Goal: Task Accomplishment & Management: Use online tool/utility

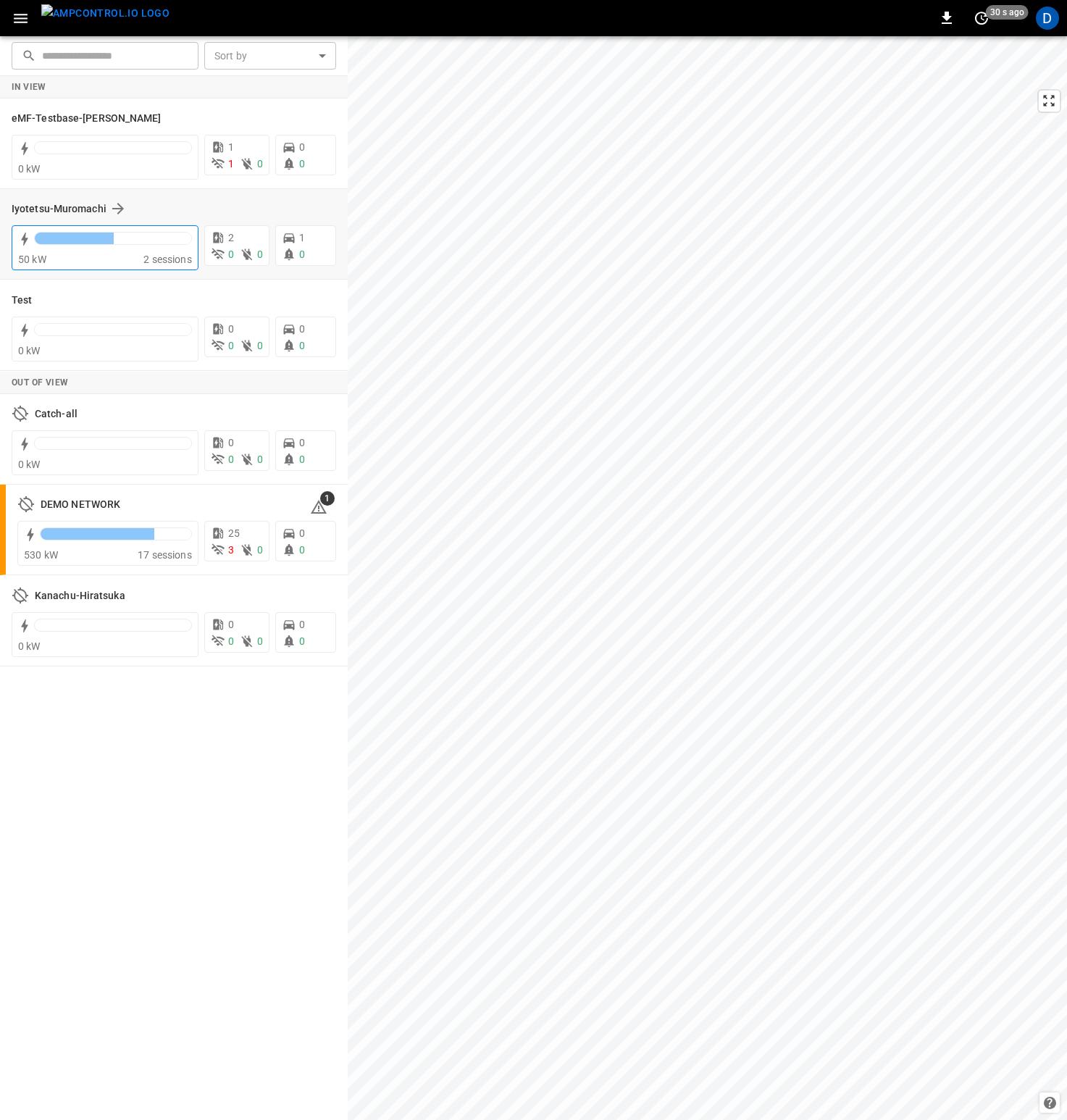
click at [120, 260] on div "50 kW" at bounding box center [81, 259] width 126 height 15
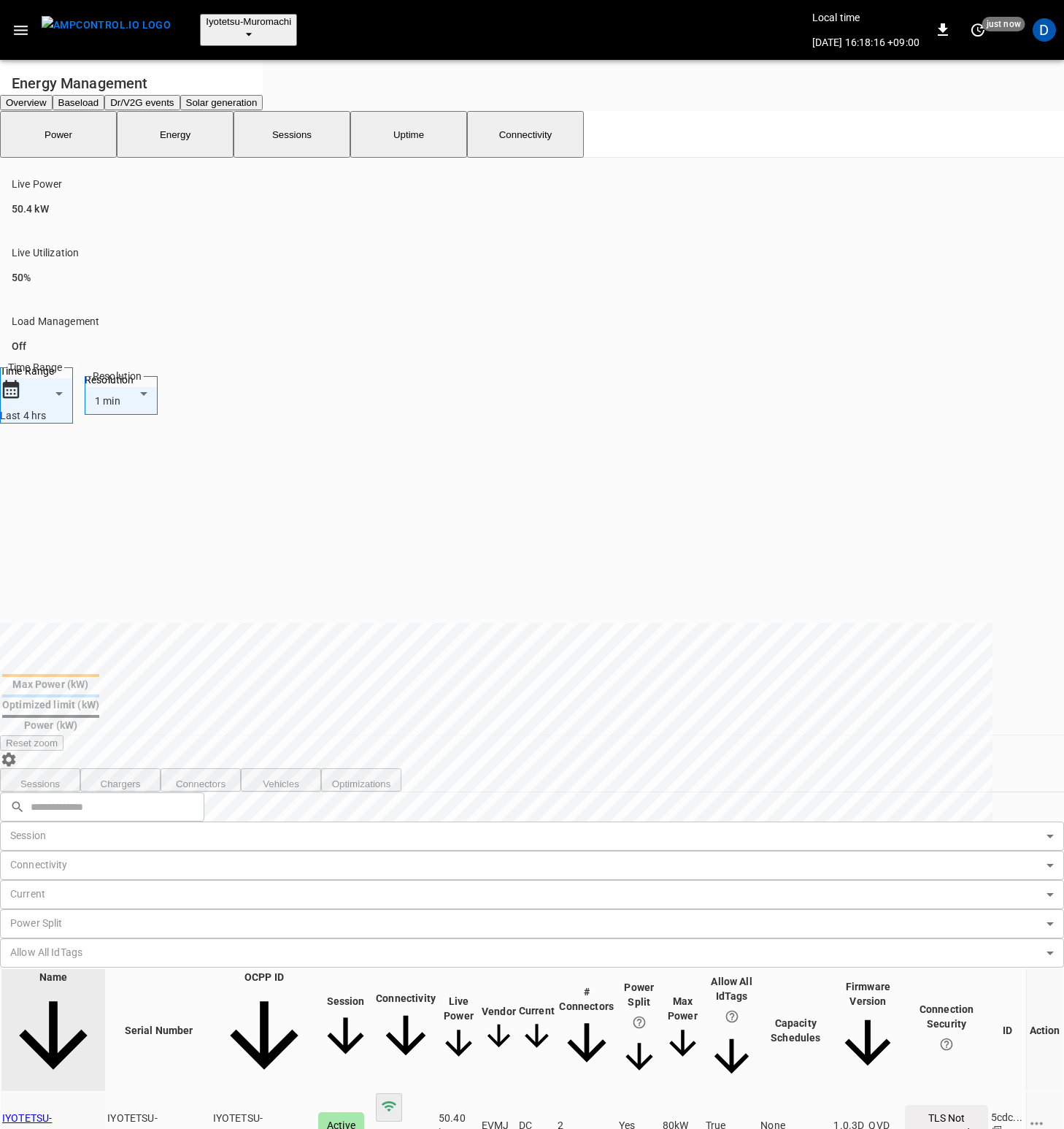
click at [30, 23] on button "button" at bounding box center [21, 30] width 30 height 27
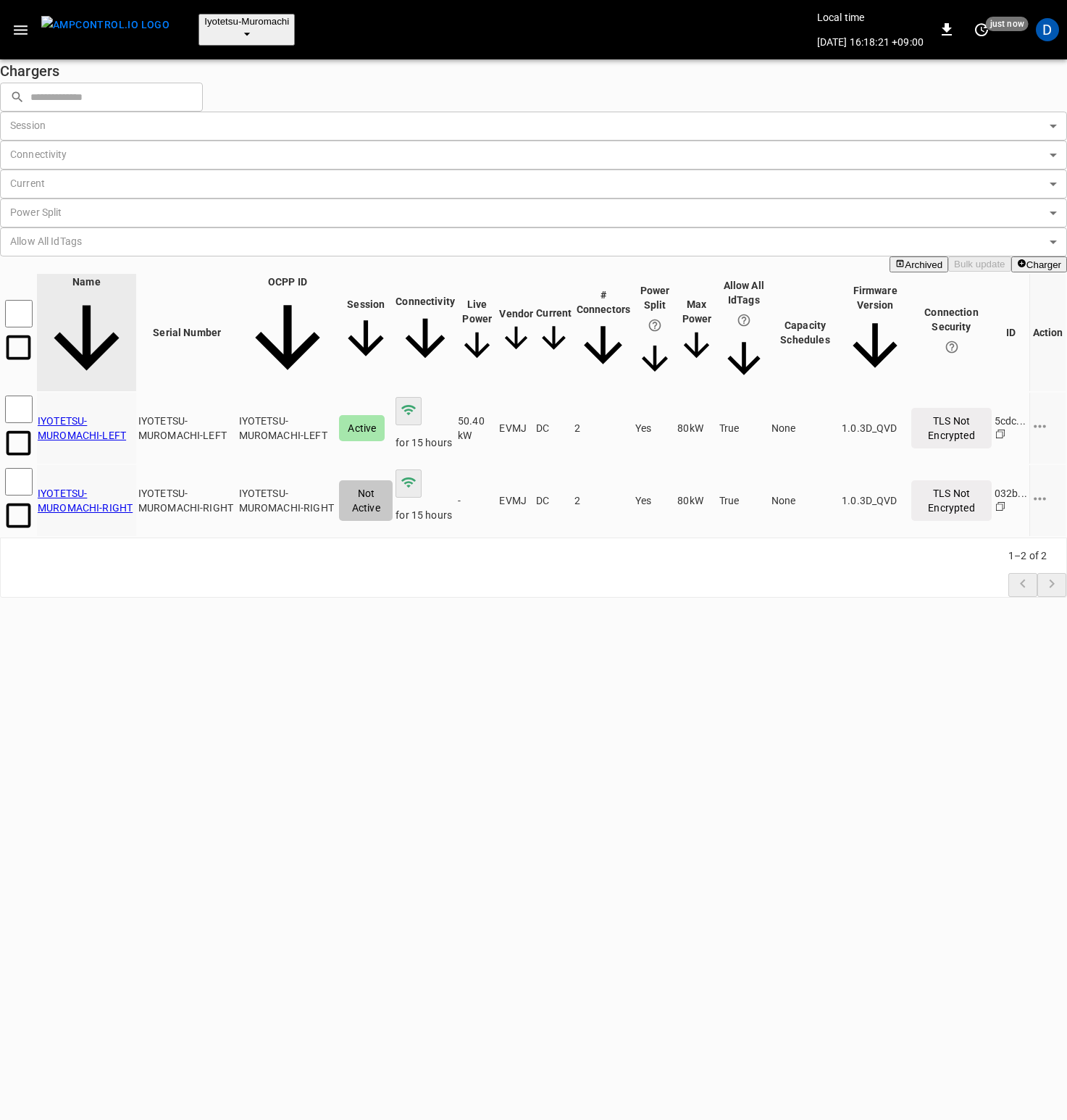
click at [1011, 256] on button "Charger" at bounding box center [1038, 264] width 55 height 16
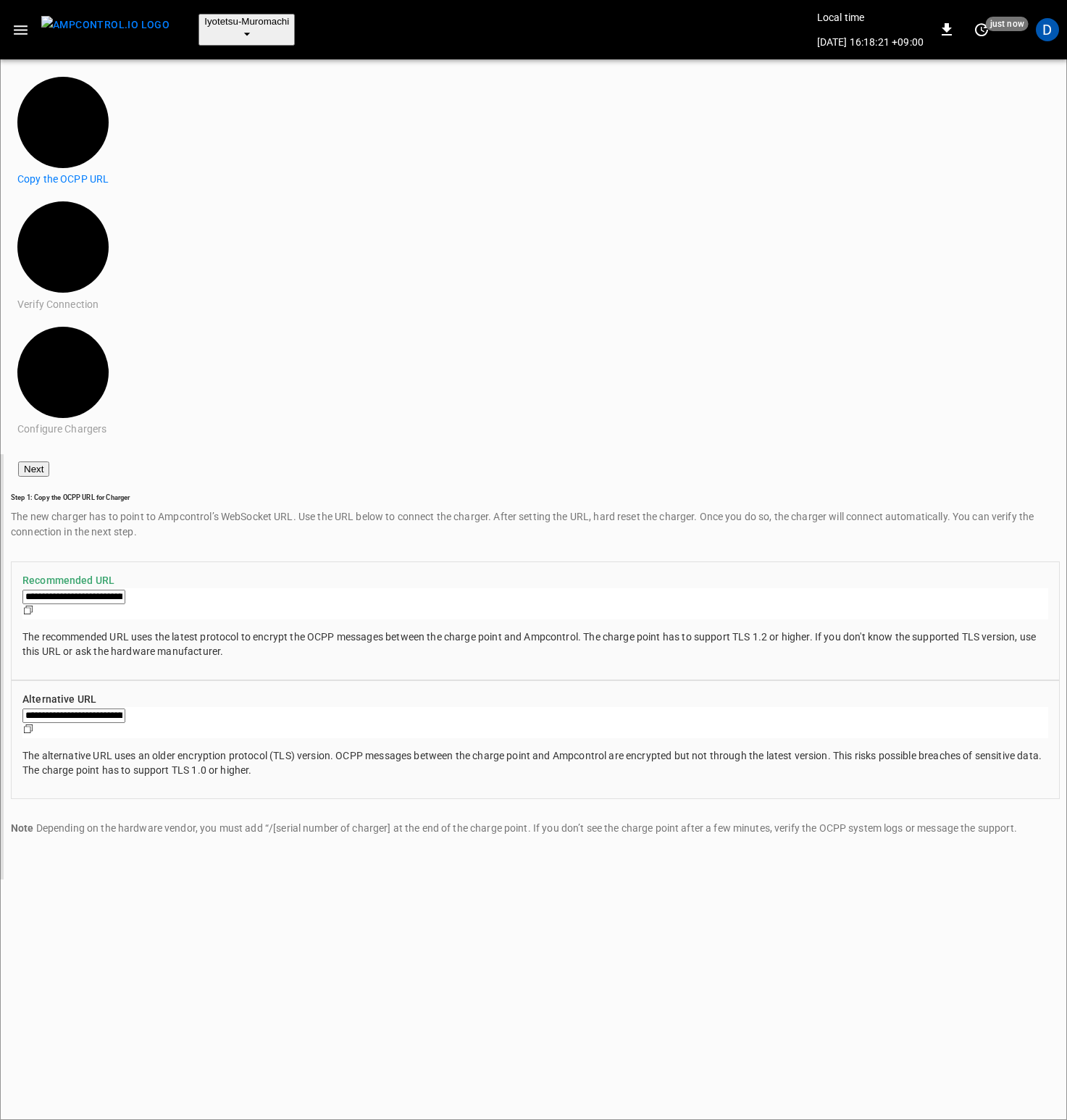
type input "**********"
click at [49, 462] on button "Next" at bounding box center [34, 469] width 31 height 16
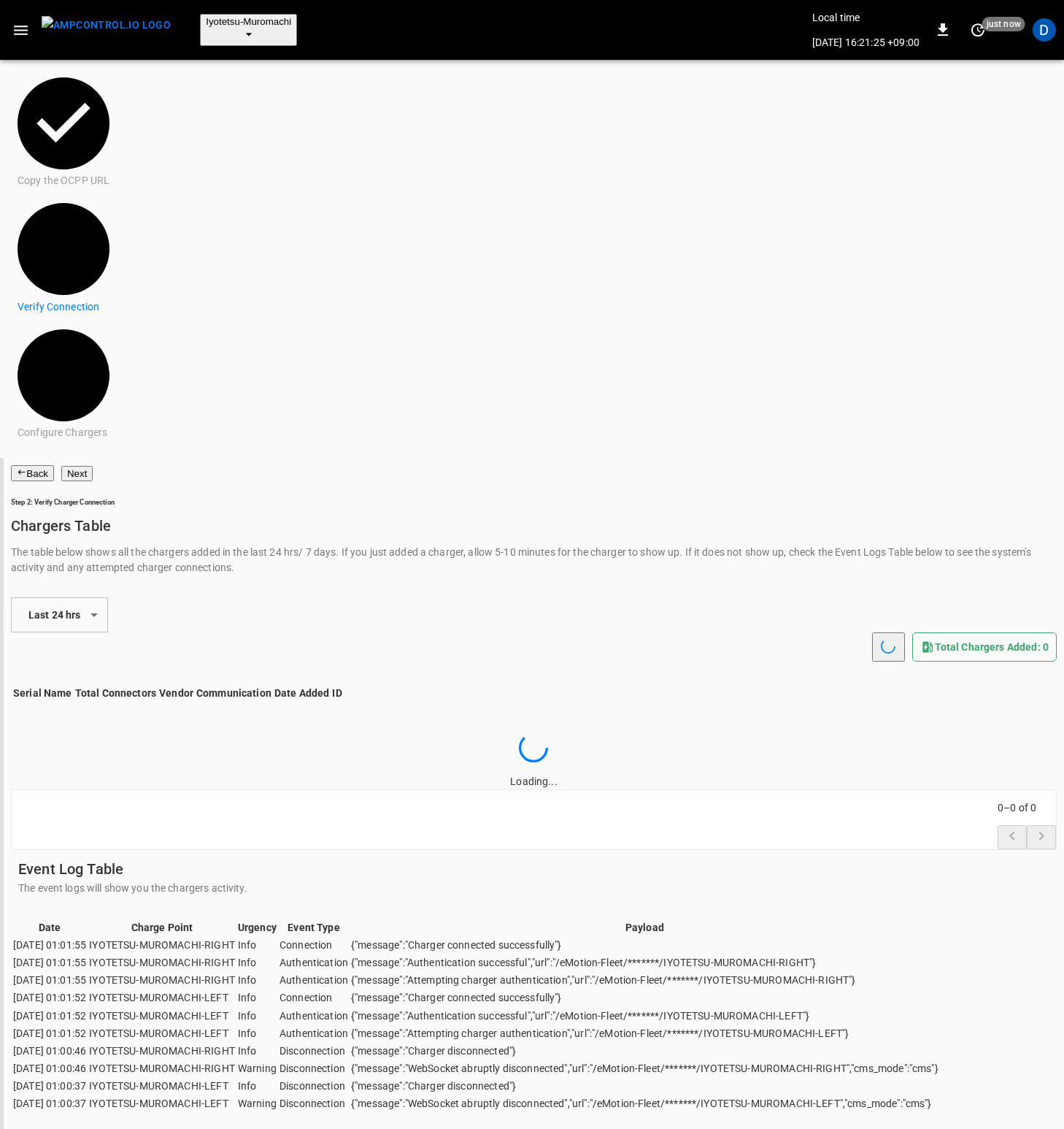
click at [54, 465] on button "Back" at bounding box center [32, 473] width 43 height 16
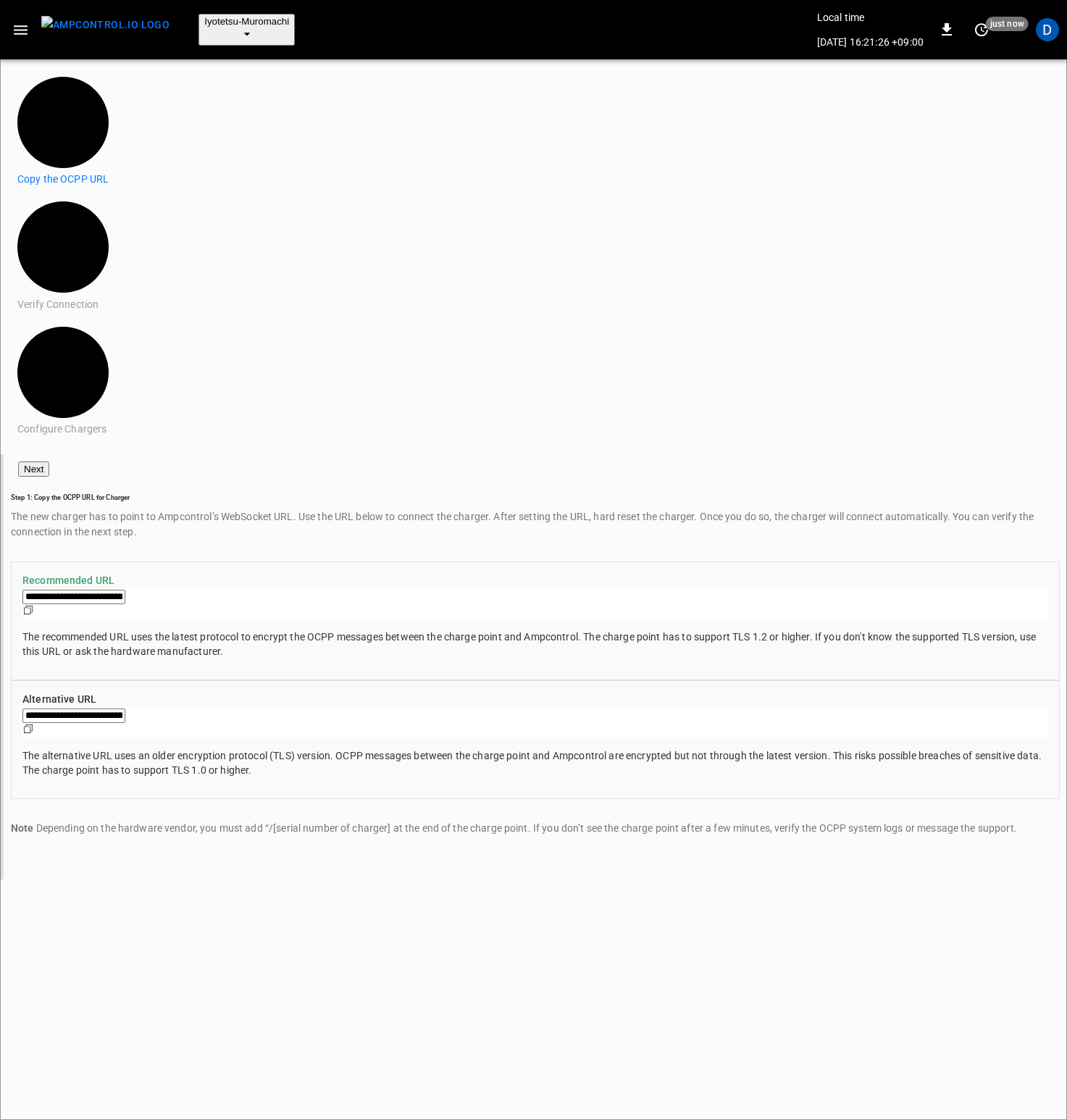
click at [34, 604] on icon "Copy" at bounding box center [28, 609] width 11 height 11
click at [49, 462] on button "Next" at bounding box center [34, 469] width 31 height 16
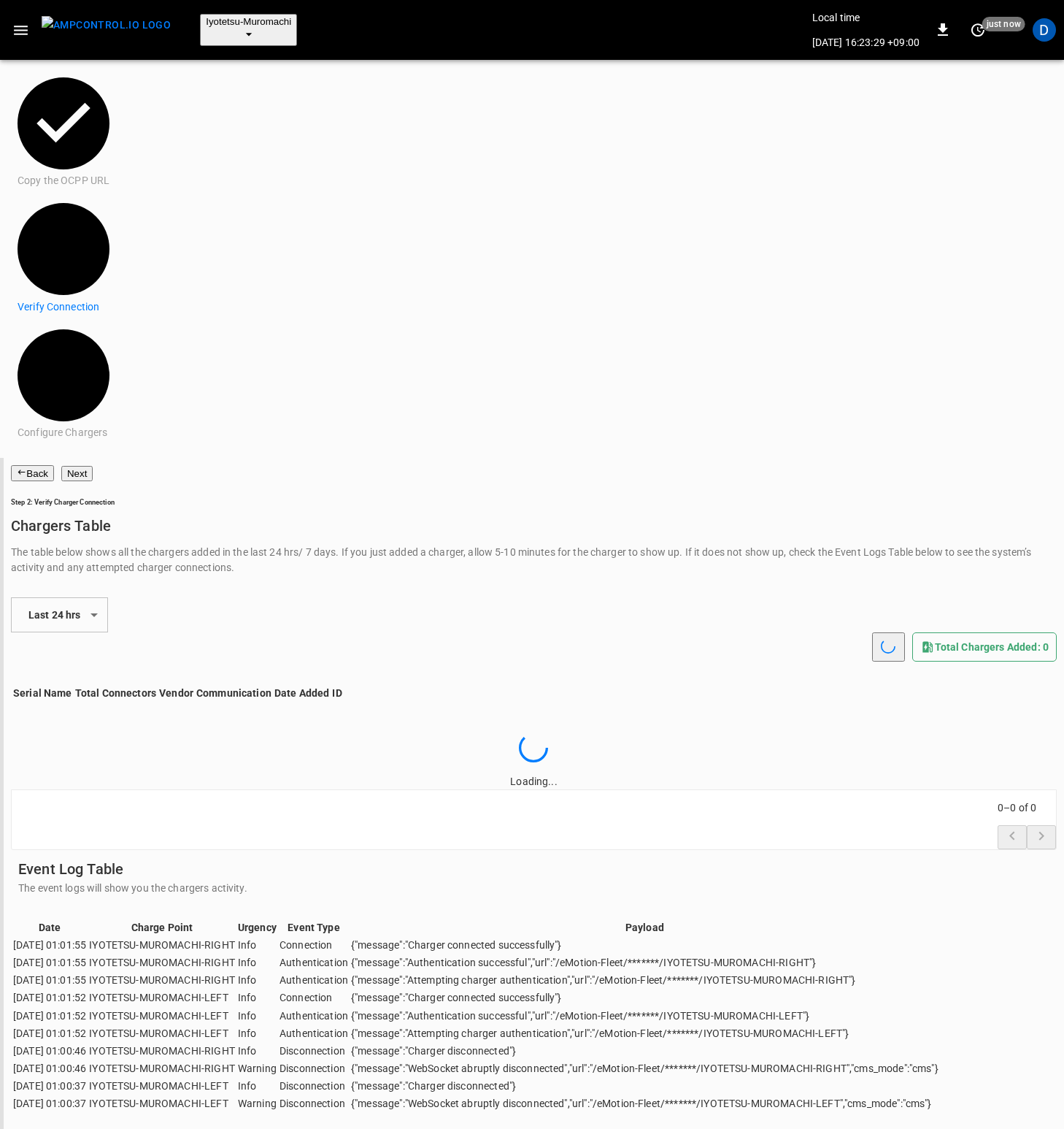
click at [253, 17] on span "Iyotetsu-Muromachi" at bounding box center [249, 21] width 86 height 11
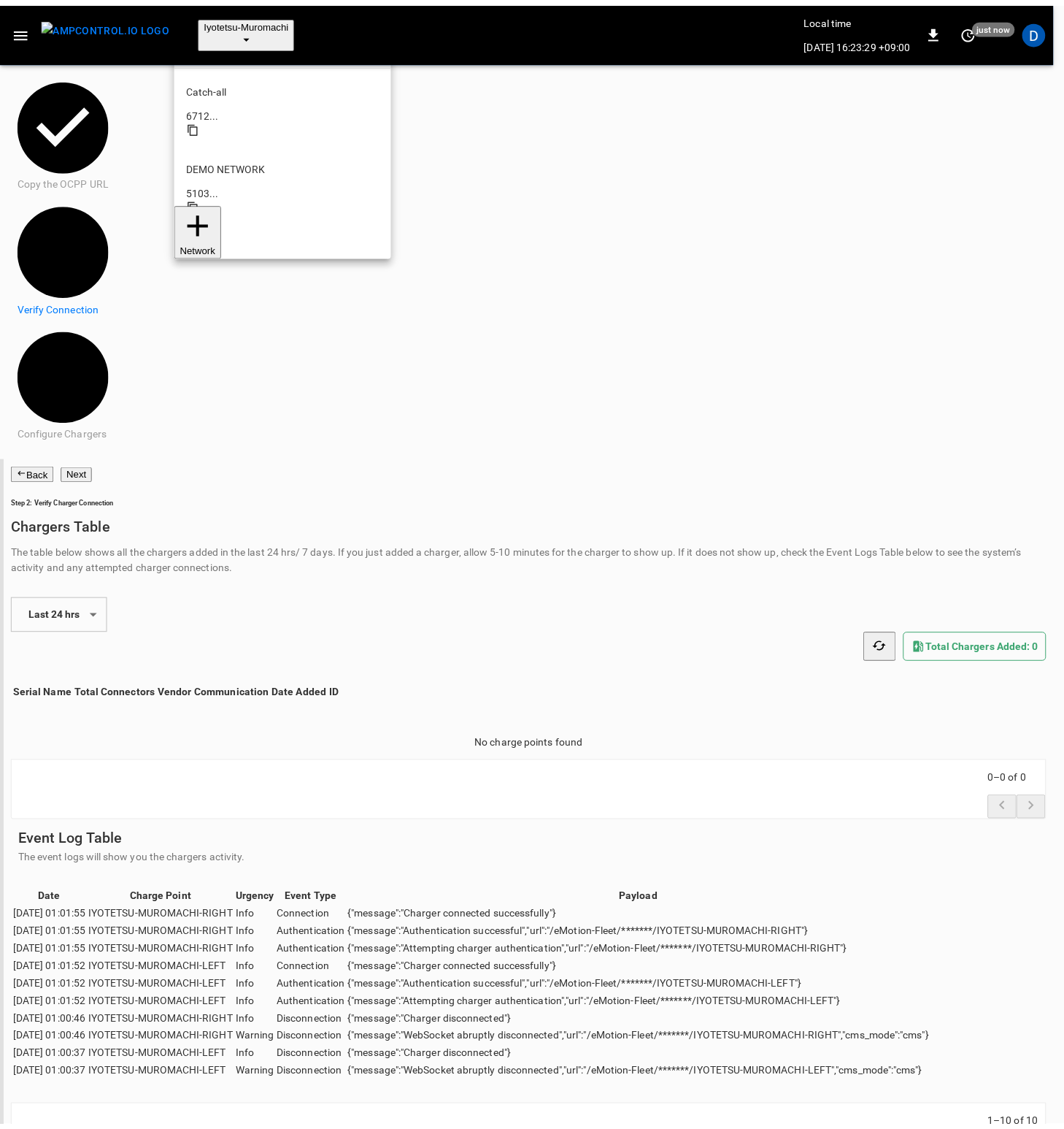
scroll to position [39, 0]
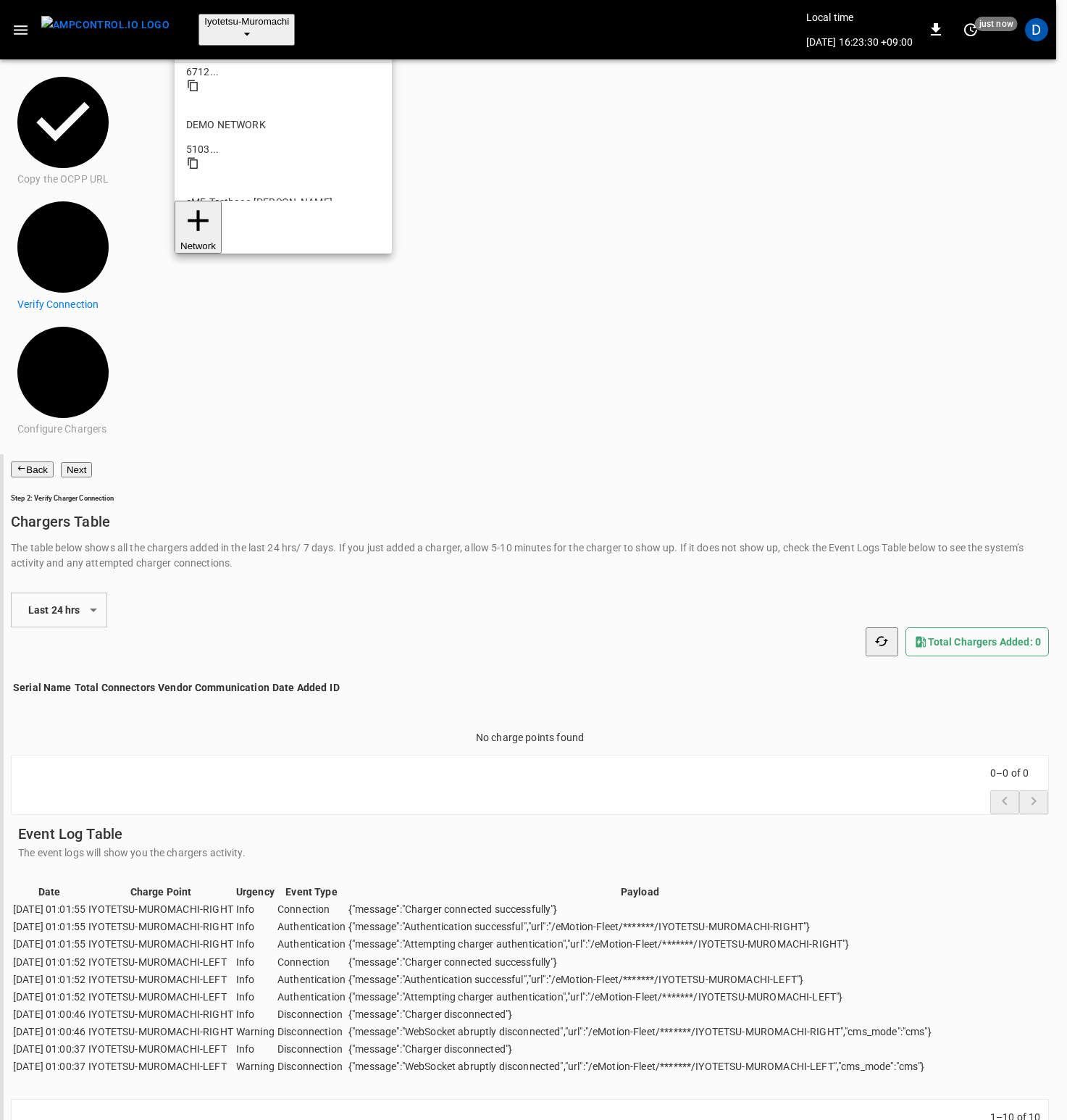
click at [211, 427] on p "Test" at bounding box center [283, 434] width 194 height 15
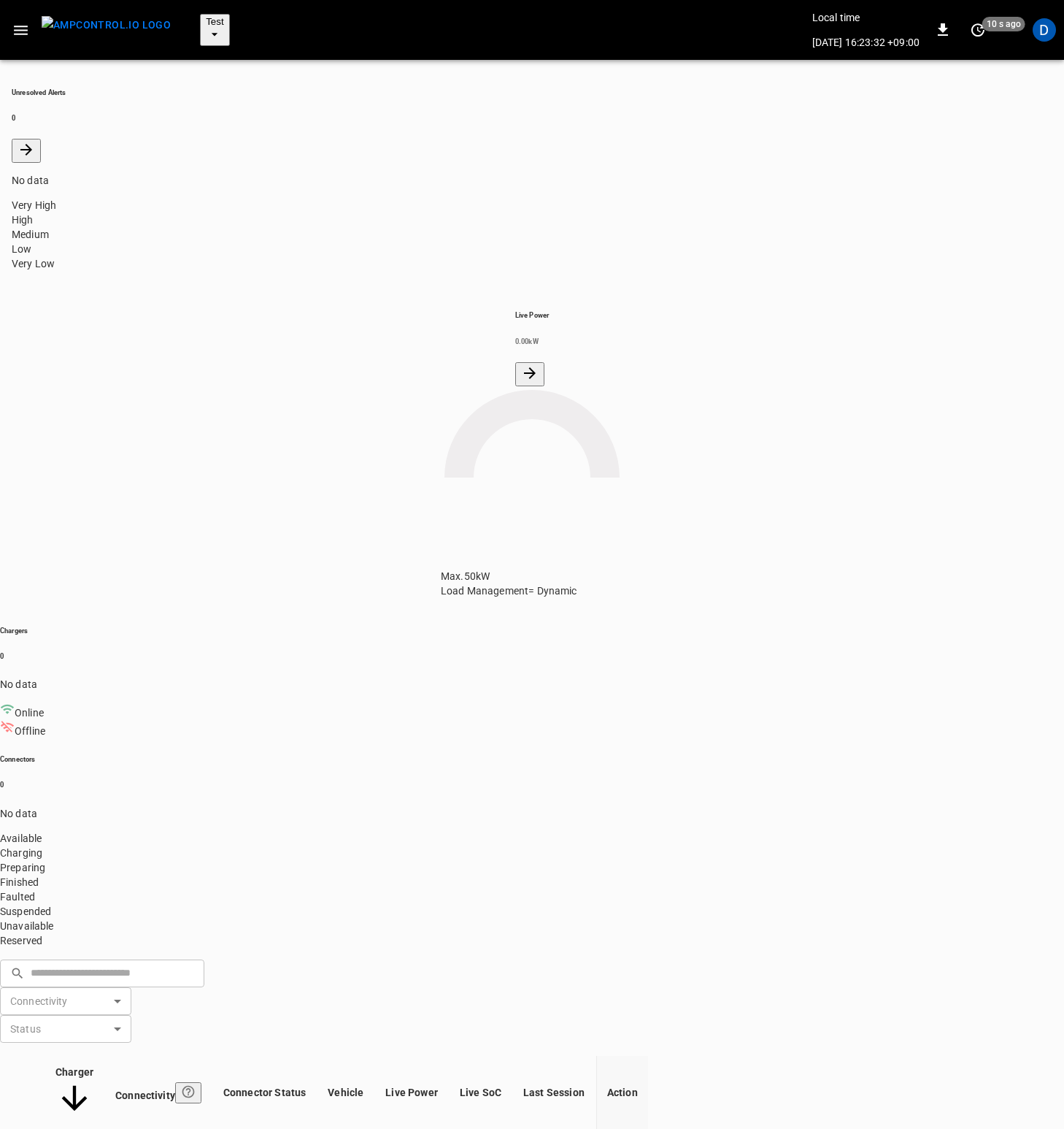
click at [12, 22] on icon "button" at bounding box center [20, 30] width 18 height 18
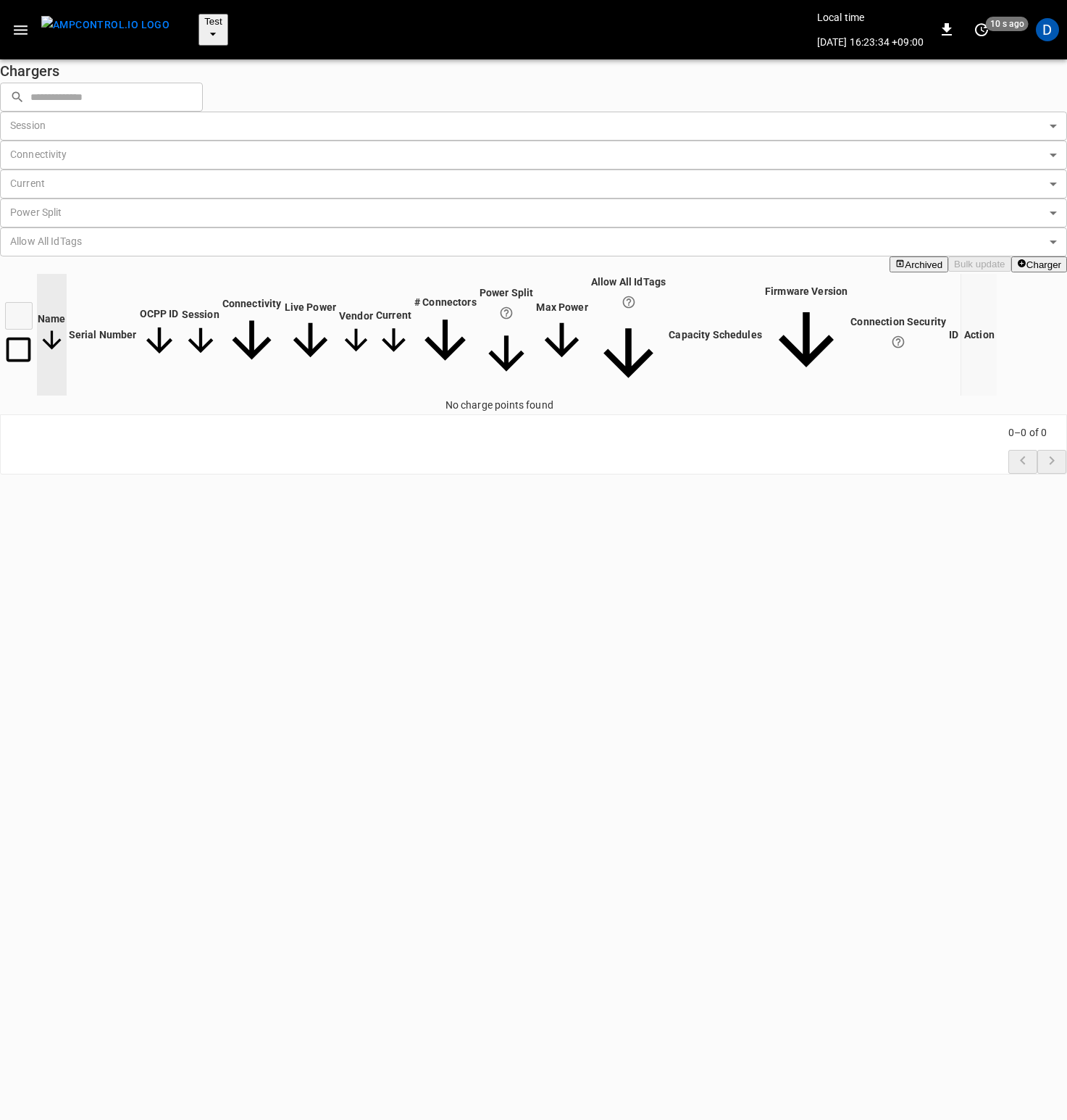
click at [1015, 256] on button "Charger" at bounding box center [1038, 264] width 55 height 16
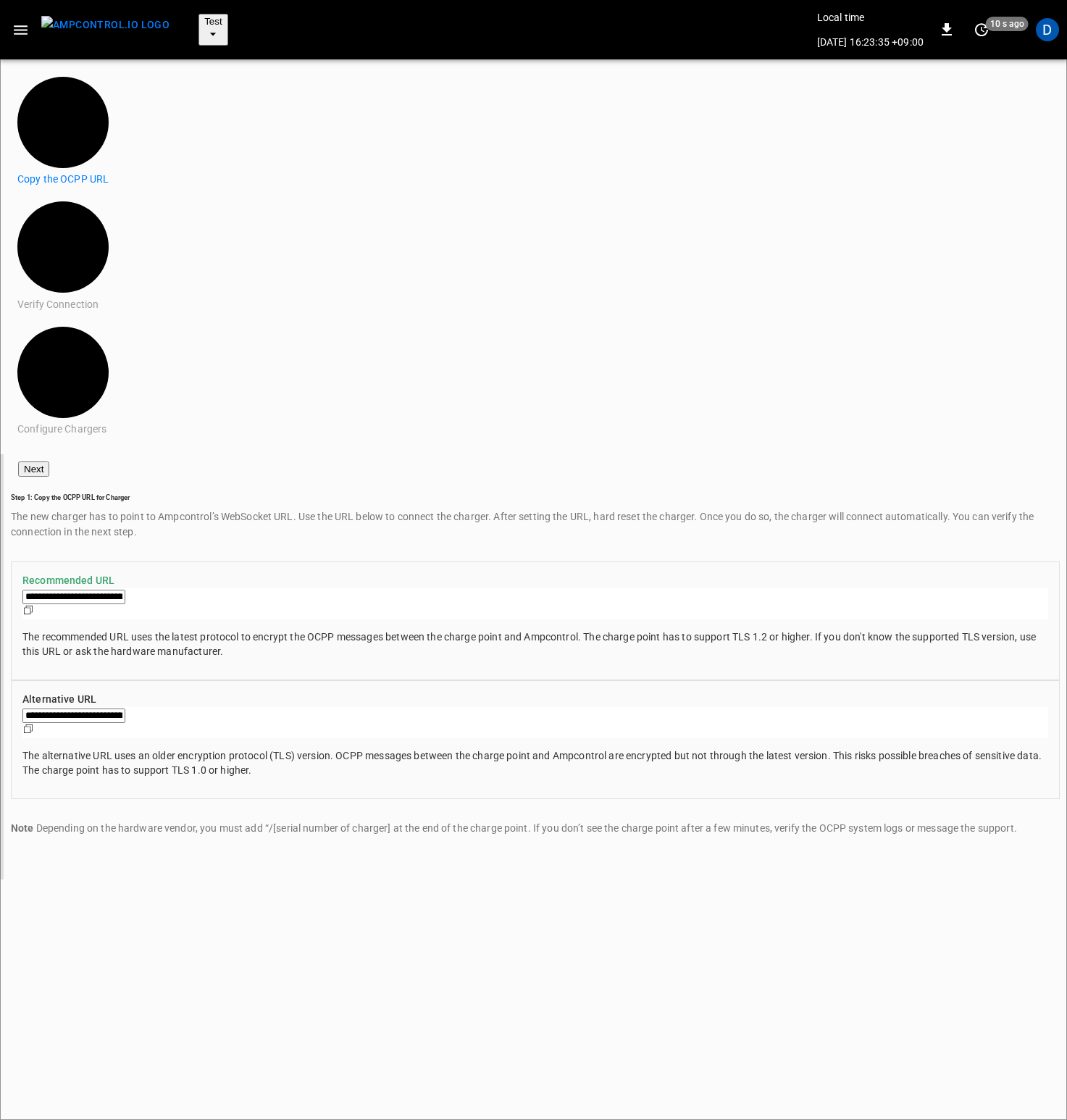
click at [49, 462] on button "Next" at bounding box center [34, 469] width 31 height 16
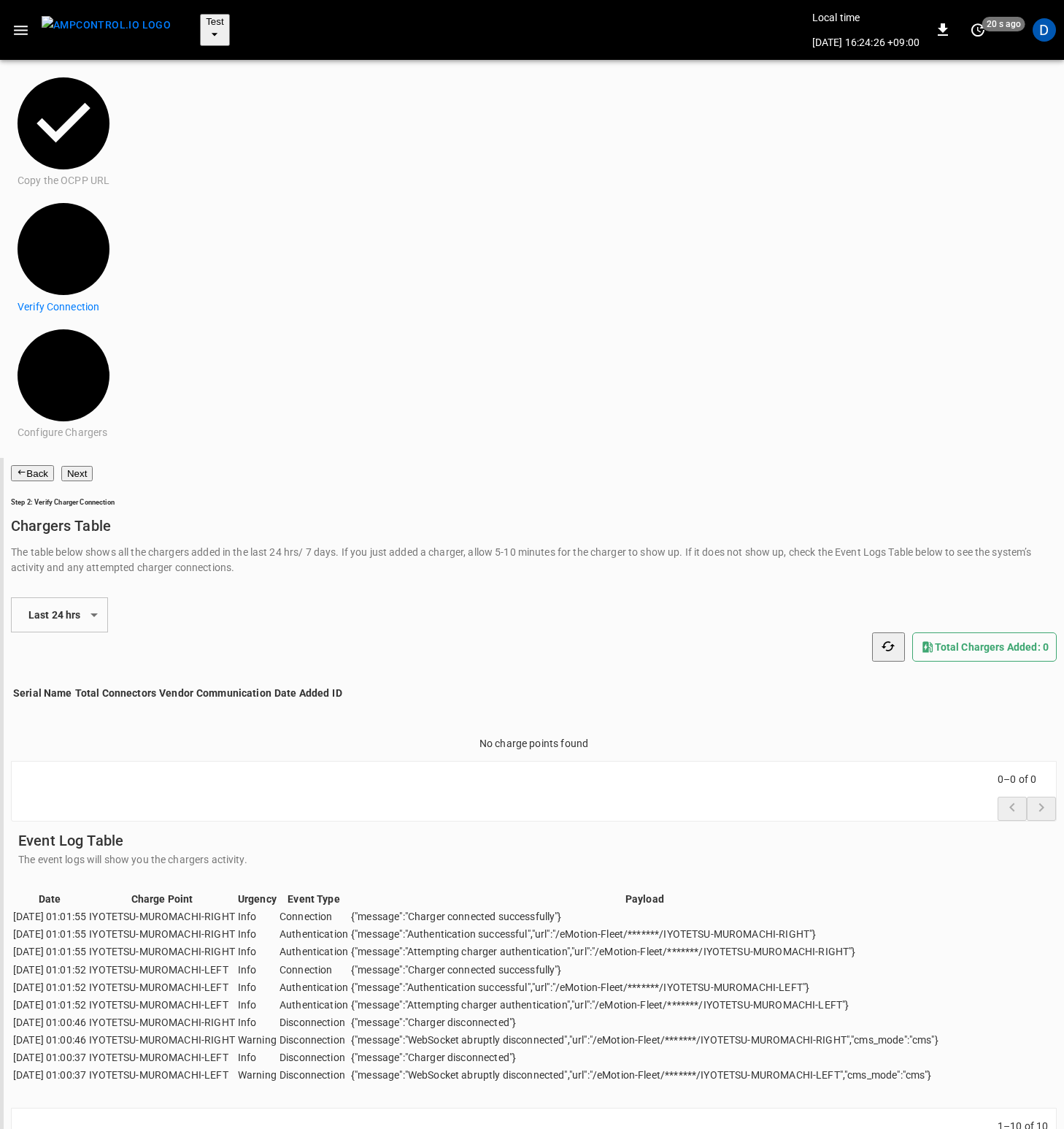
click at [54, 465] on button "Back" at bounding box center [32, 473] width 43 height 16
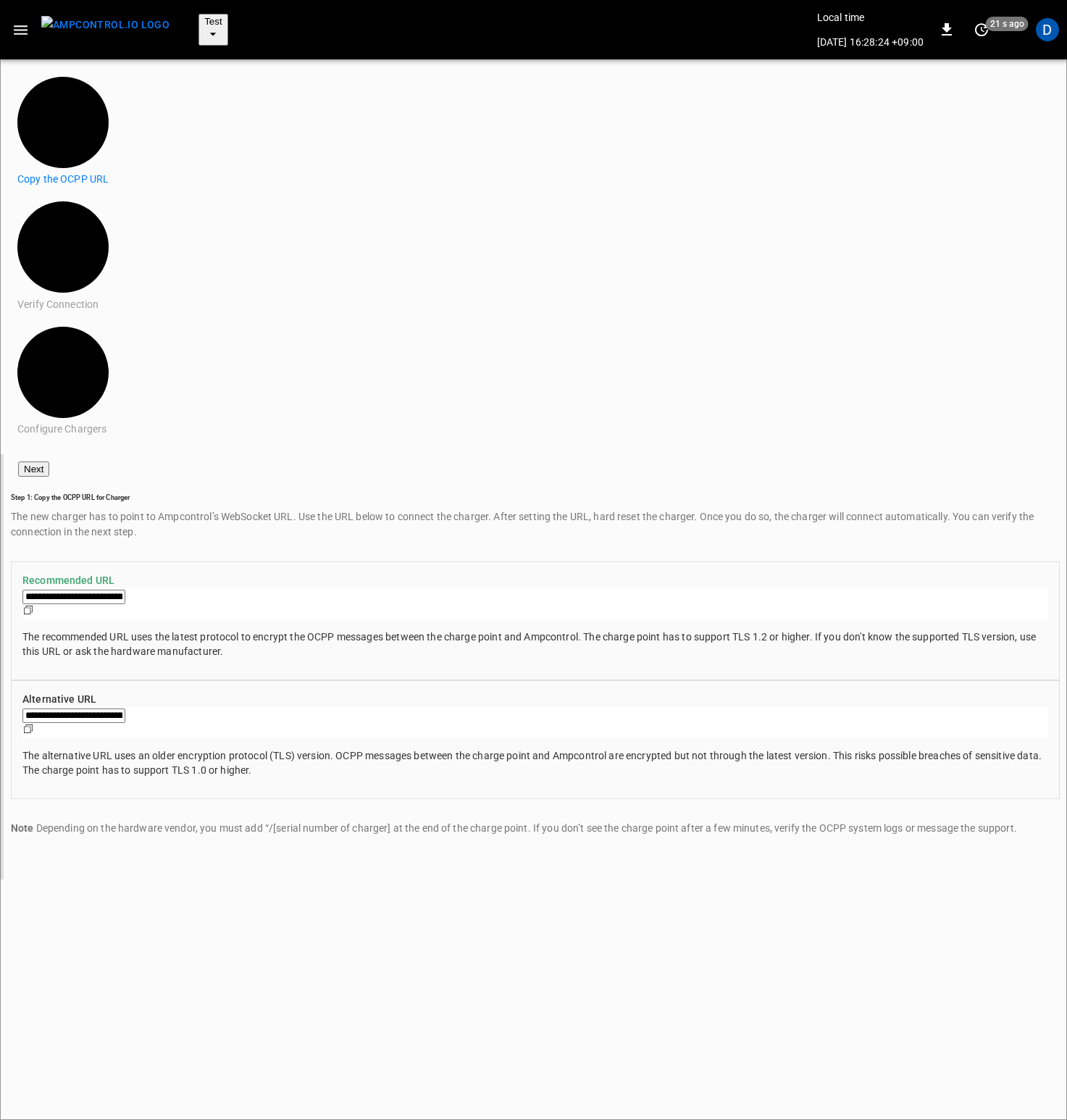
click at [49, 462] on button "Next" at bounding box center [34, 469] width 31 height 16
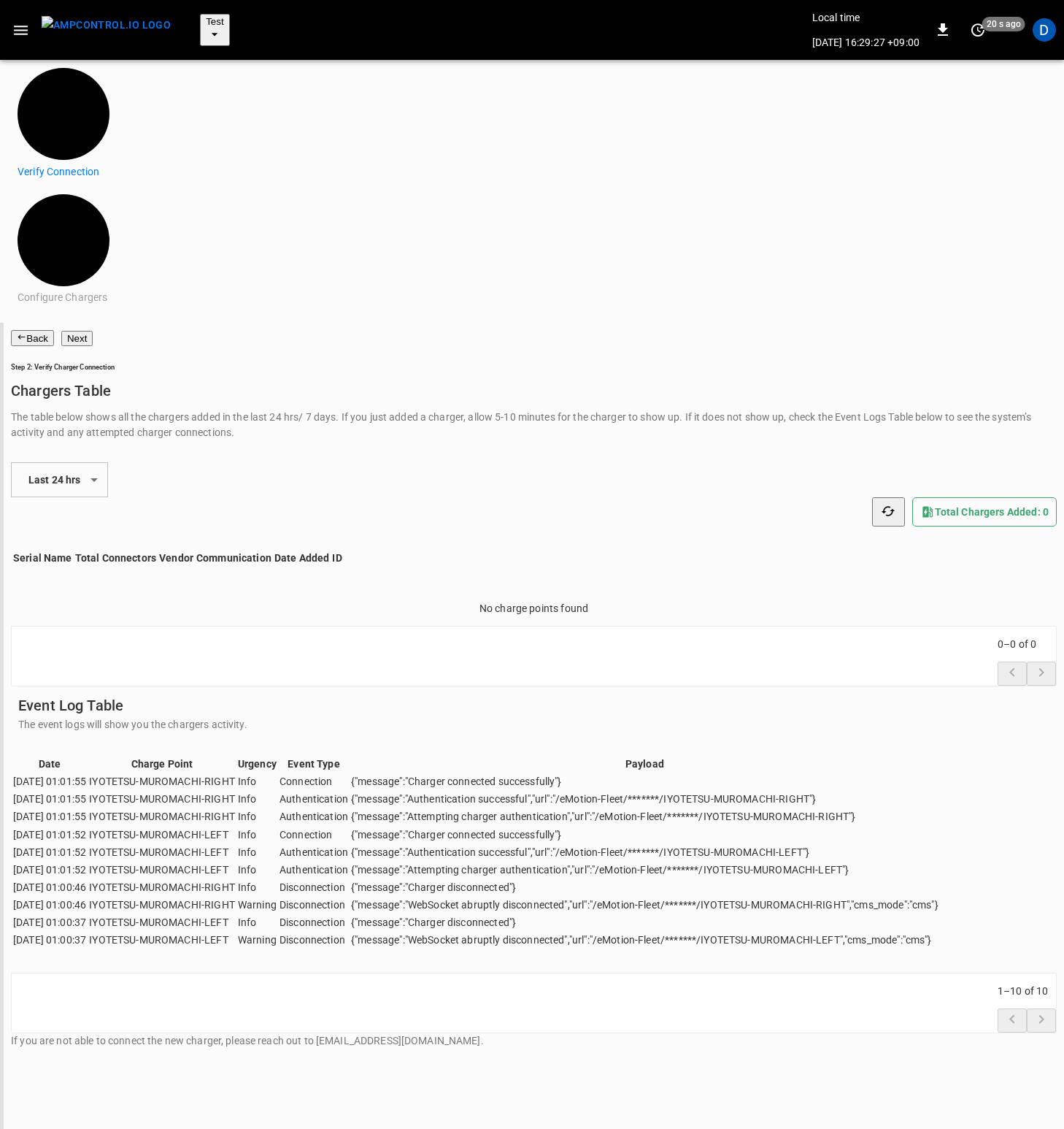
scroll to position [742, 0]
click at [982, 21] on icon "set refresh interval" at bounding box center [978, 30] width 17 height 17
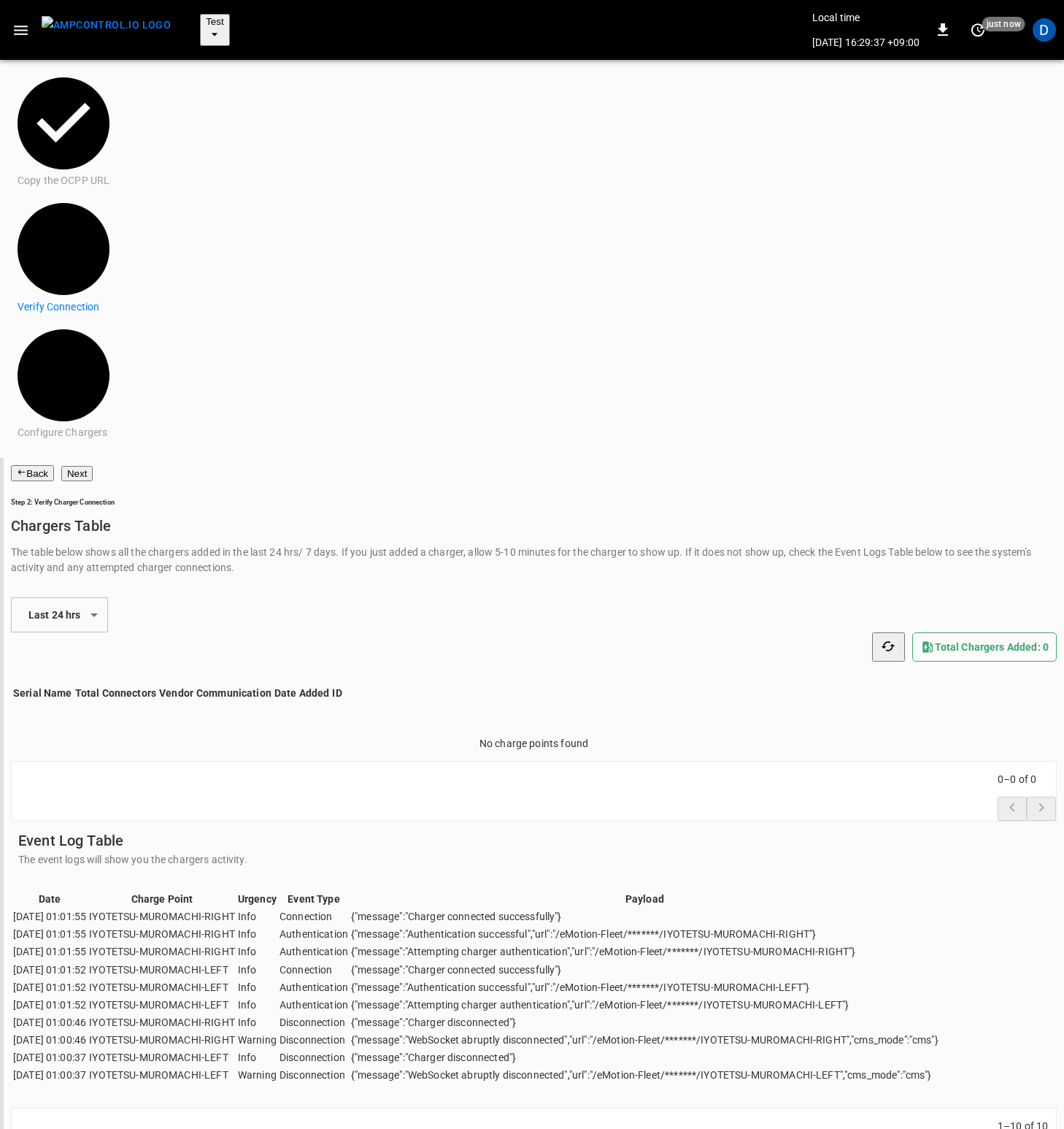
click at [32, 19] on button "button" at bounding box center [21, 30] width 30 height 27
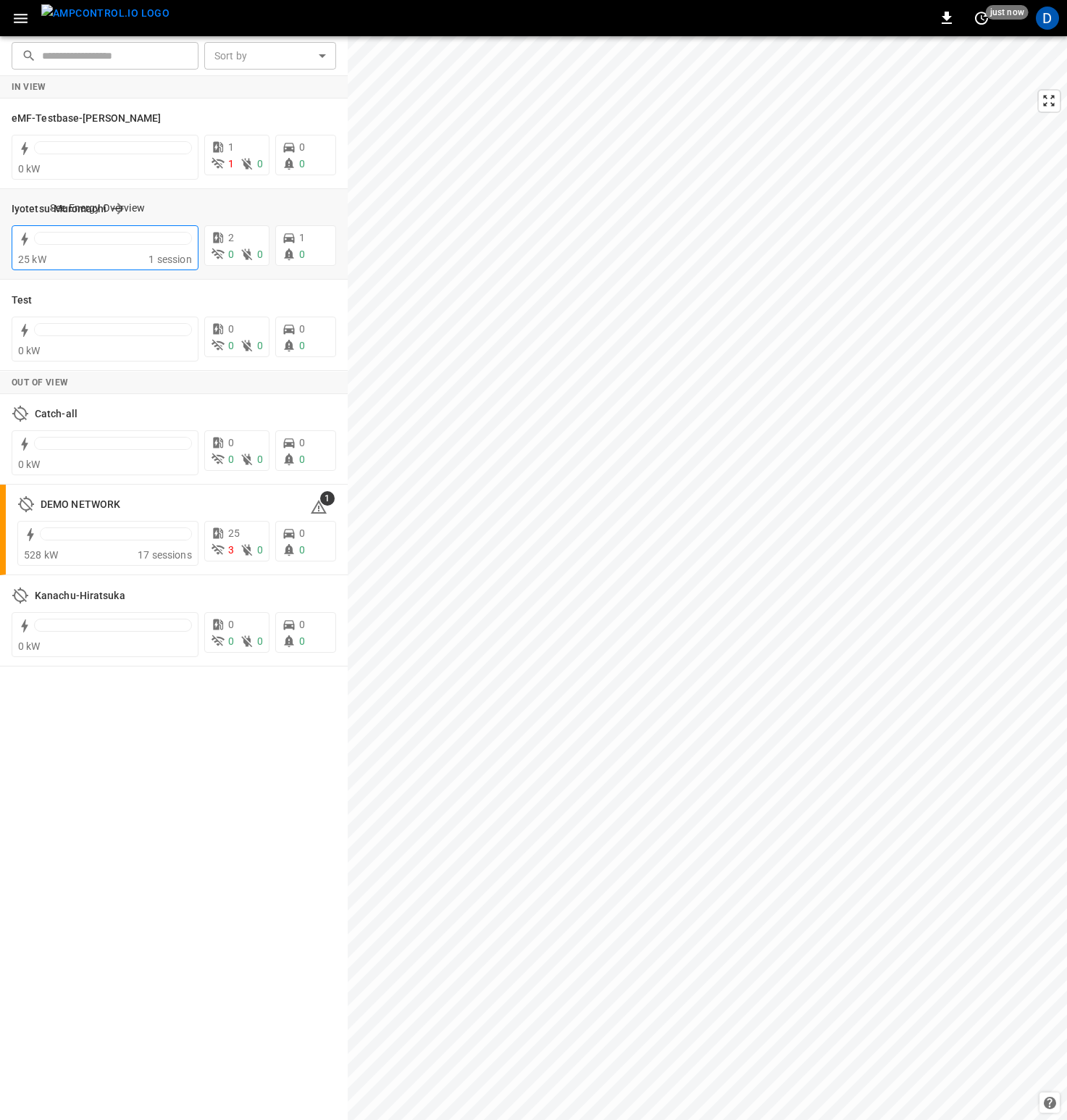
click at [77, 254] on div "25 kW" at bounding box center [83, 259] width 131 height 15
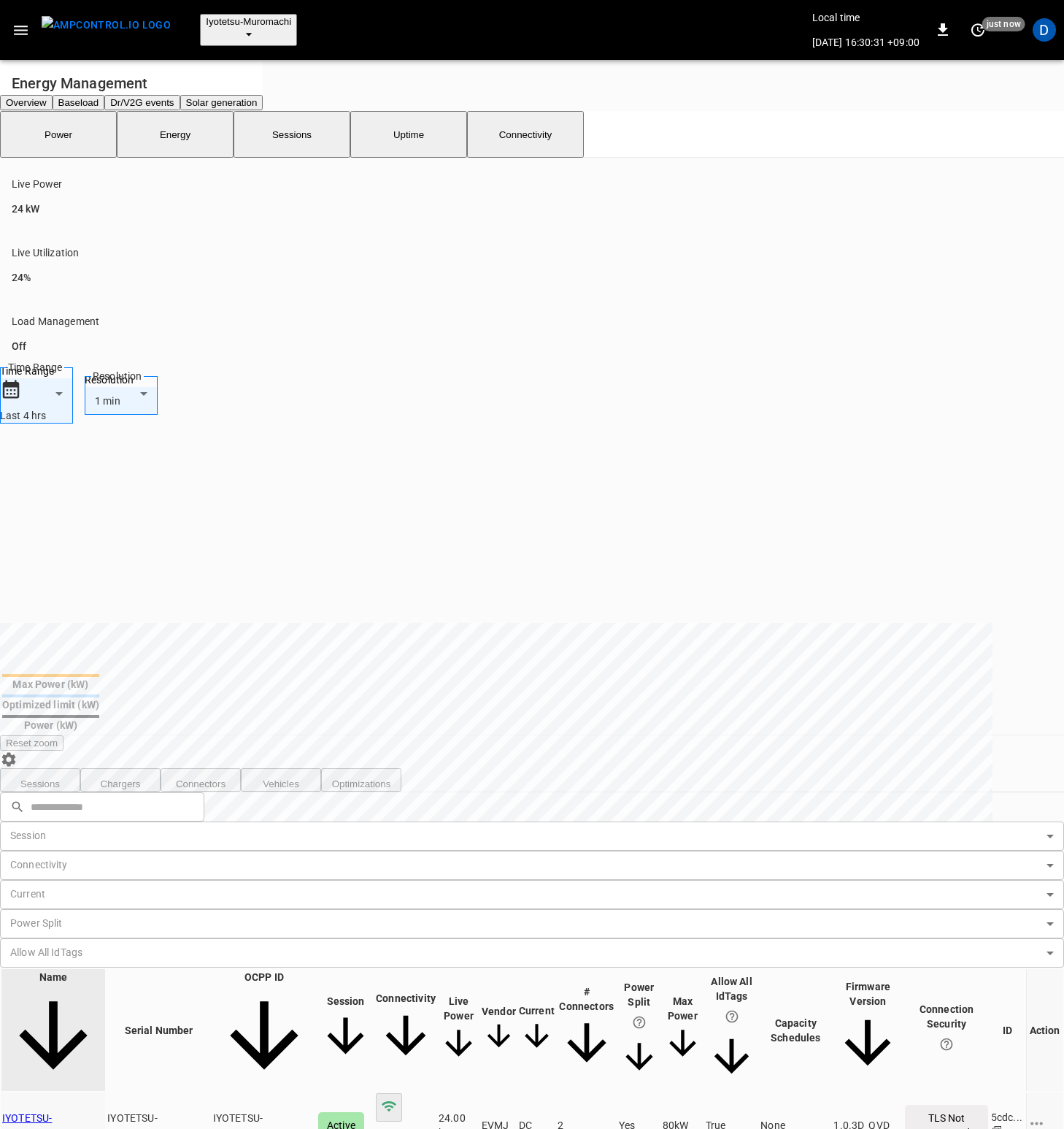
click at [105, 95] on button "Baseload" at bounding box center [79, 103] width 52 height 16
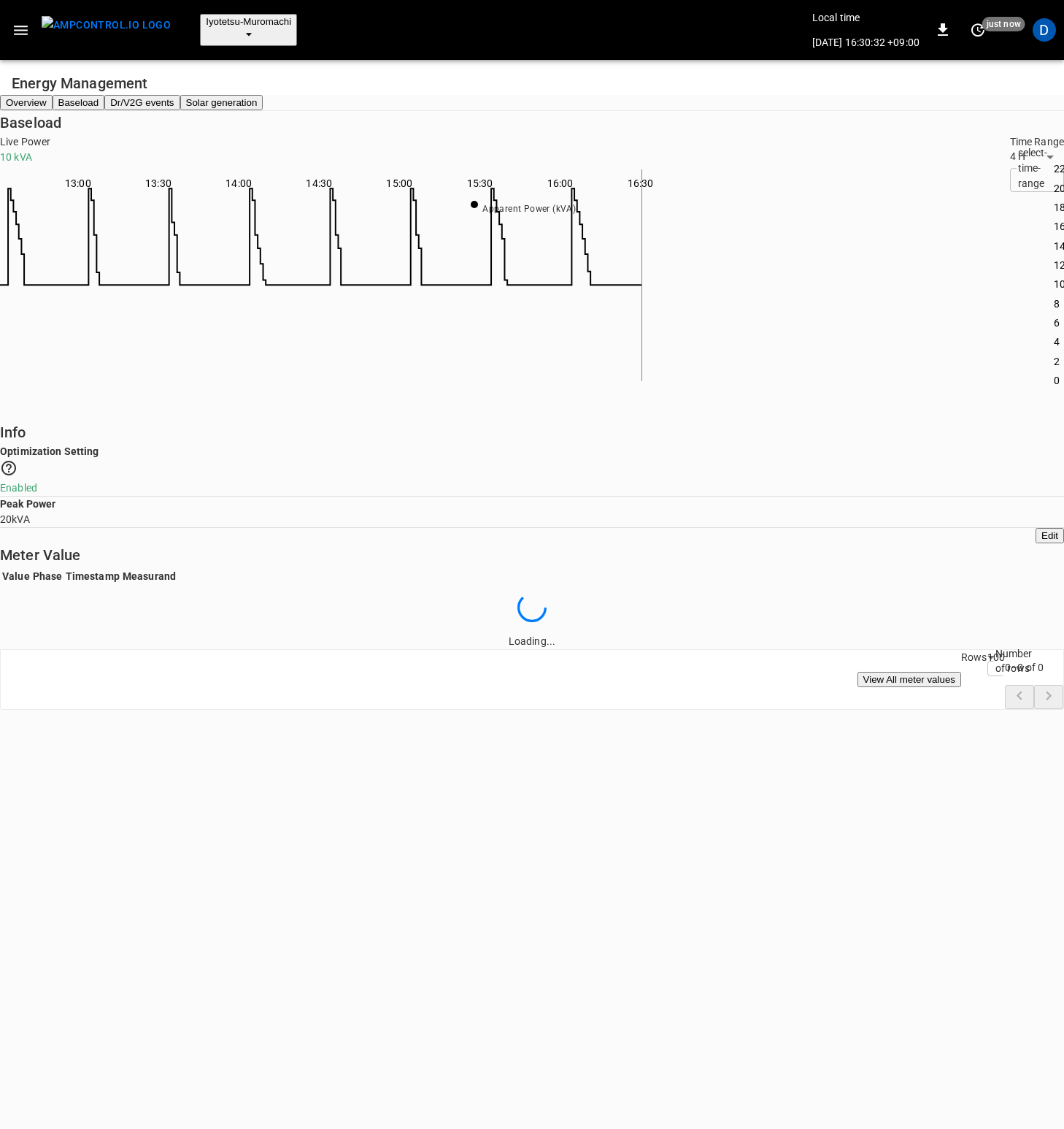
scroll to position [201, 630]
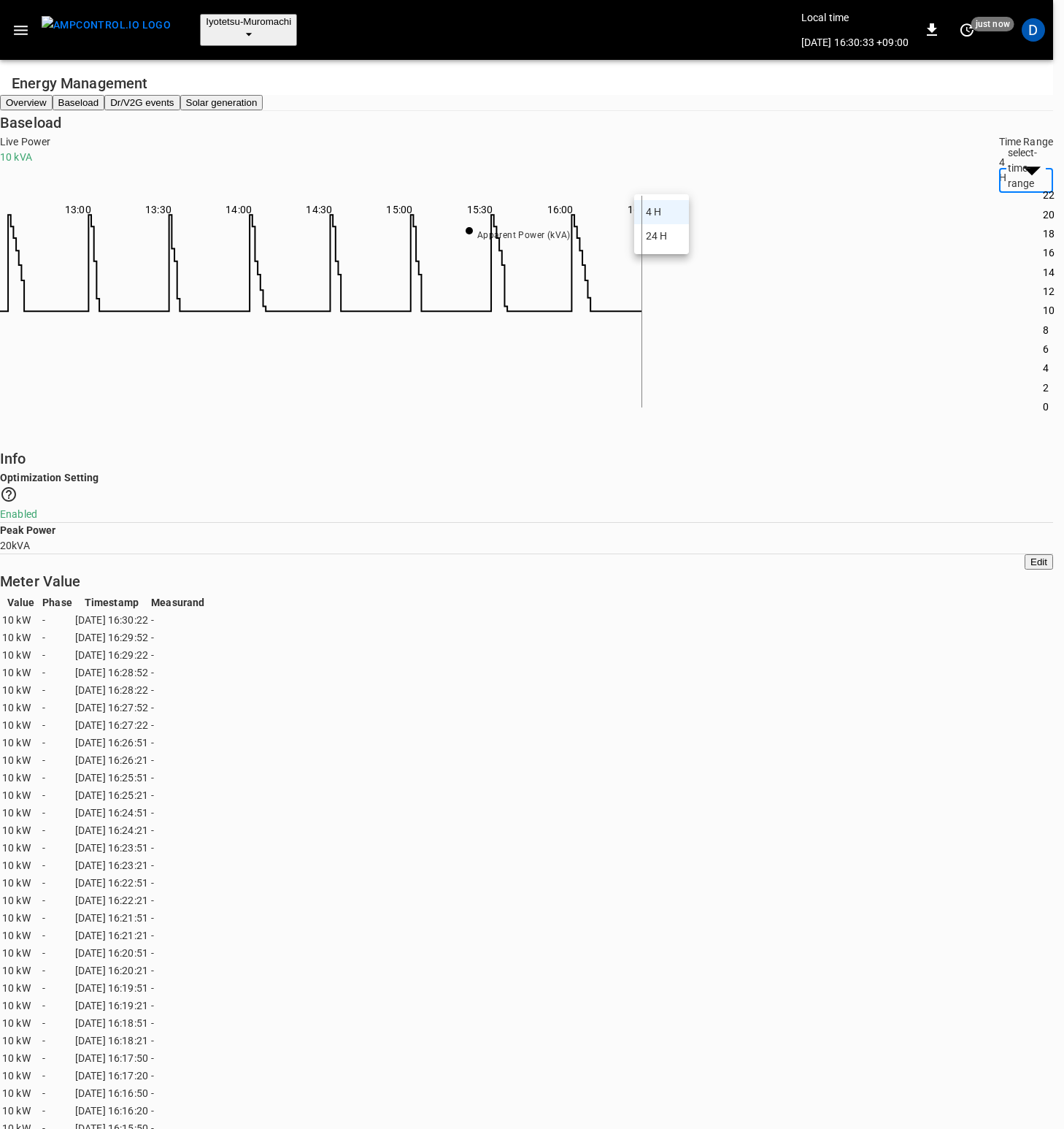
click at [668, 234] on li "24 H" at bounding box center [662, 237] width 55 height 24
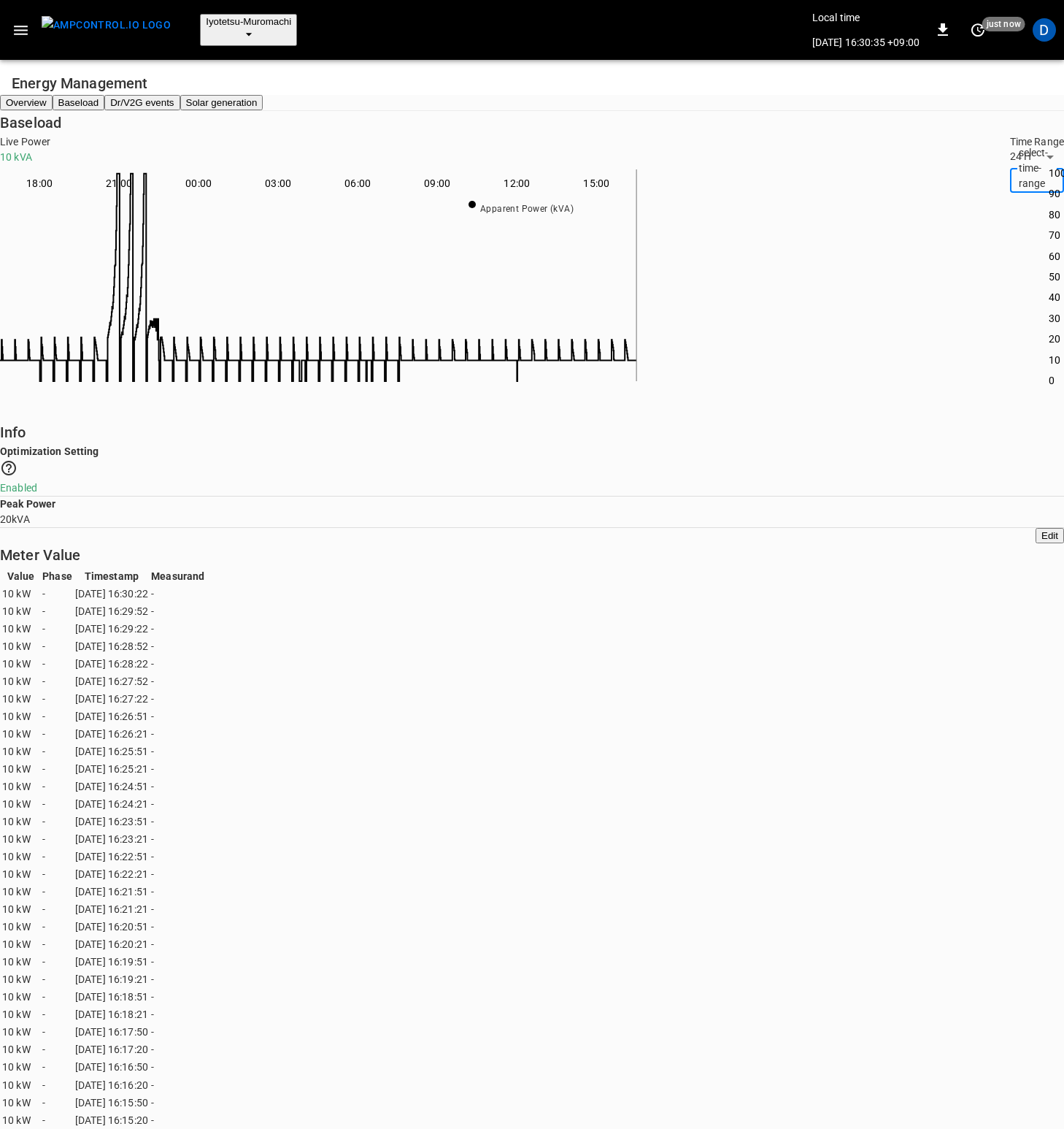
scroll to position [201, 626]
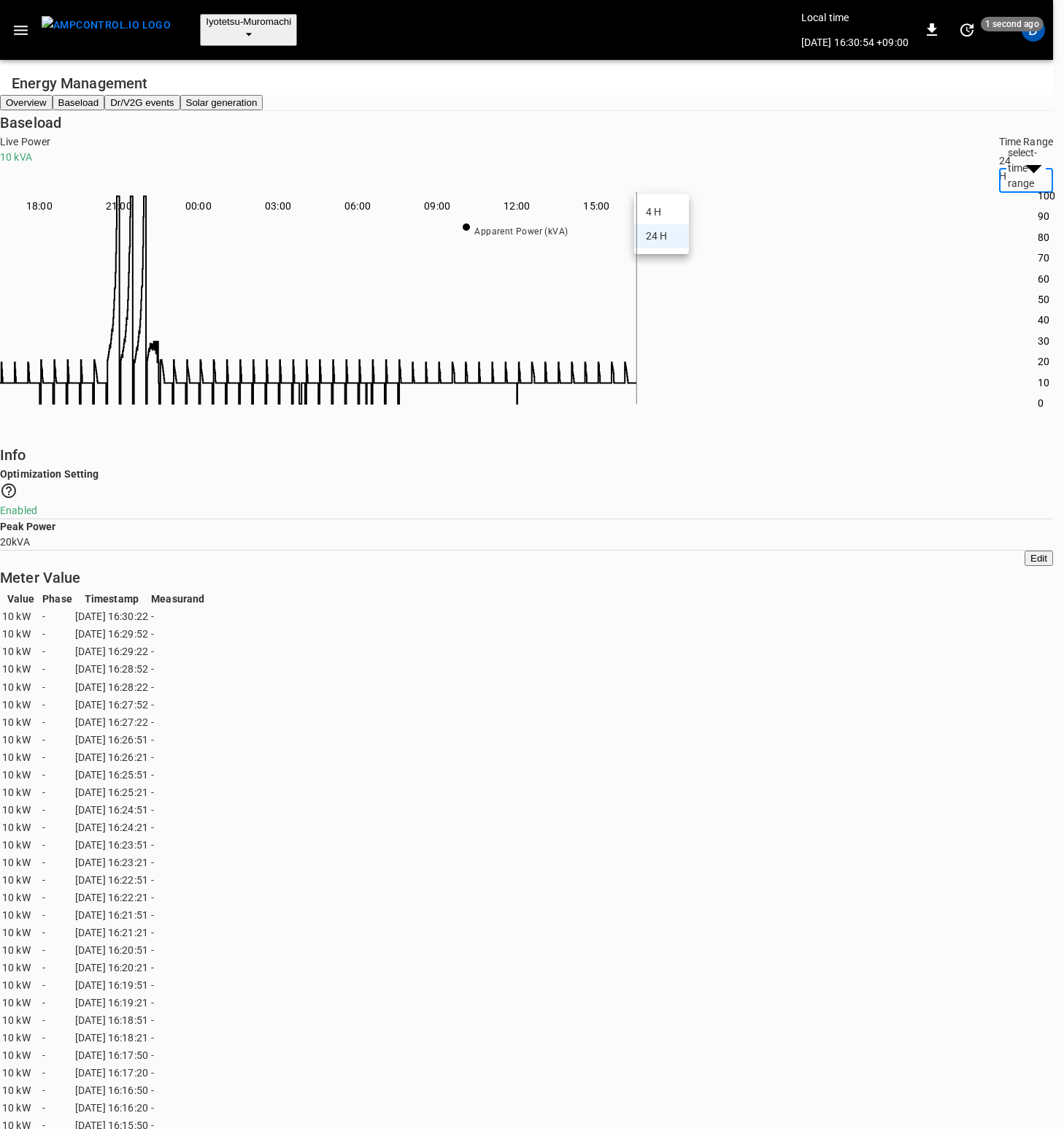
click at [772, 274] on div at bounding box center [538, 564] width 1075 height 1129
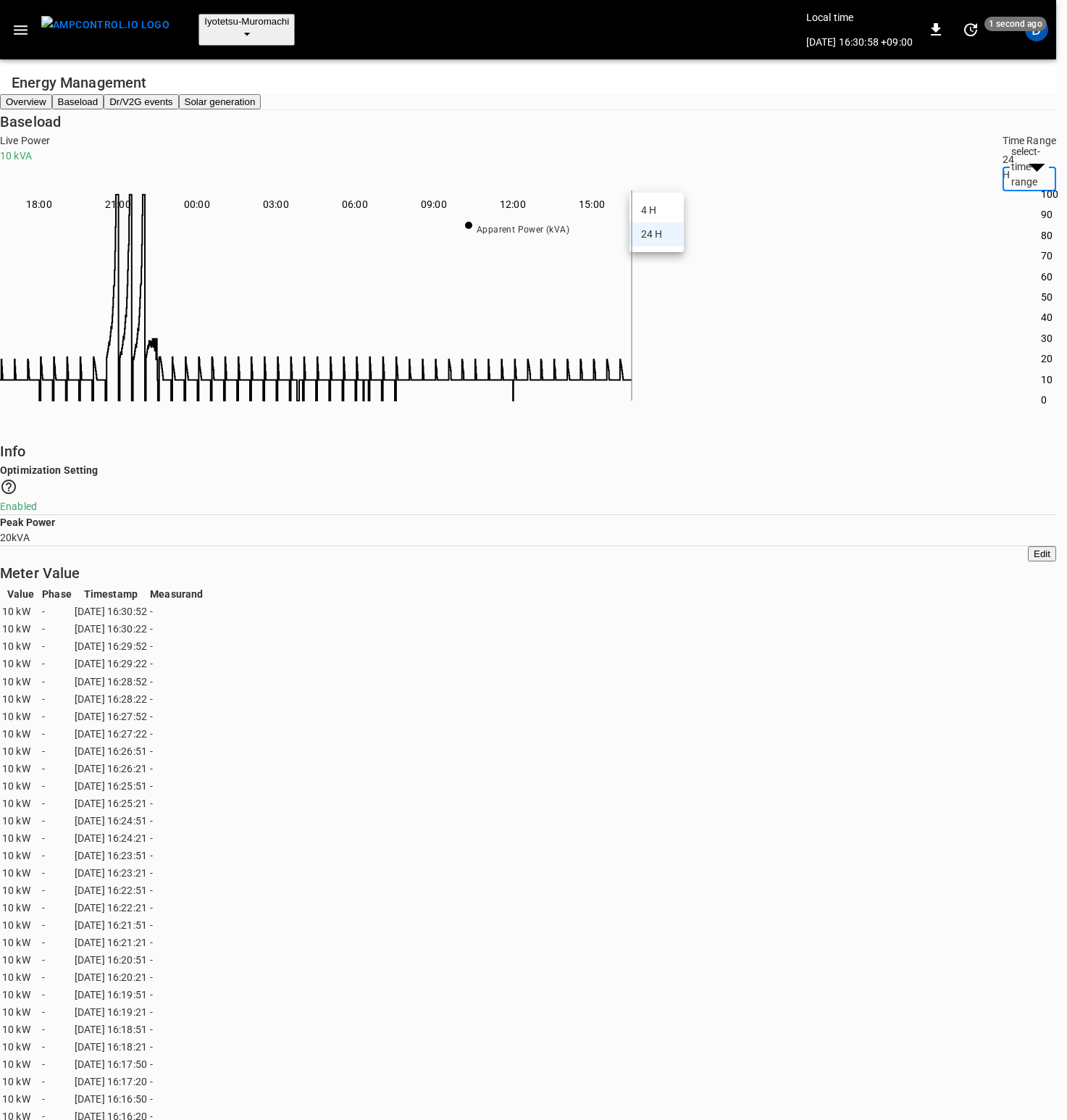
click at [666, 205] on li "4 H" at bounding box center [656, 210] width 55 height 24
type input "**"
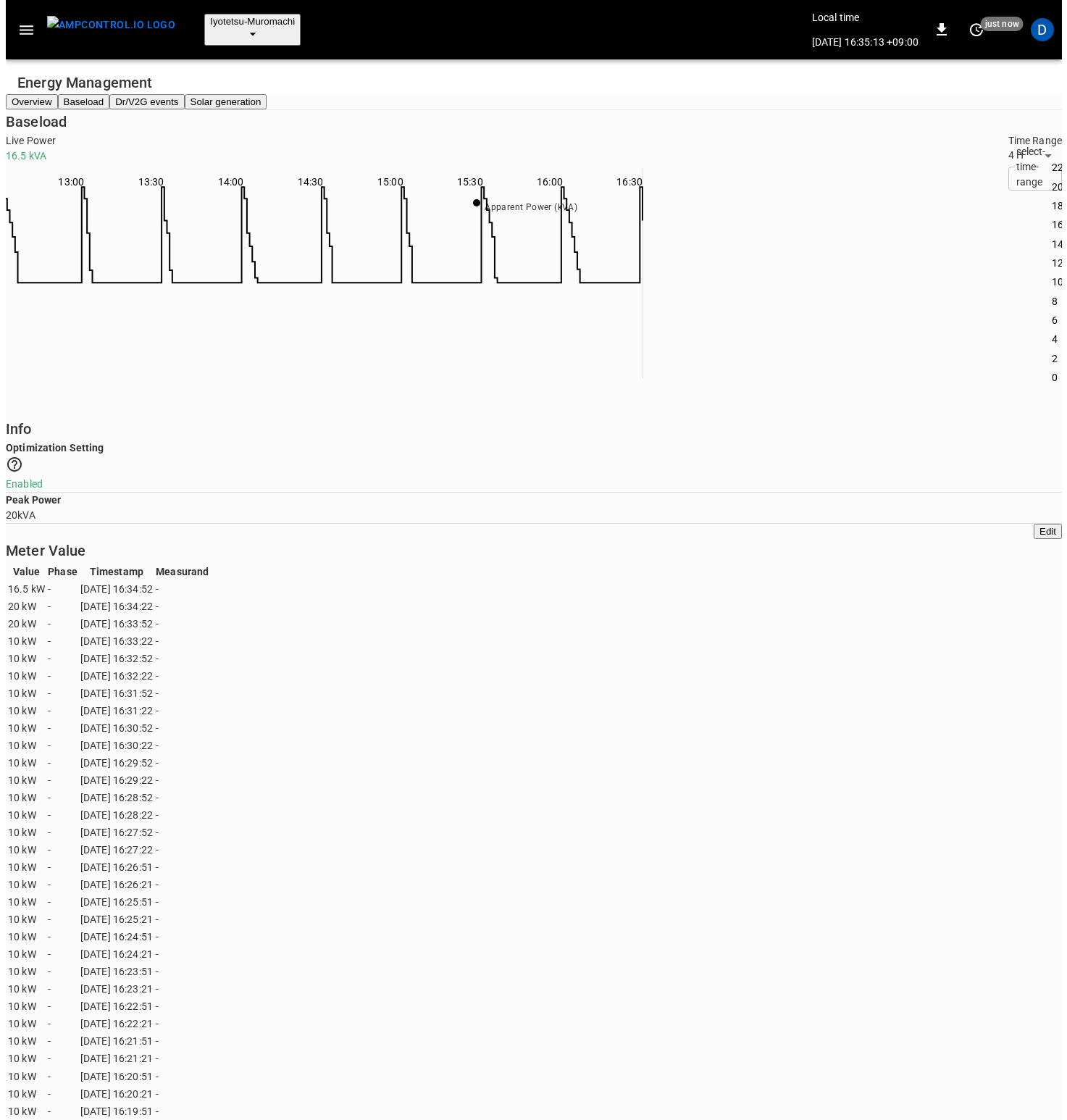
scroll to position [199, 625]
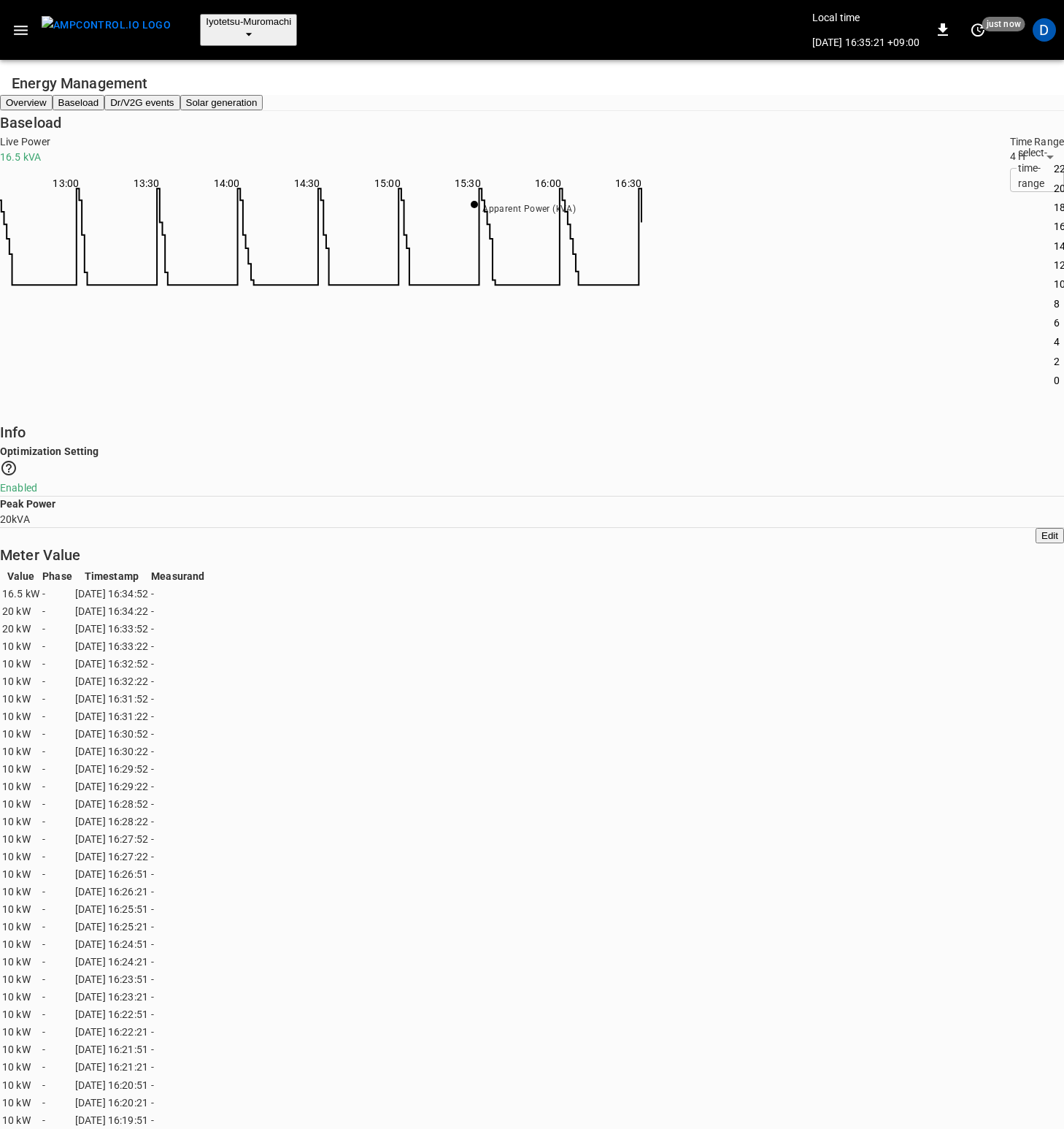
click at [20, 21] on icon "button" at bounding box center [20, 30] width 18 height 18
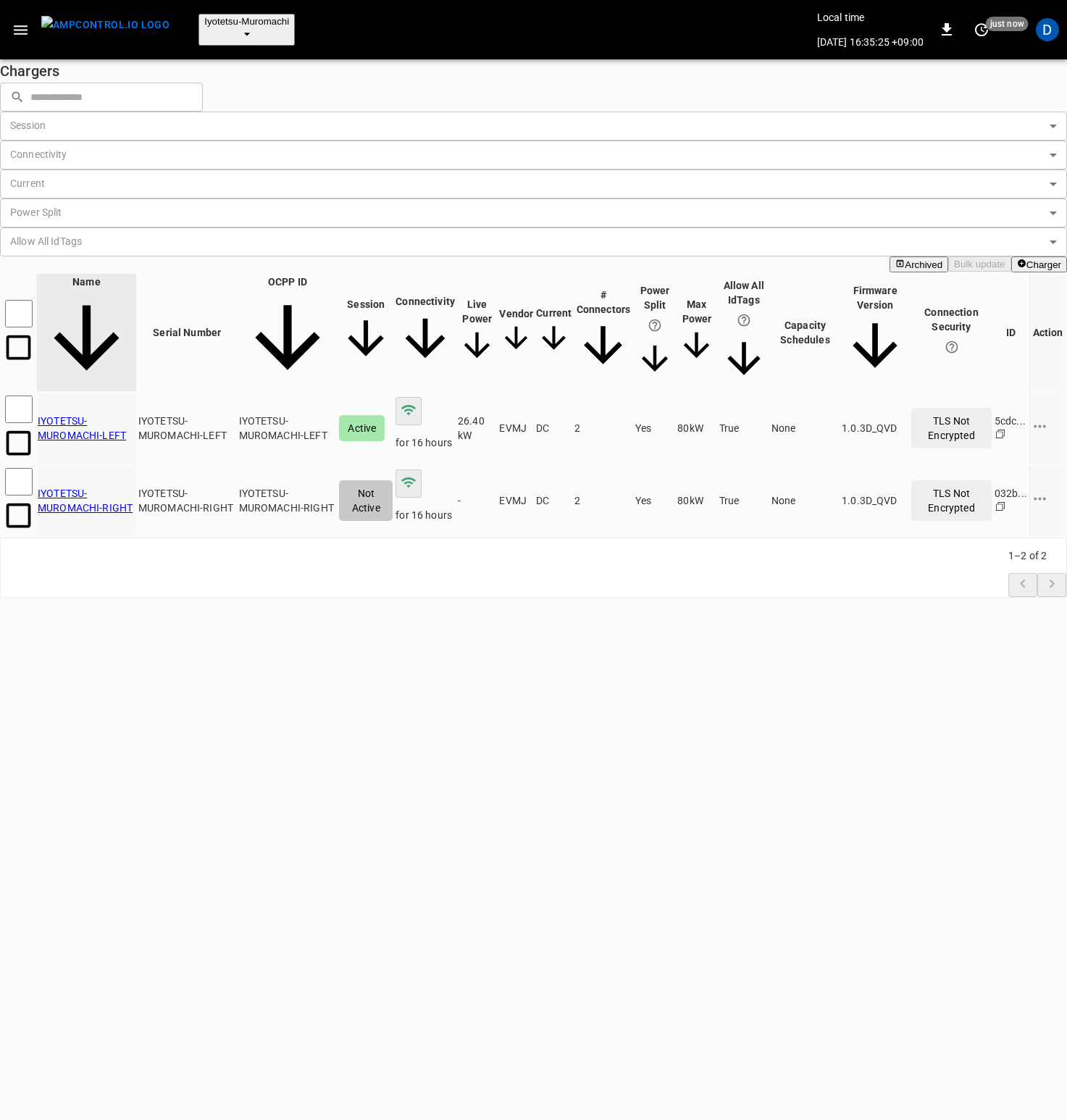
click at [214, 16] on span "Iyotetsu-Muromachi" at bounding box center [247, 21] width 85 height 11
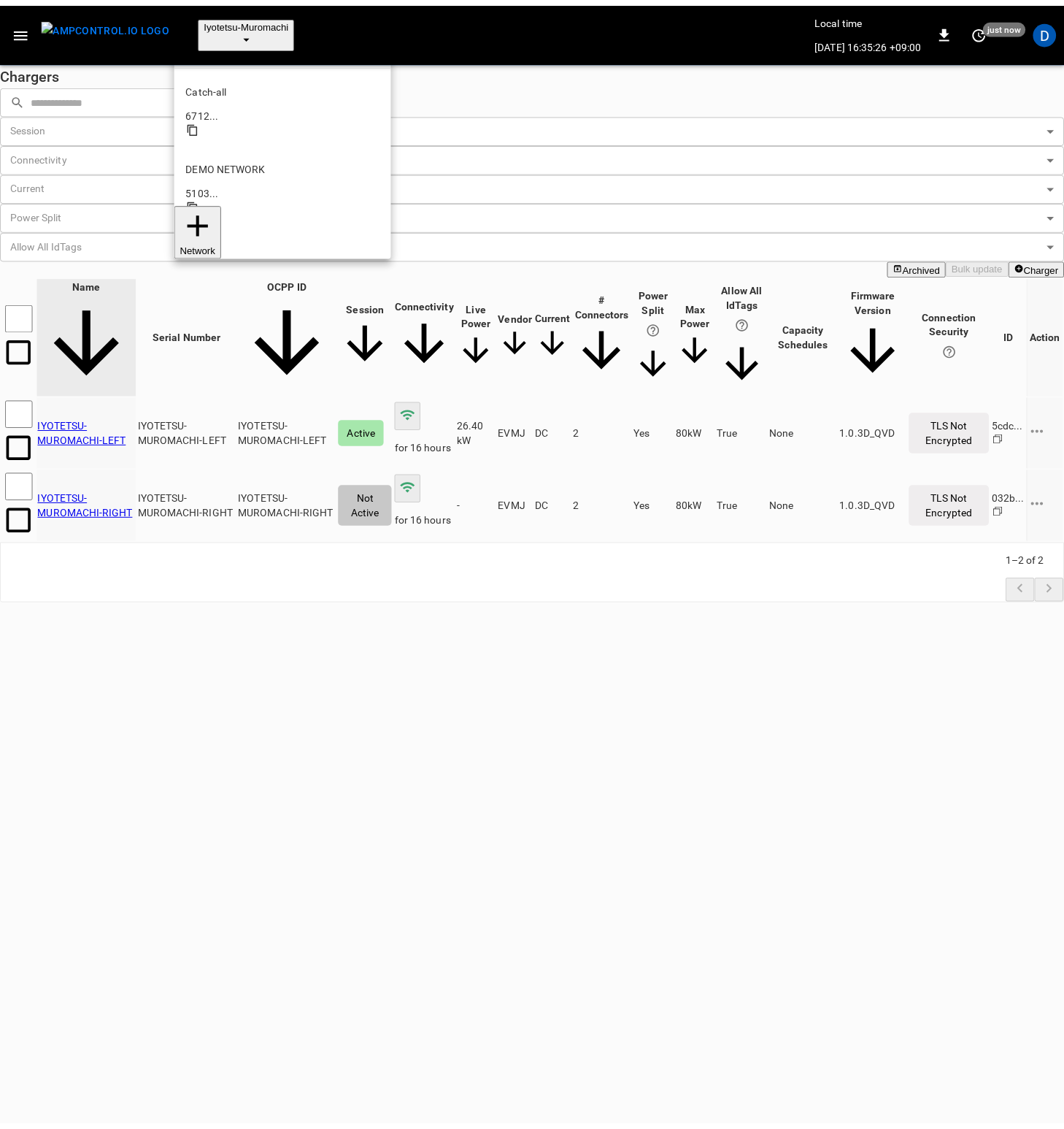
scroll to position [39, 0]
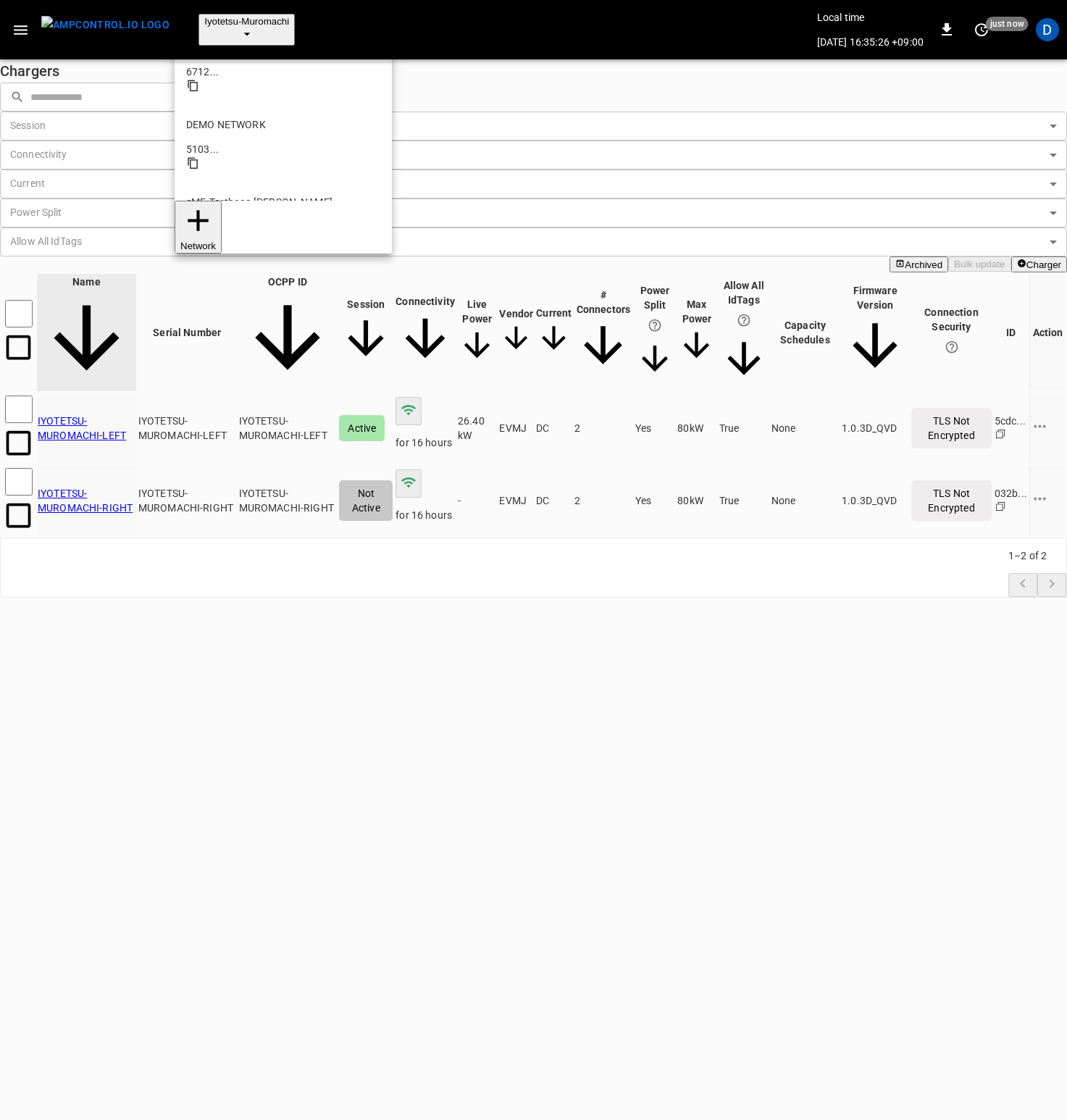
click at [220, 427] on p "Test" at bounding box center [283, 434] width 194 height 15
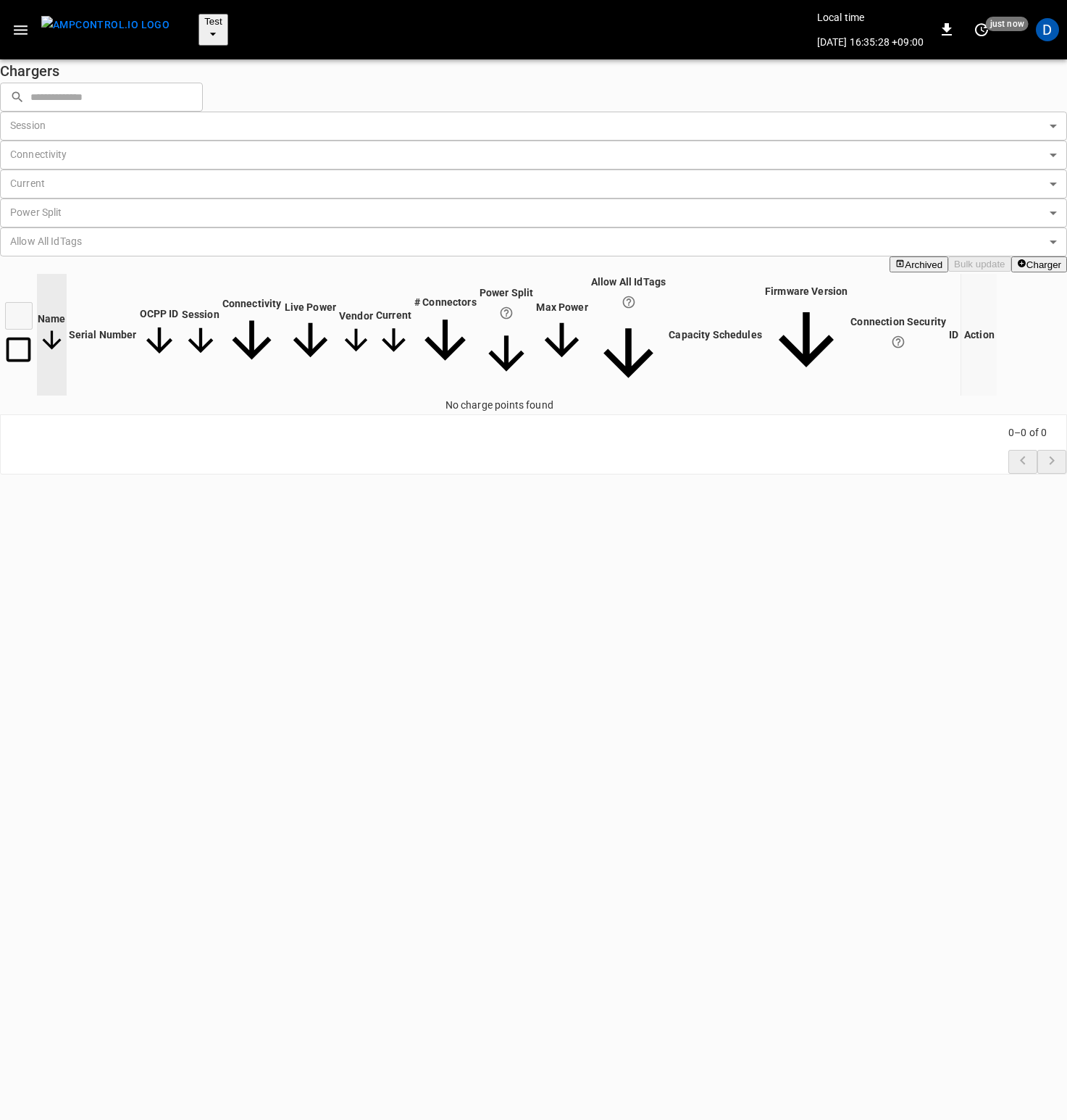
click at [1022, 256] on button "Charger" at bounding box center [1038, 264] width 55 height 16
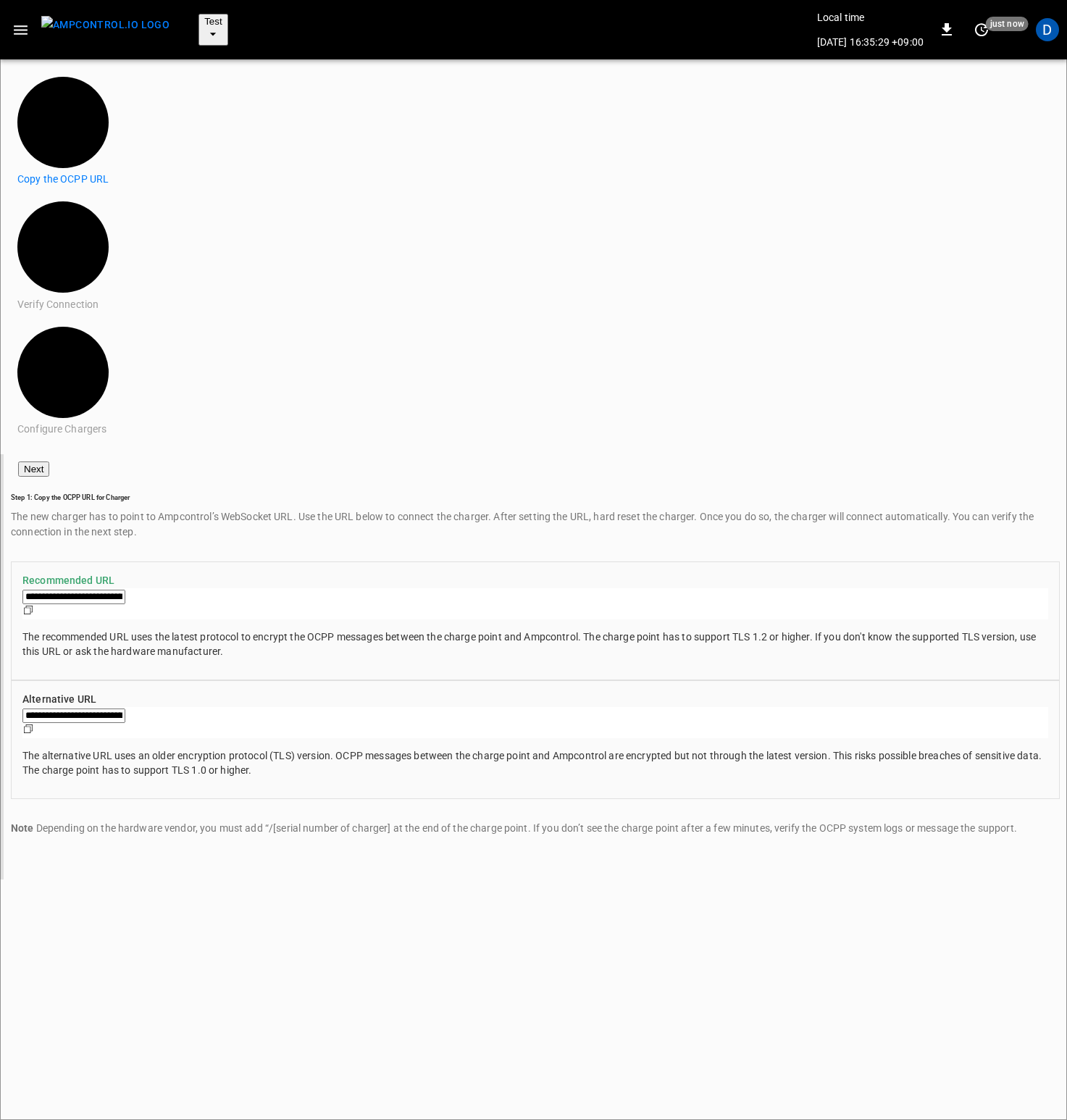
type input "**********"
click at [903, 630] on p "The recommended URL uses the latest protocol to encrypt the OCPP messages betwe…" at bounding box center [535, 644] width 1025 height 29
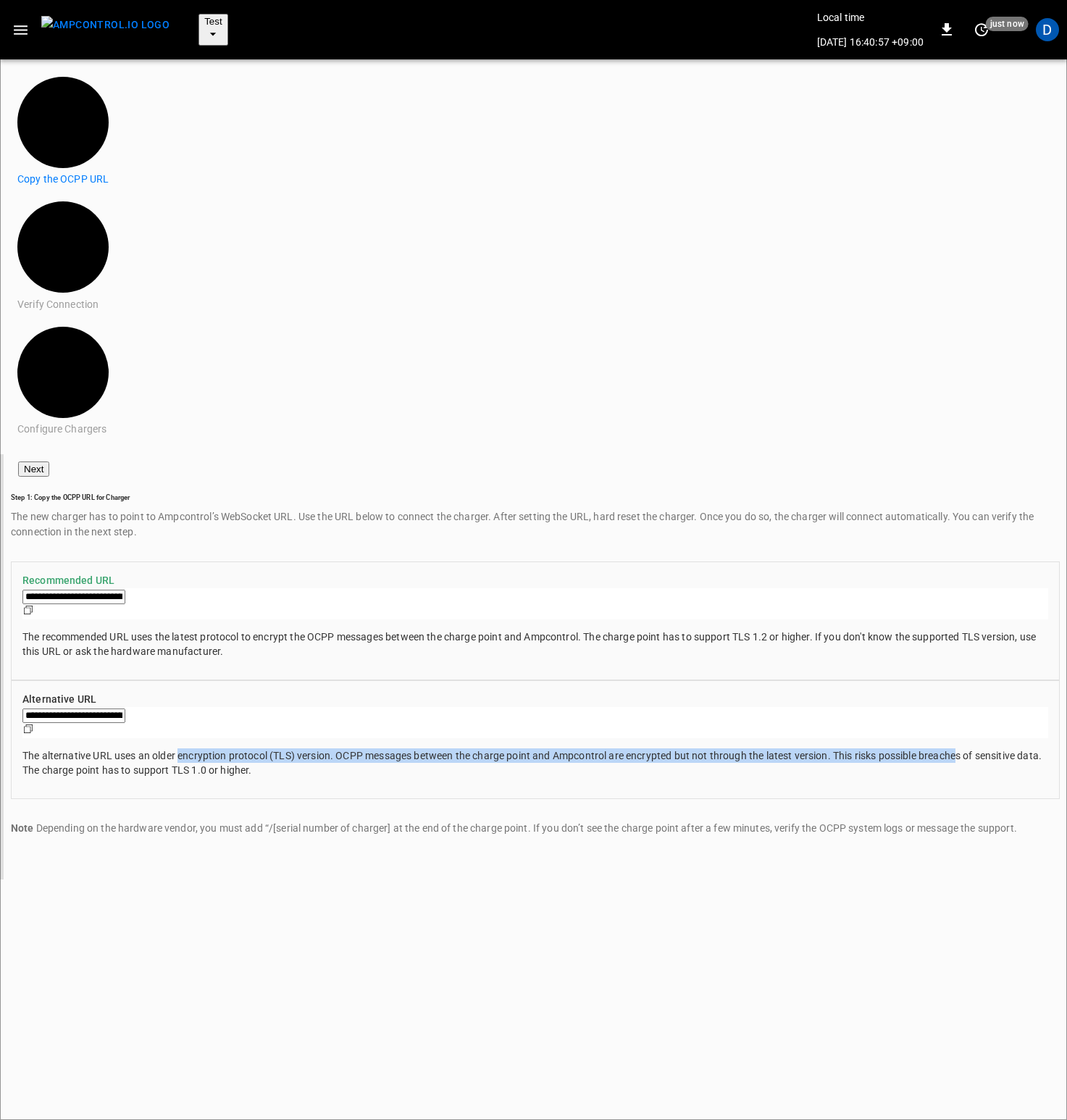
drag, startPoint x: 917, startPoint y: 321, endPoint x: 921, endPoint y: 365, distance: 44.2
click at [921, 748] on p "The alternative URL uses an older encryption protocol (TLS) version. OCPP messa…" at bounding box center [535, 762] width 1025 height 29
drag, startPoint x: 929, startPoint y: 378, endPoint x: 818, endPoint y: 323, distance: 123.9
click at [818, 748] on p "The alternative URL uses an older encryption protocol (TLS) version. OCPP messa…" at bounding box center [535, 762] width 1025 height 29
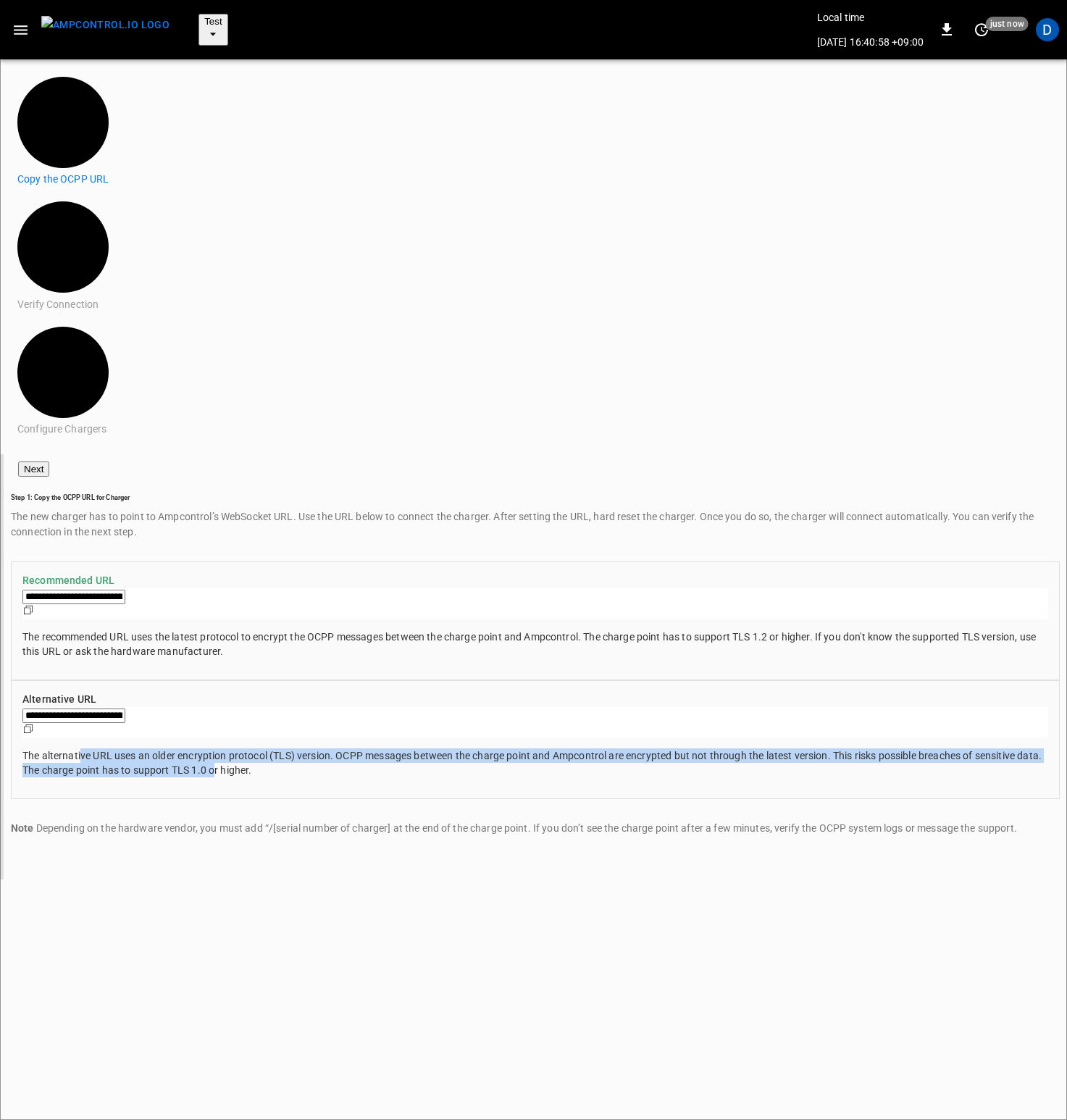
click at [818, 748] on p "The alternative URL uses an older encryption protocol (TLS) version. OCPP messa…" at bounding box center [535, 762] width 1025 height 29
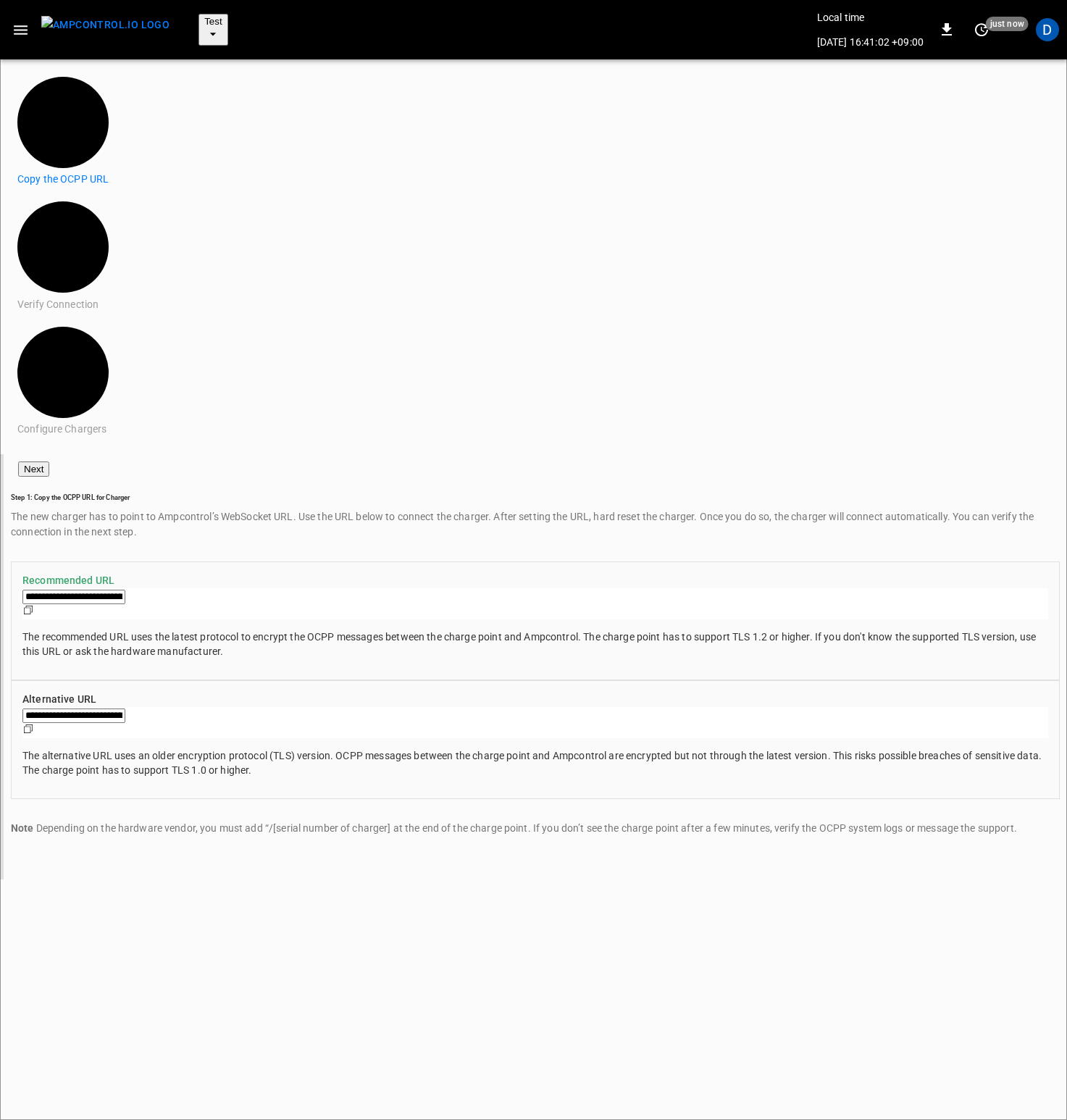
click at [896, 630] on p "The recommended URL uses the latest protocol to encrypt the OCPP messages betwe…" at bounding box center [535, 644] width 1025 height 29
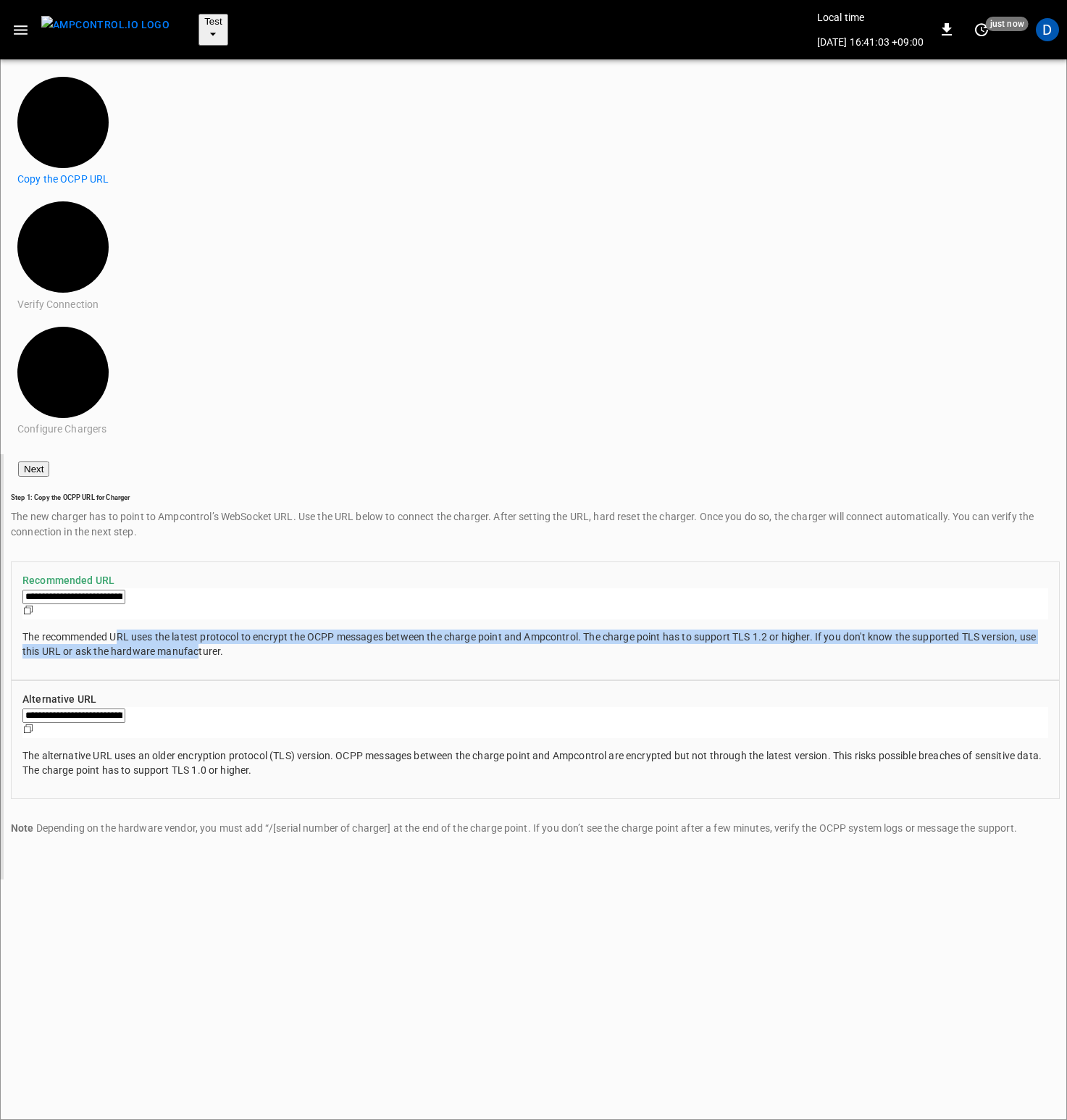
drag, startPoint x: 935, startPoint y: 280, endPoint x: 852, endPoint y: 228, distance: 97.9
click at [852, 630] on p "The recommended URL uses the latest protocol to encrypt the OCPP messages betwe…" at bounding box center [535, 644] width 1025 height 29
drag, startPoint x: 897, startPoint y: 234, endPoint x: 918, endPoint y: 282, distance: 52.4
click at [918, 630] on p "The recommended URL uses the latest protocol to encrypt the OCPP messages betwe…" at bounding box center [535, 644] width 1025 height 29
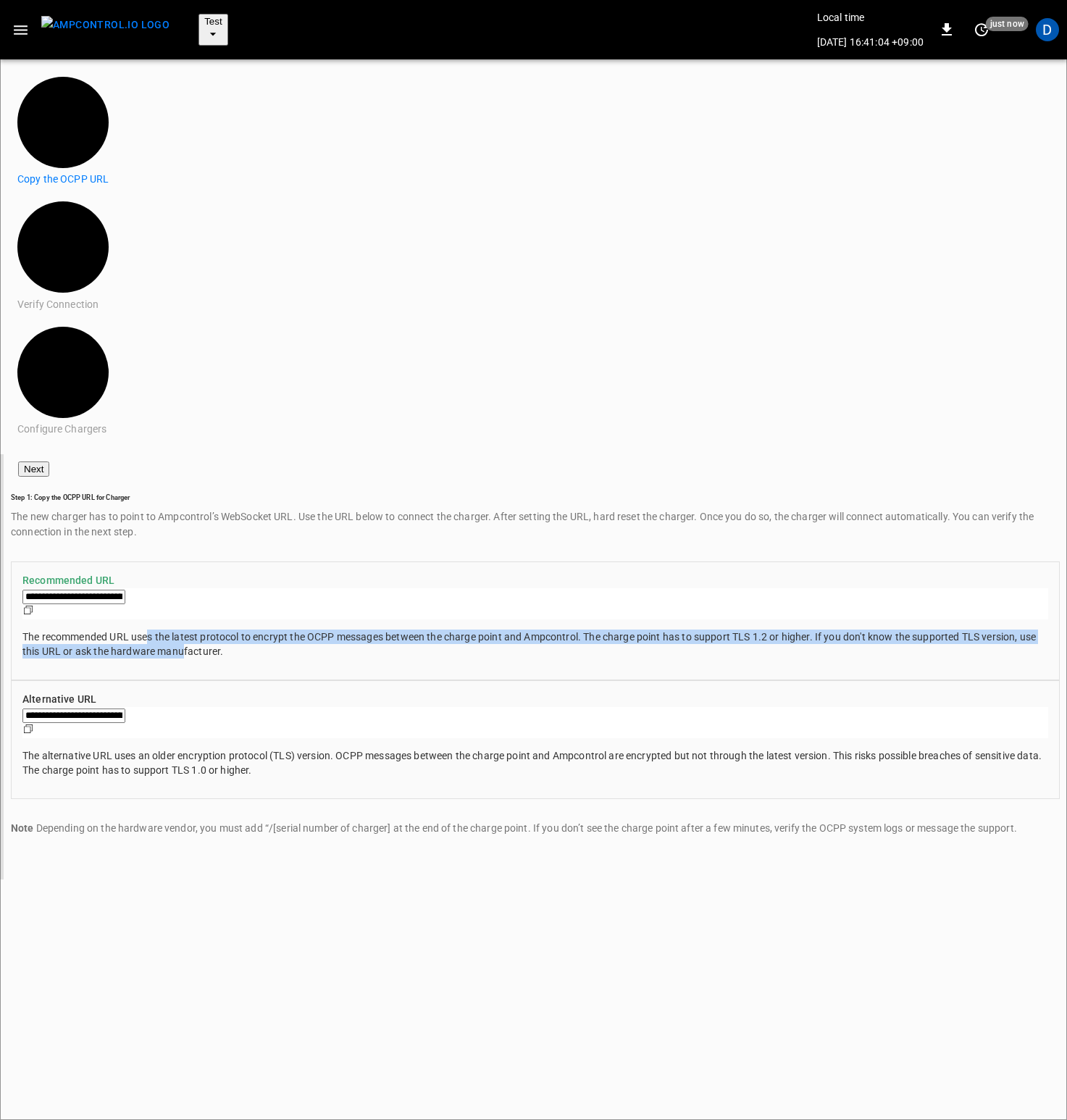
click at [918, 630] on p "The recommended URL uses the latest protocol to encrypt the OCPP messages betwe…" at bounding box center [535, 644] width 1025 height 29
drag, startPoint x: 917, startPoint y: 274, endPoint x: 858, endPoint y: 221, distance: 79.3
click at [858, 630] on p "The recommended URL uses the latest protocol to encrypt the OCPP messages betwe…" at bounding box center [535, 644] width 1025 height 29
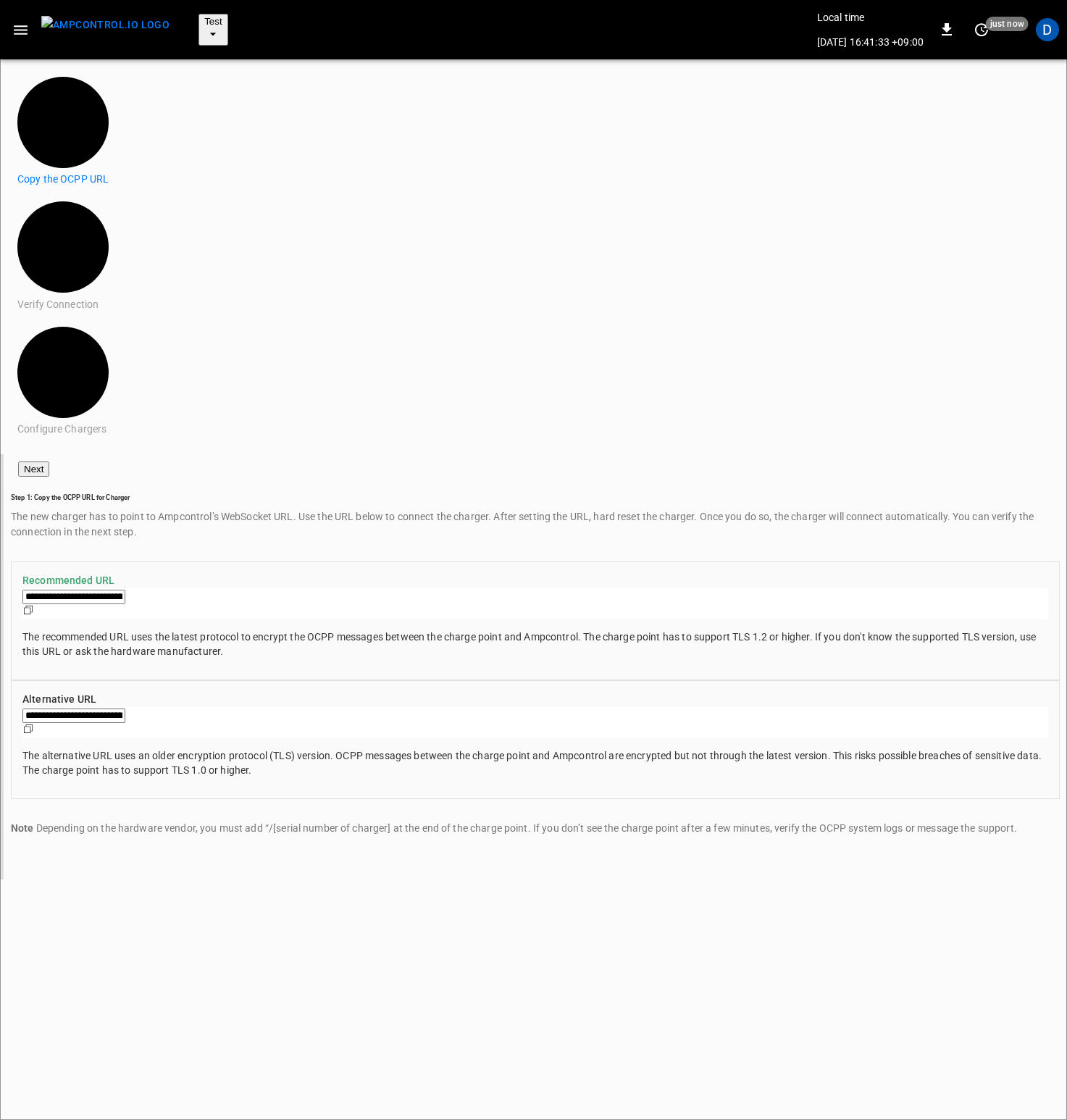
click at [49, 462] on button "Next" at bounding box center [34, 469] width 31 height 16
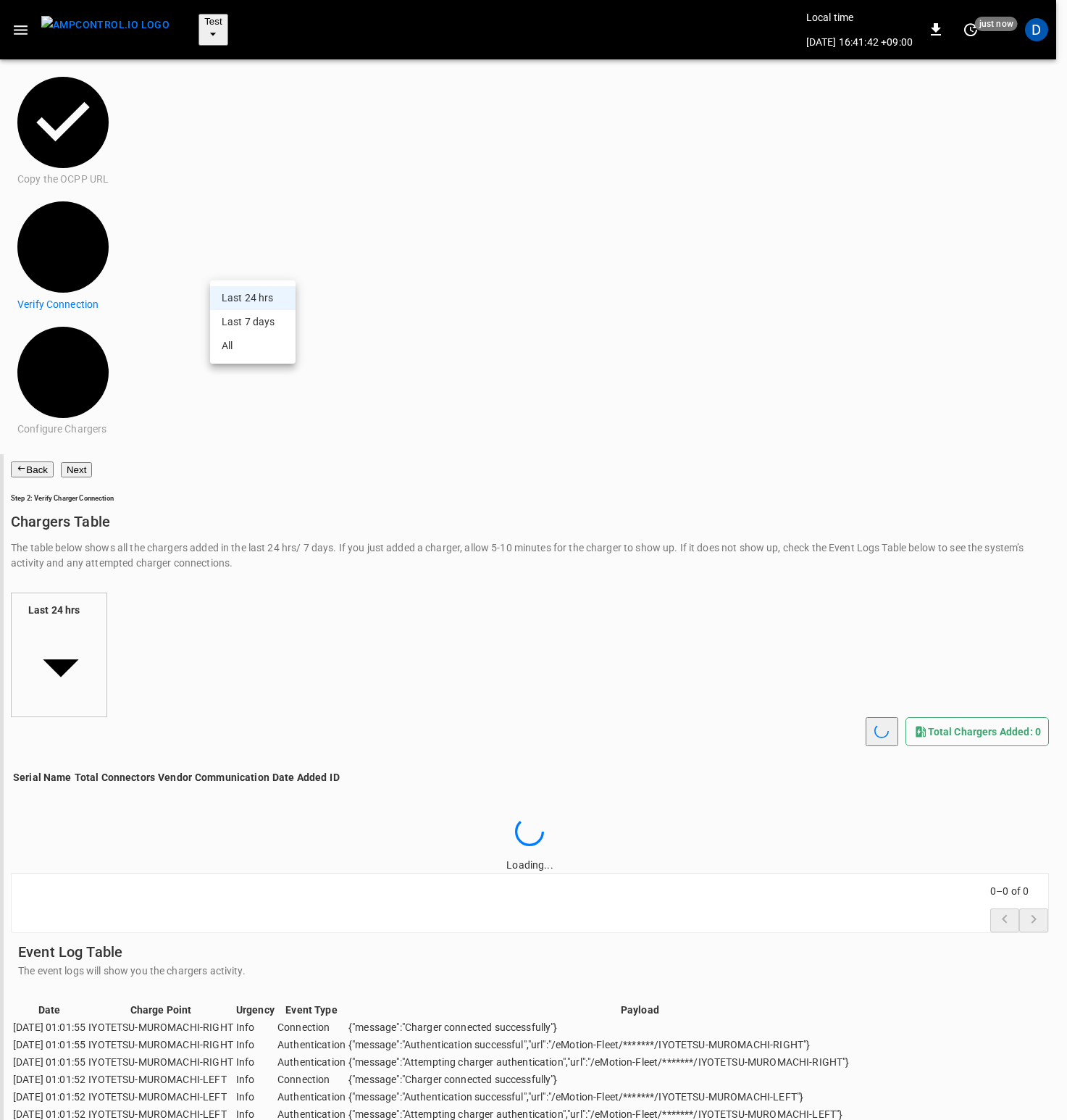
click at [265, 276] on body "**********" at bounding box center [534, 685] width 1067 height 1371
click at [275, 266] on div at bounding box center [534, 560] width 1067 height 1120
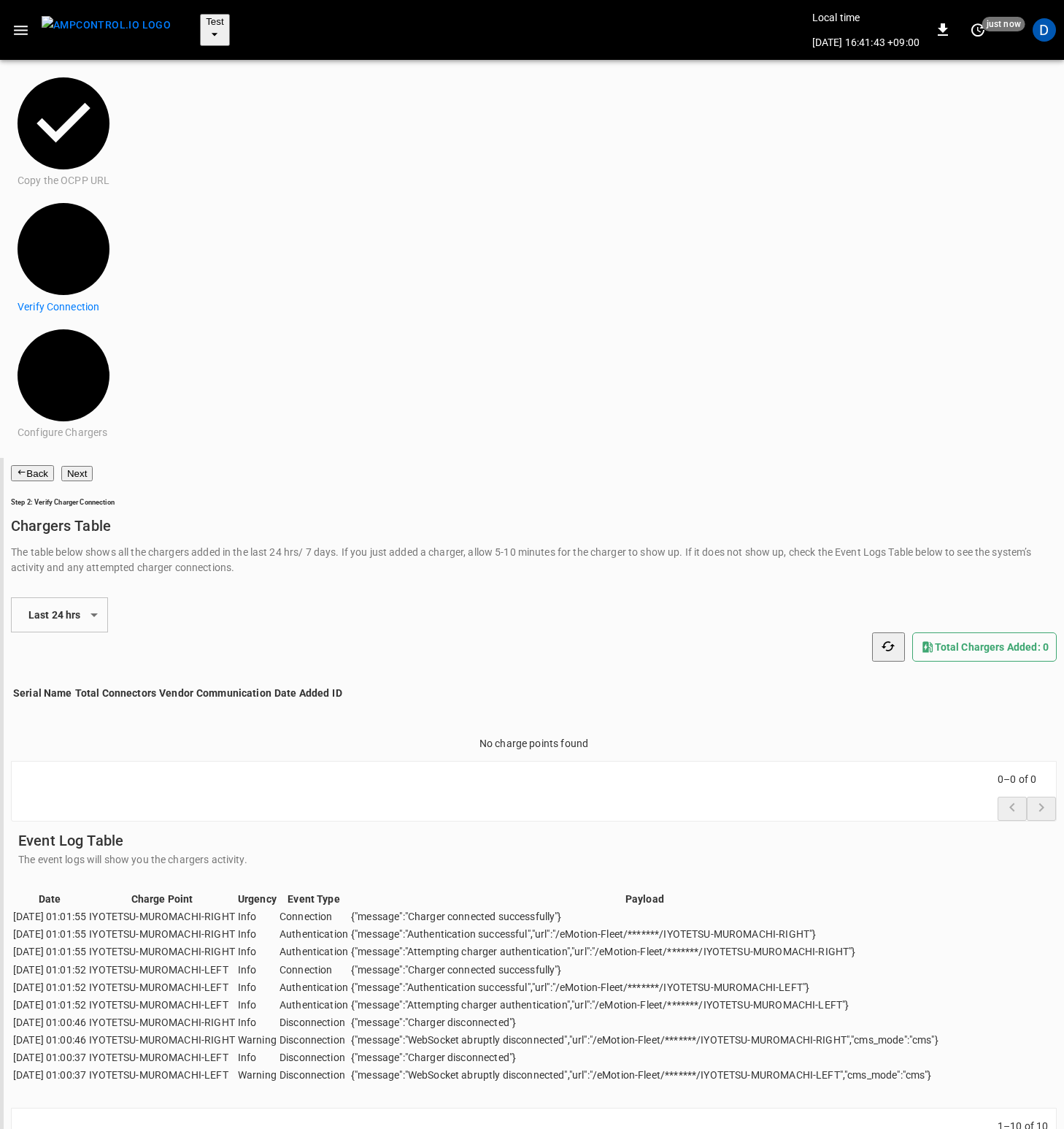
click at [269, 275] on body "**********" at bounding box center [532, 631] width 1064 height 1263
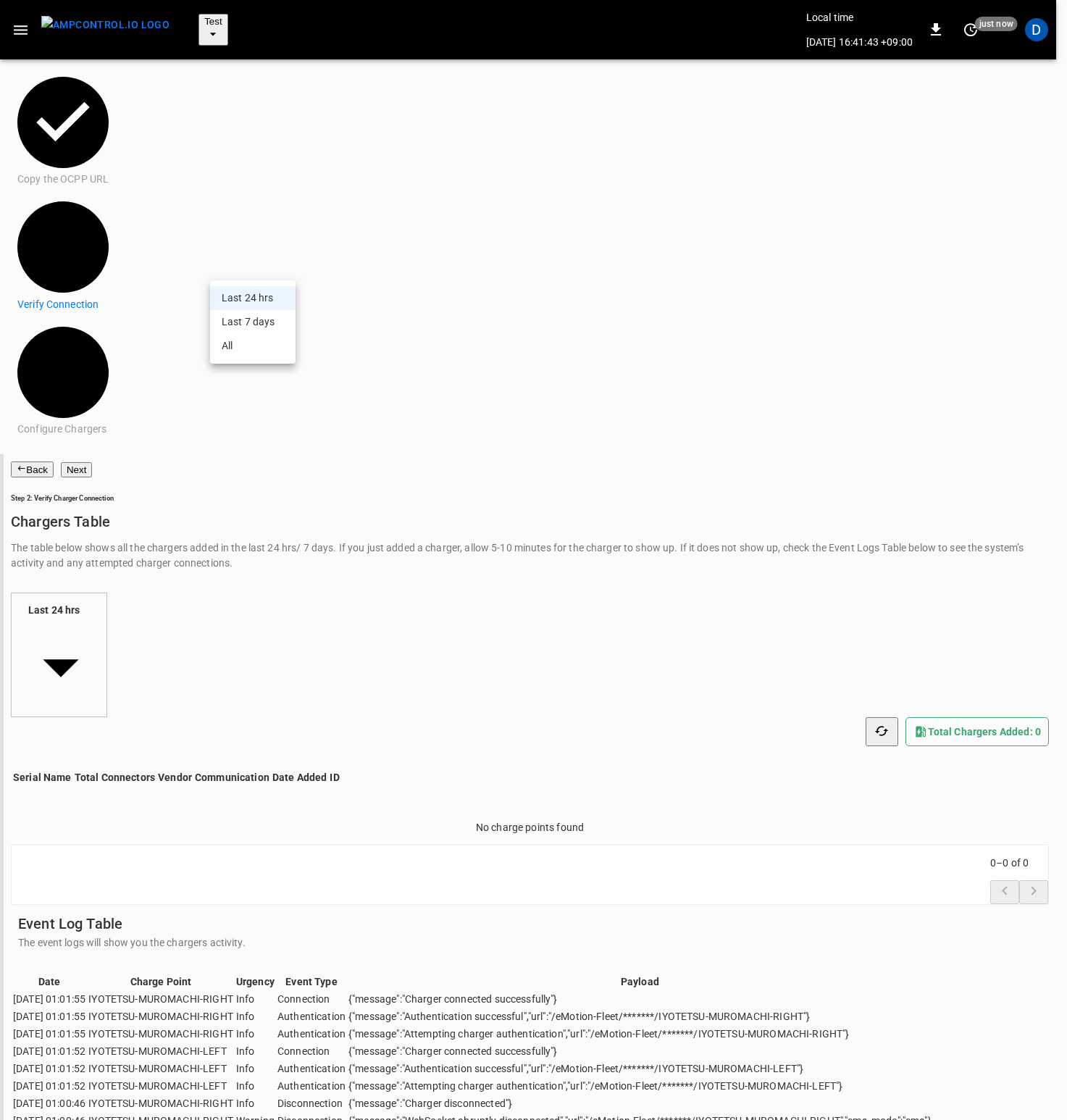
click at [239, 316] on li "Last 7 days" at bounding box center [252, 322] width 86 height 24
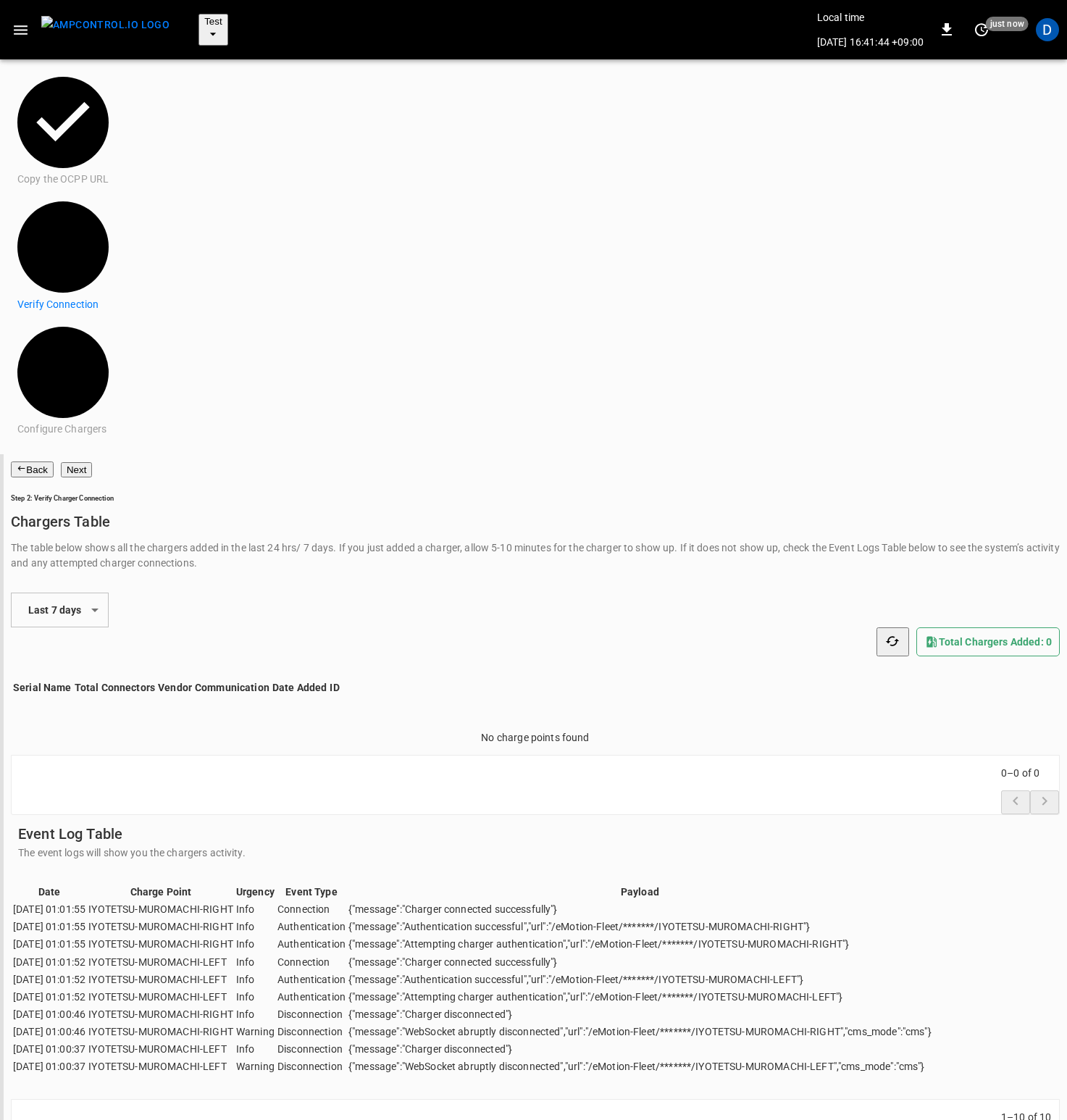
type input "**********"
click at [641, 541] on div "**********" at bounding box center [530, 609] width 1038 height 138
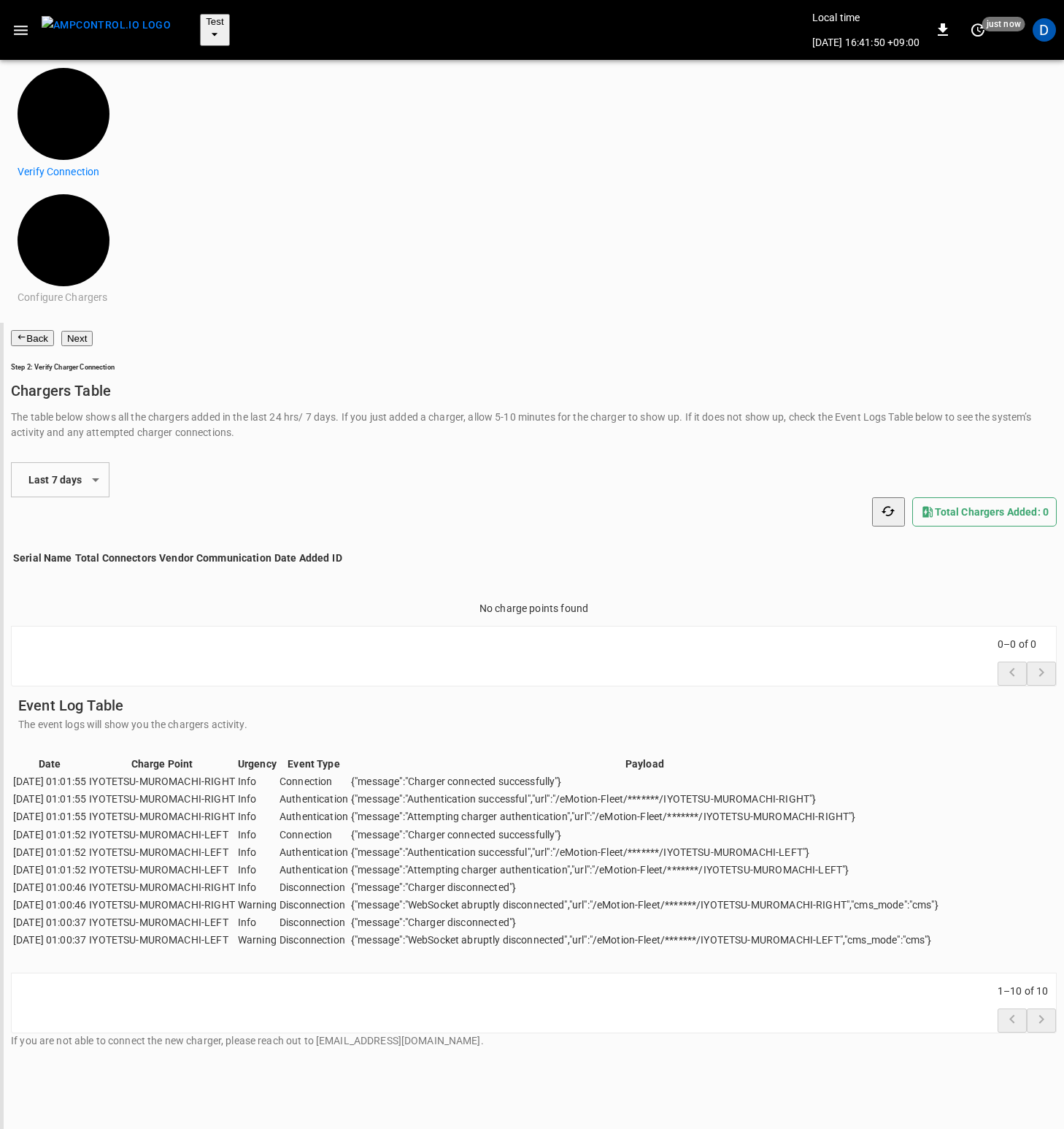
scroll to position [1050, 0]
click at [550, 799] on div "Date Charge Point Urgency Event Type Payload [DATE] 01:01:55 IYOTETSU-MUROMACHI…" at bounding box center [534, 863] width 1046 height 217
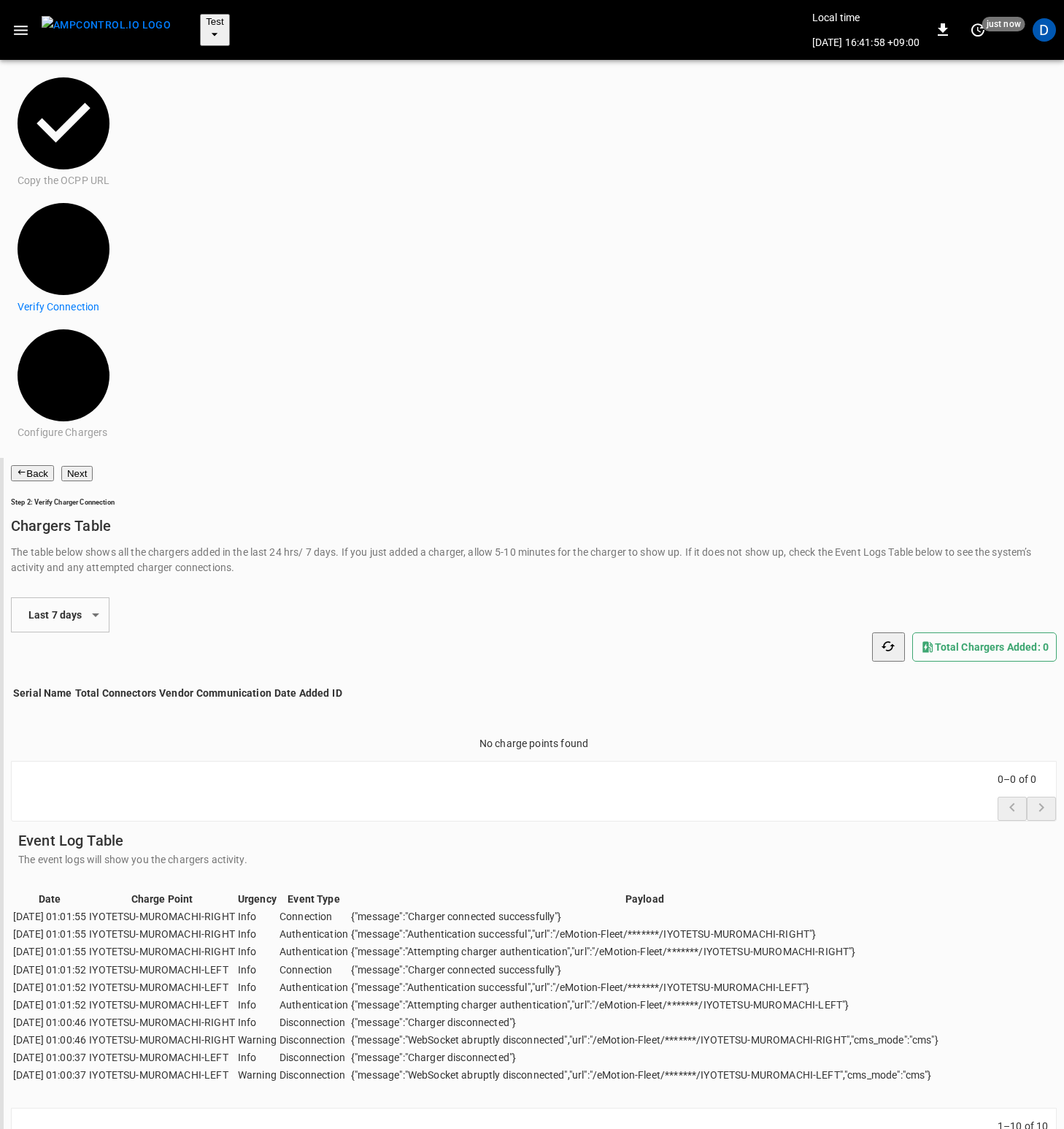
click at [26, 467] on icon "button" at bounding box center [21, 472] width 10 height 10
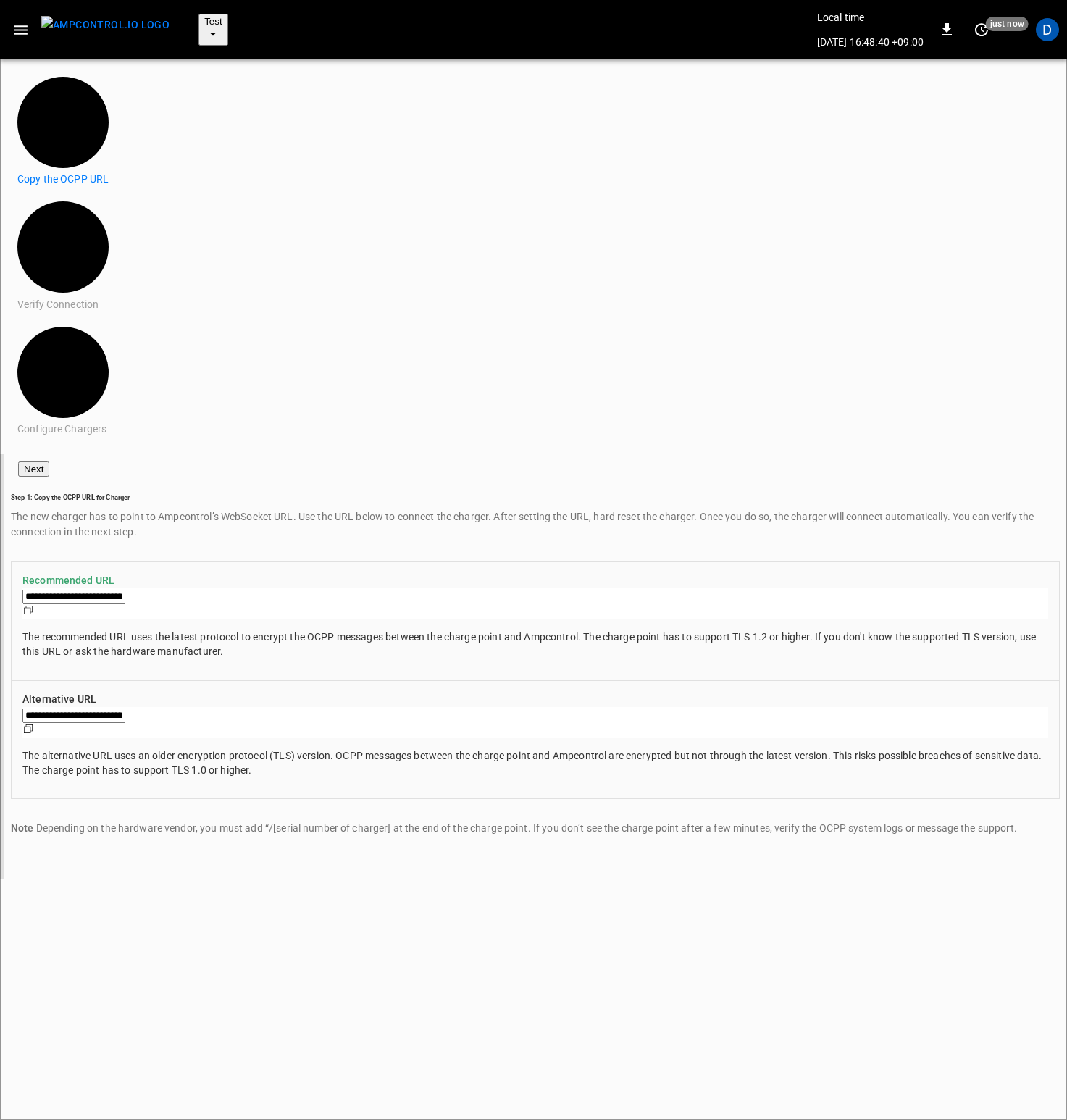
click at [49, 462] on button "Next" at bounding box center [34, 469] width 31 height 16
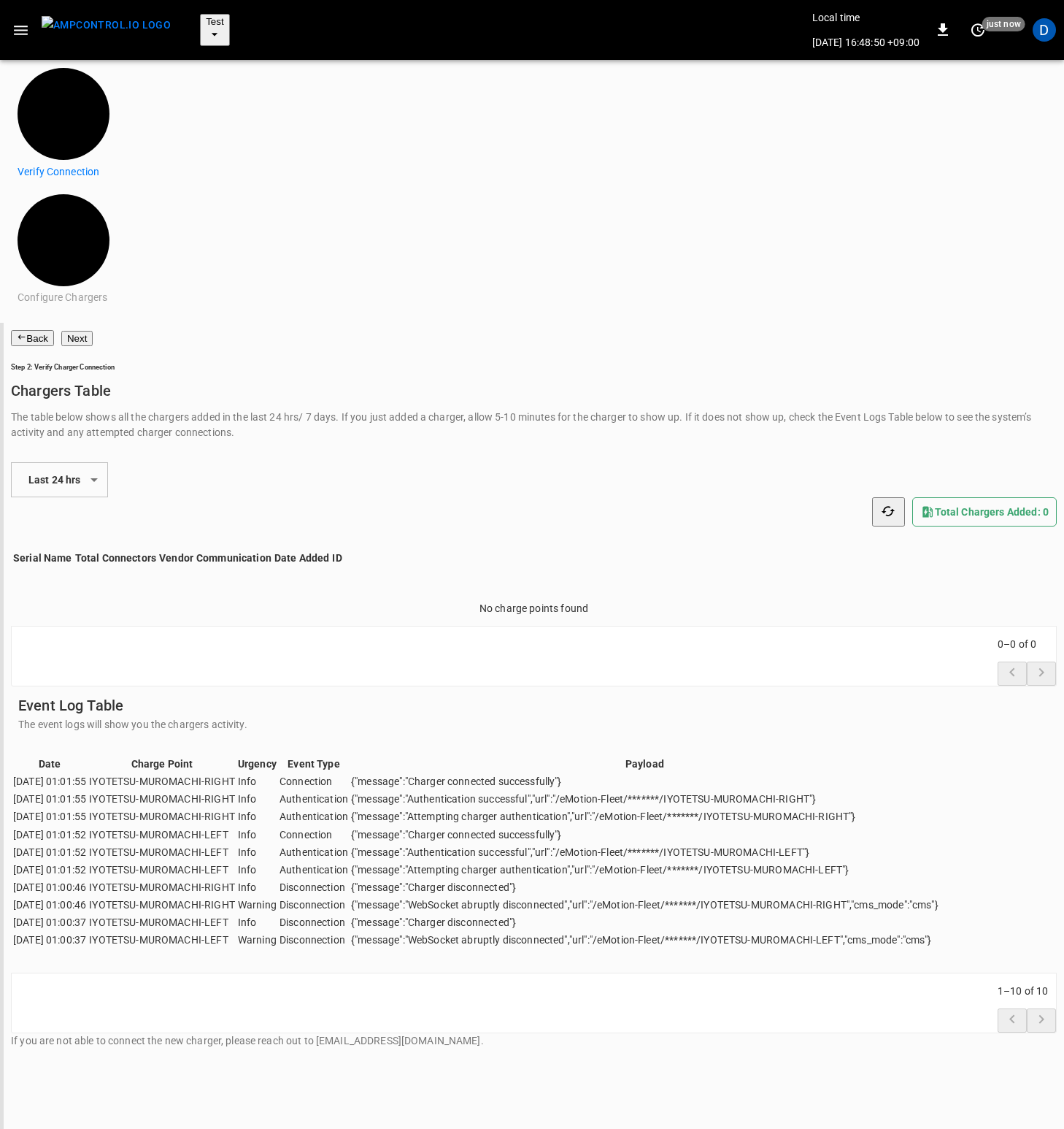
scroll to position [1050, 0]
click at [515, 754] on div "Date Charge Point Urgency Event Type Payload [DATE] 01:01:55 IYOTETSU-MUROMACHI…" at bounding box center [534, 863] width 1046 height 217
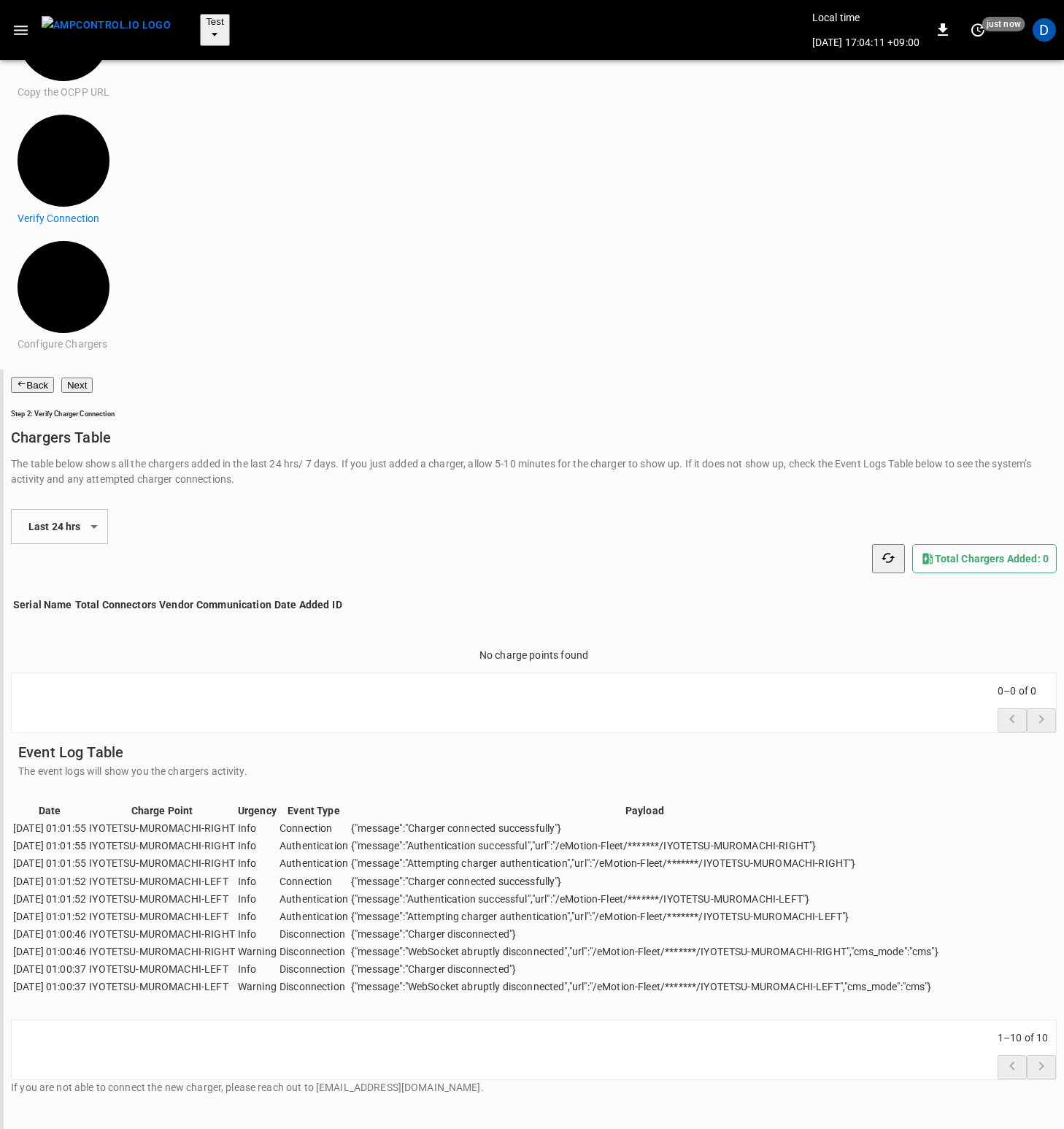
scroll to position [0, 0]
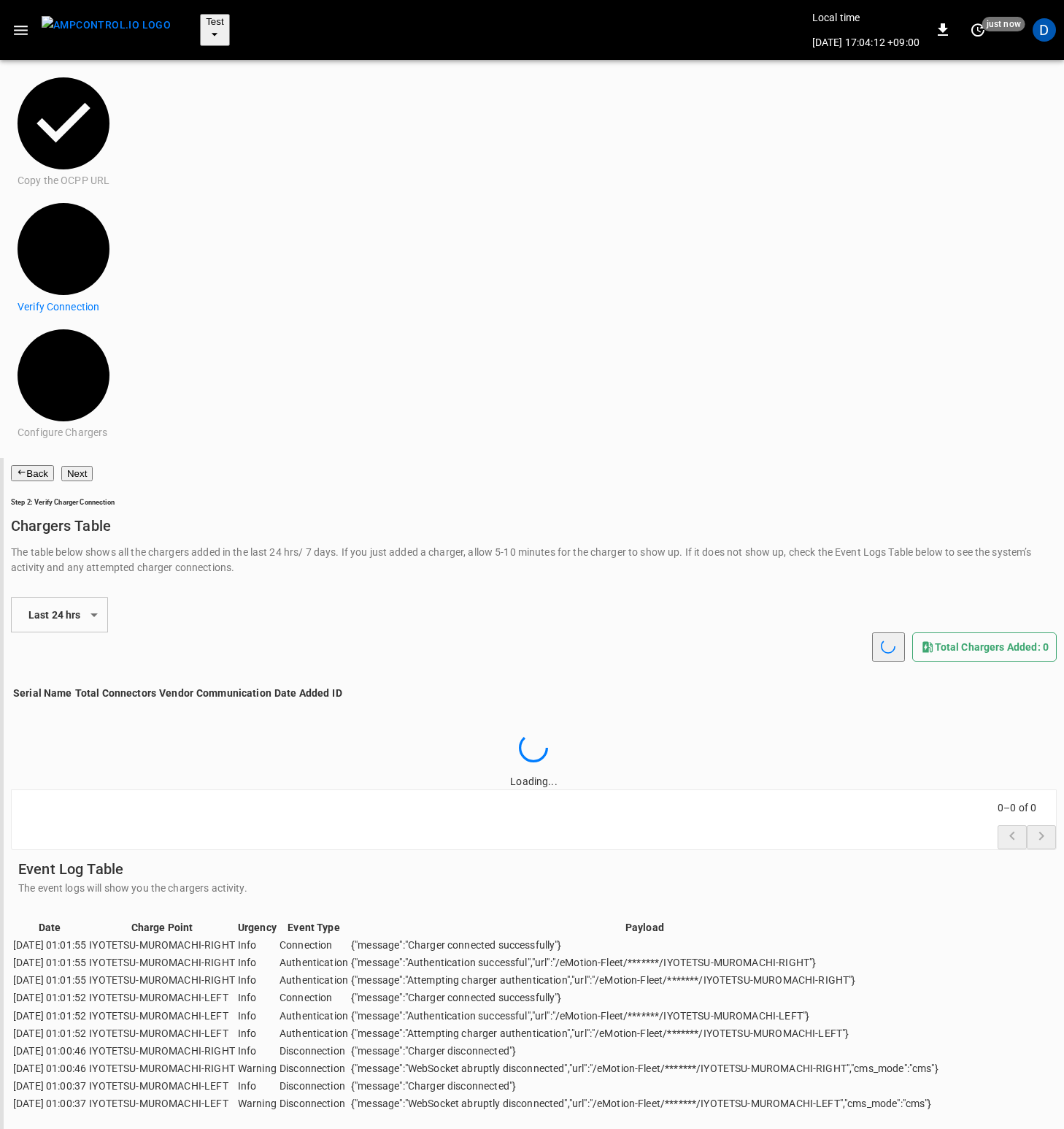
click at [878, 636] on icon "button" at bounding box center [888, 645] width 20 height 20
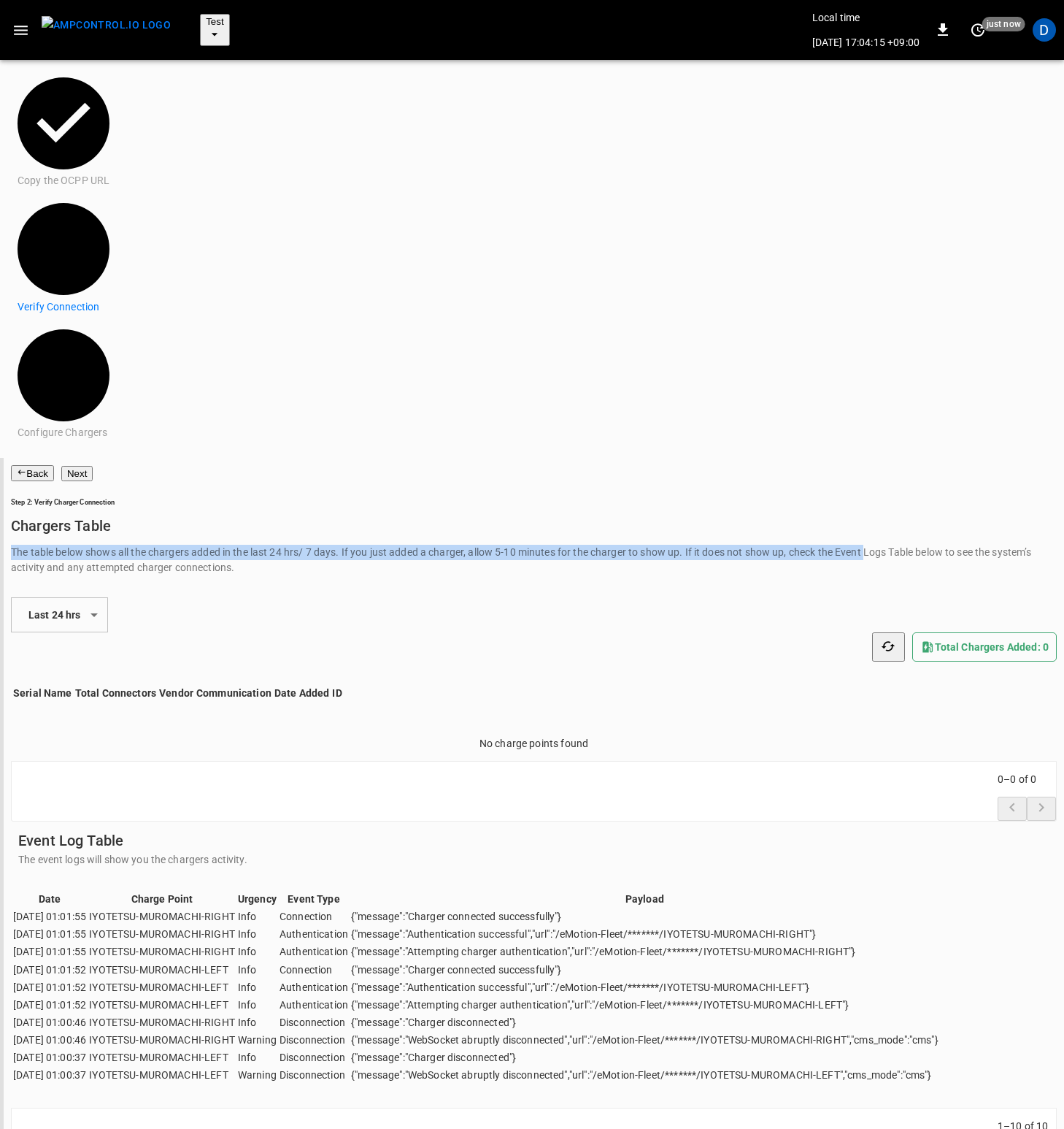
drag, startPoint x: 207, startPoint y: 175, endPoint x: 231, endPoint y: 214, distance: 45.8
click at [231, 545] on p "The table below shows all the chargers added in the last 24 hrs/ 7 days. If you…" at bounding box center [534, 560] width 1046 height 31
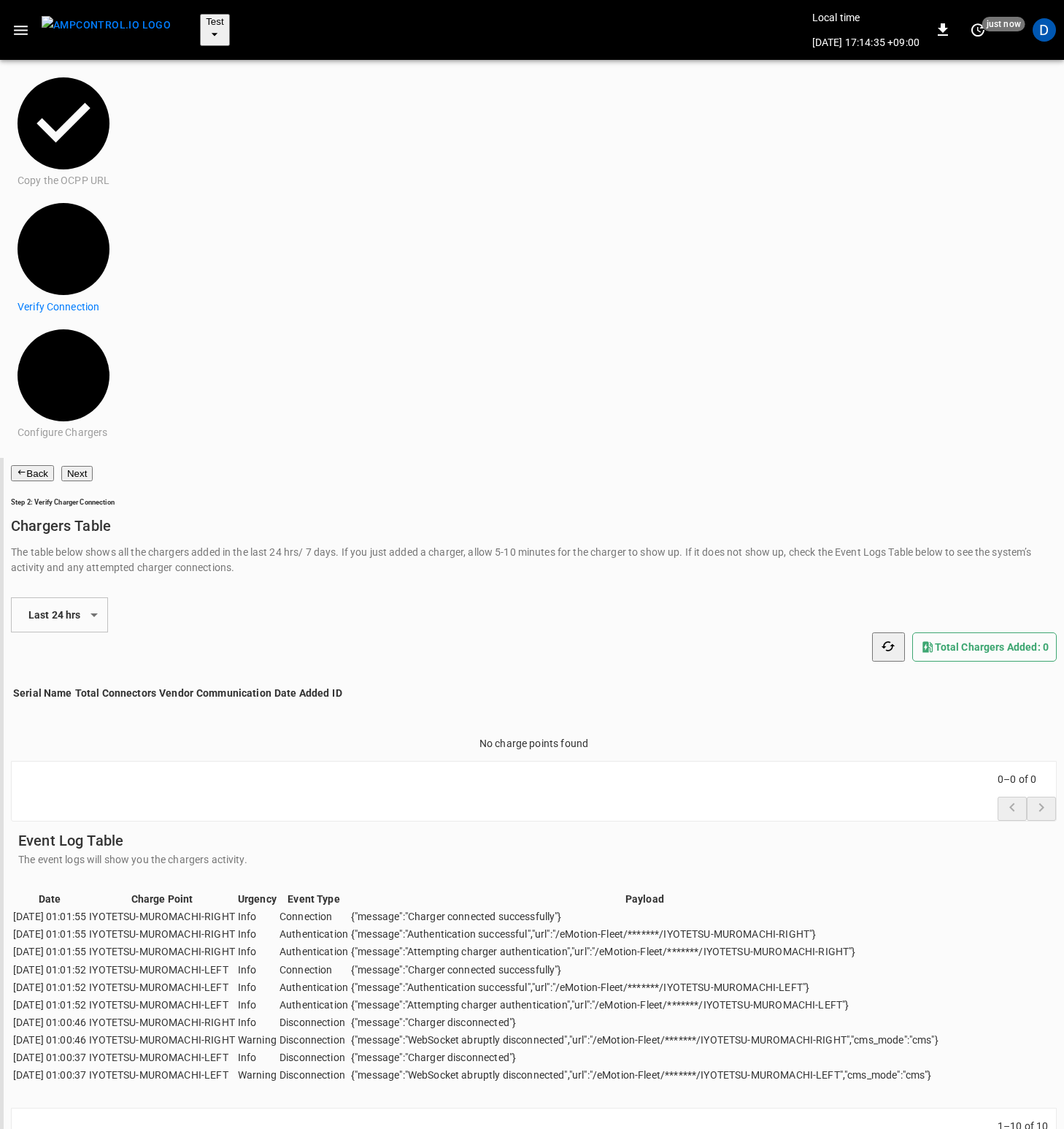
click at [881, 639] on icon "button" at bounding box center [888, 646] width 15 height 15
click at [21, 21] on icon "button" at bounding box center [20, 30] width 18 height 18
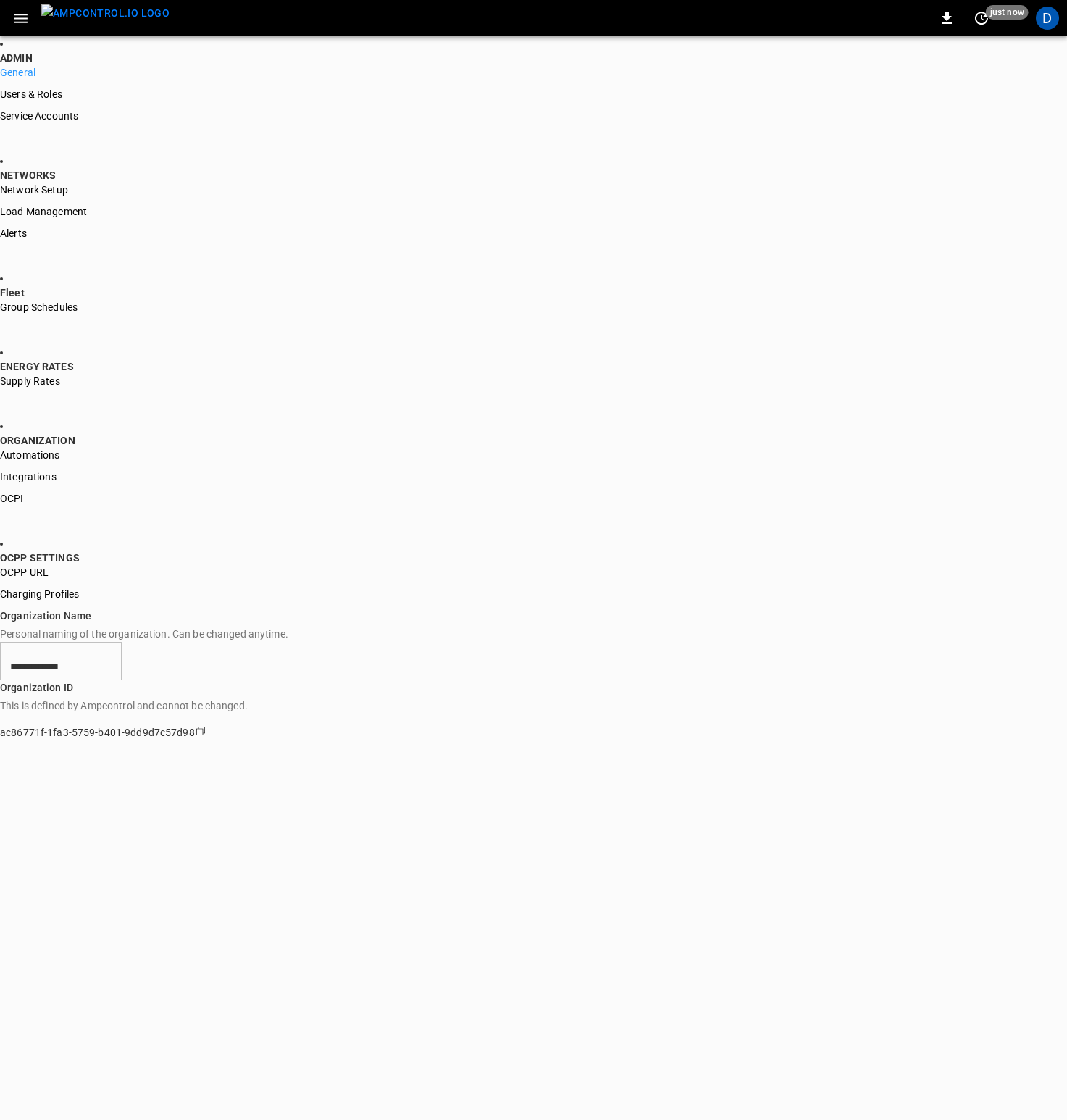
click at [48, 578] on span "OCPP URL" at bounding box center [24, 572] width 48 height 11
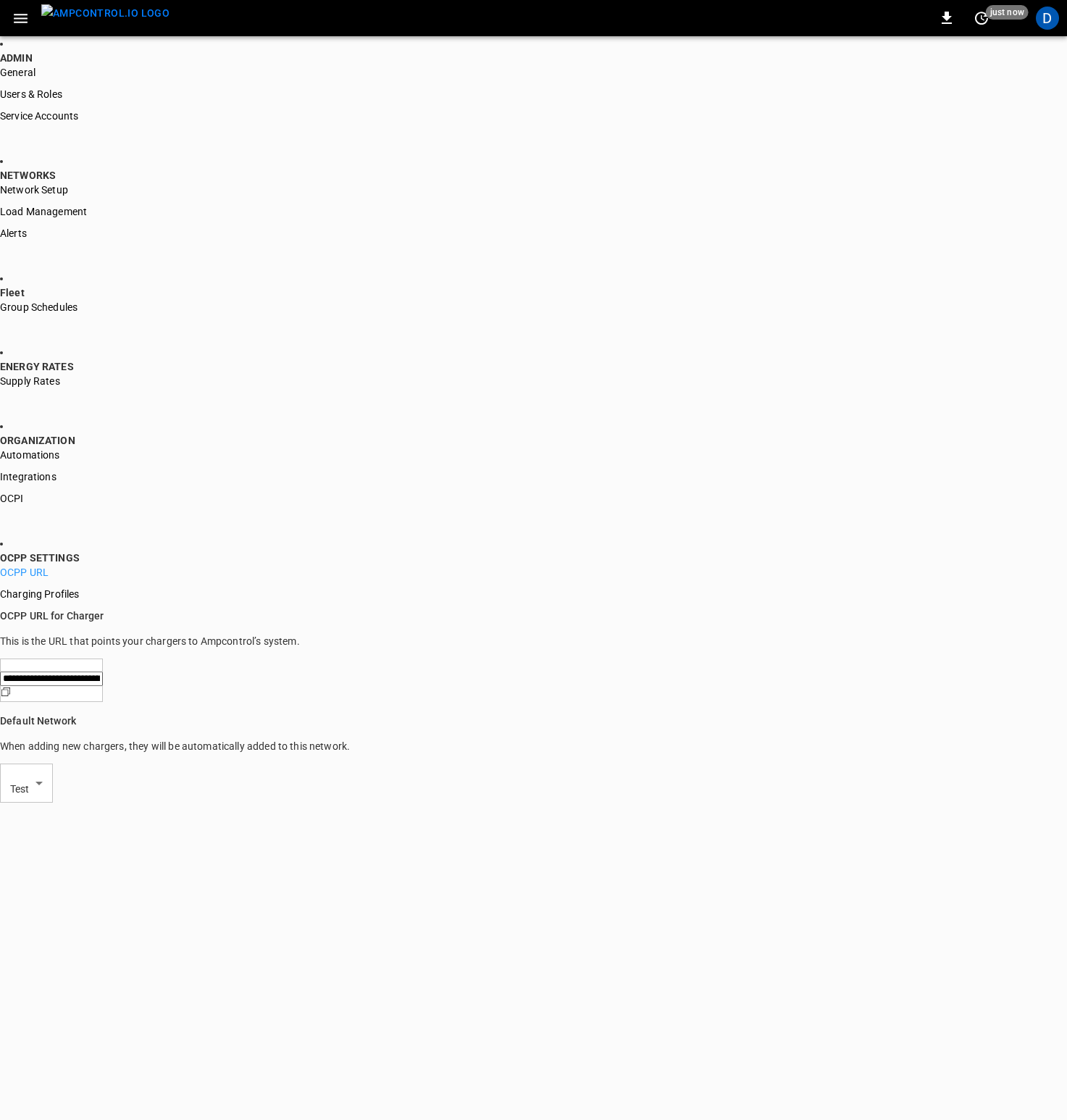
click at [36, 78] on span "General" at bounding box center [17, 72] width 36 height 11
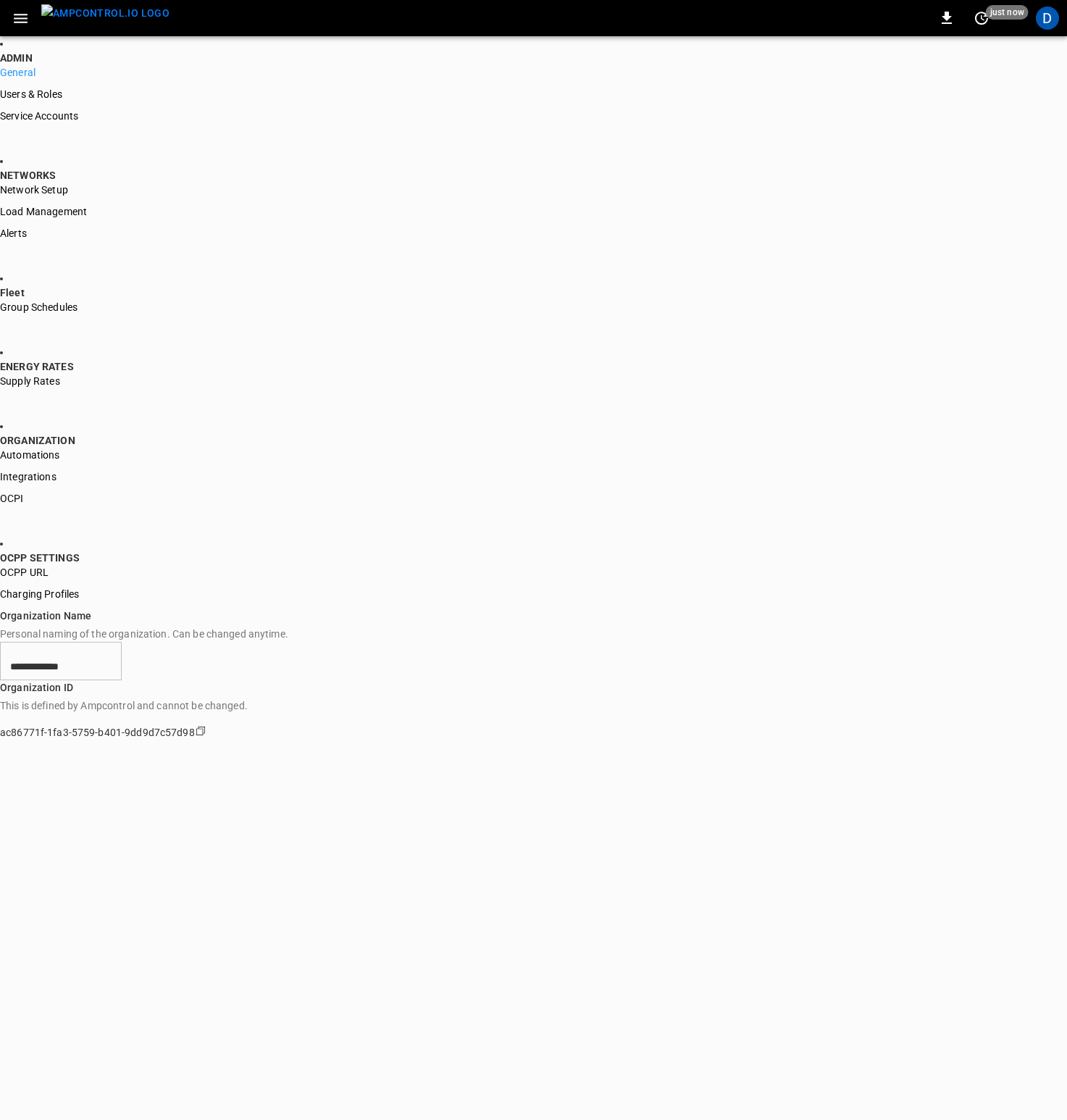
click at [22, 14] on icon "button" at bounding box center [21, 18] width 14 height 10
click at [22, 23] on icon "button" at bounding box center [20, 18] width 18 height 18
click at [55, 840] on div "Overview" at bounding box center [80, 847] width 125 height 15
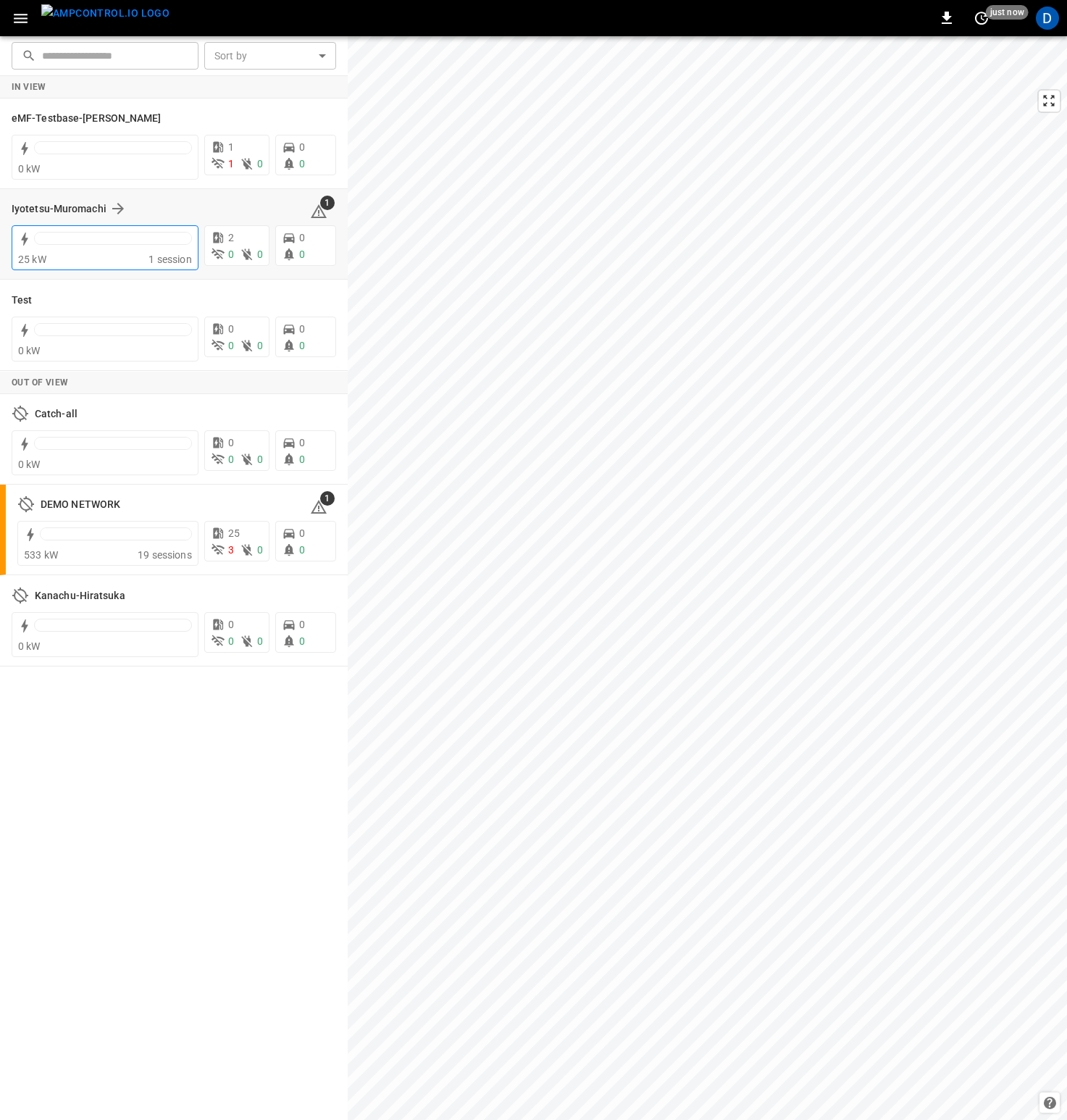
click at [134, 248] on div at bounding box center [113, 242] width 158 height 20
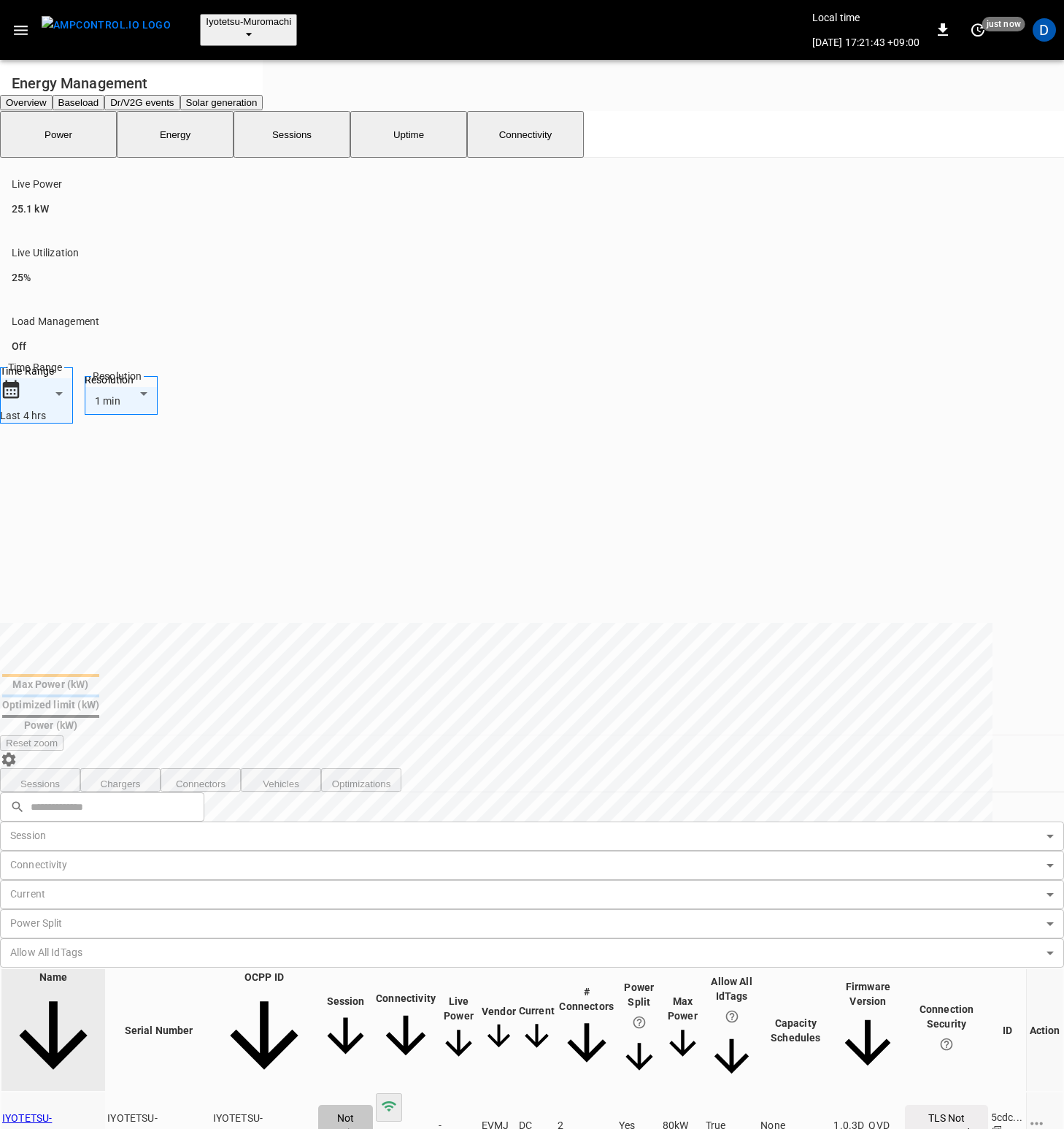
click at [243, 16] on span "Iyotetsu-Muromachi" at bounding box center [249, 21] width 86 height 11
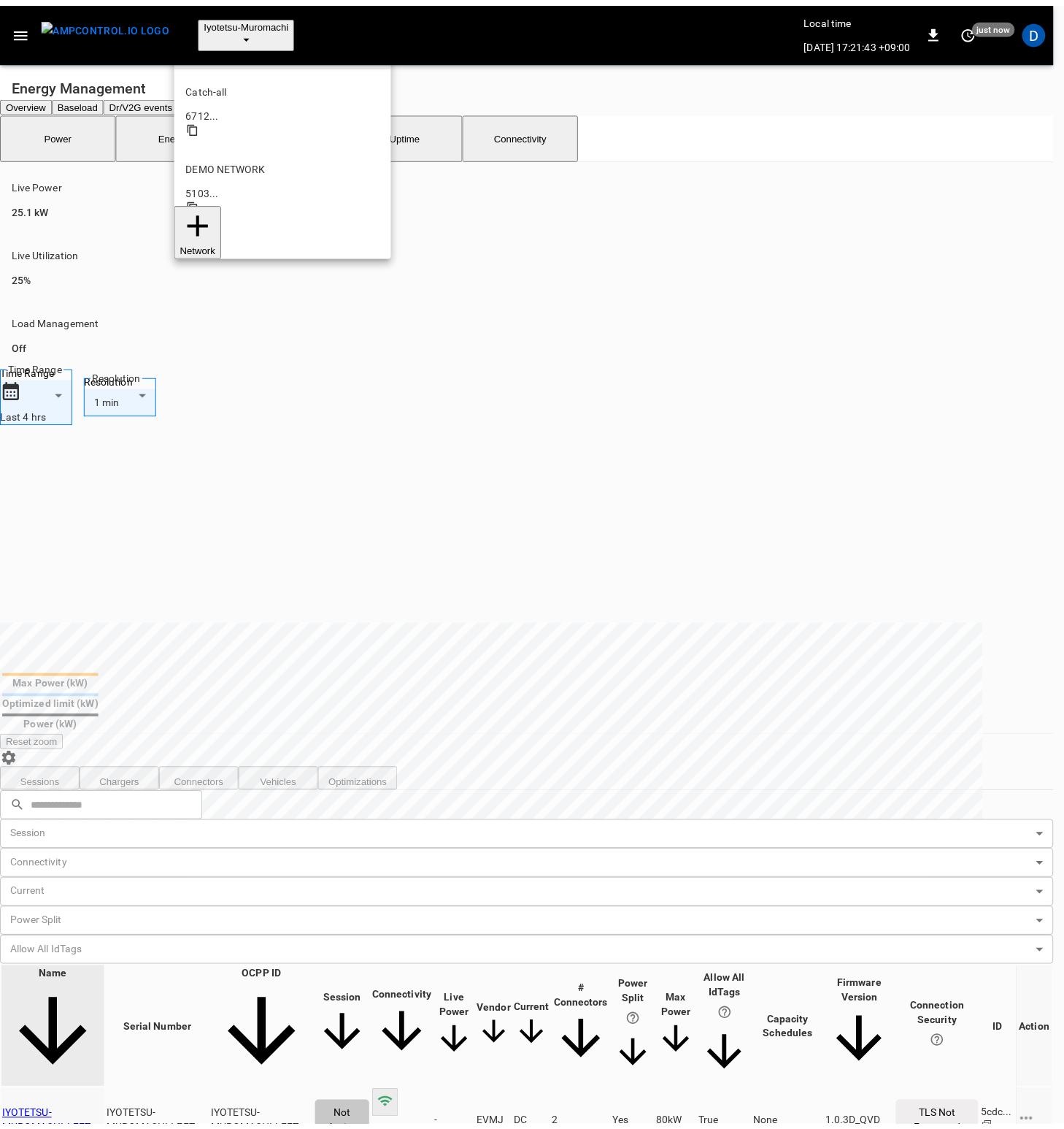
scroll to position [39, 0]
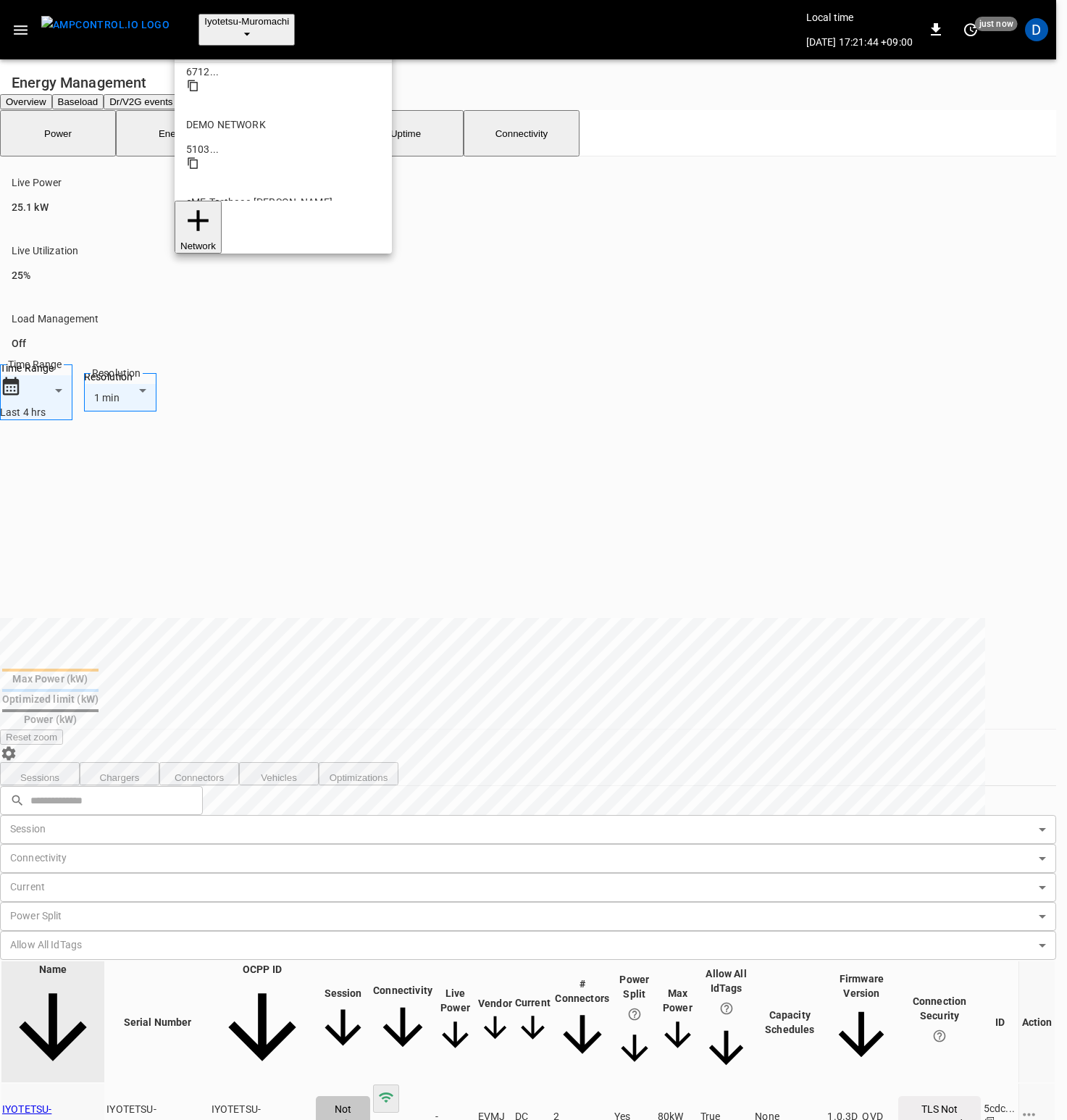
click at [217, 427] on p "Test" at bounding box center [283, 434] width 194 height 15
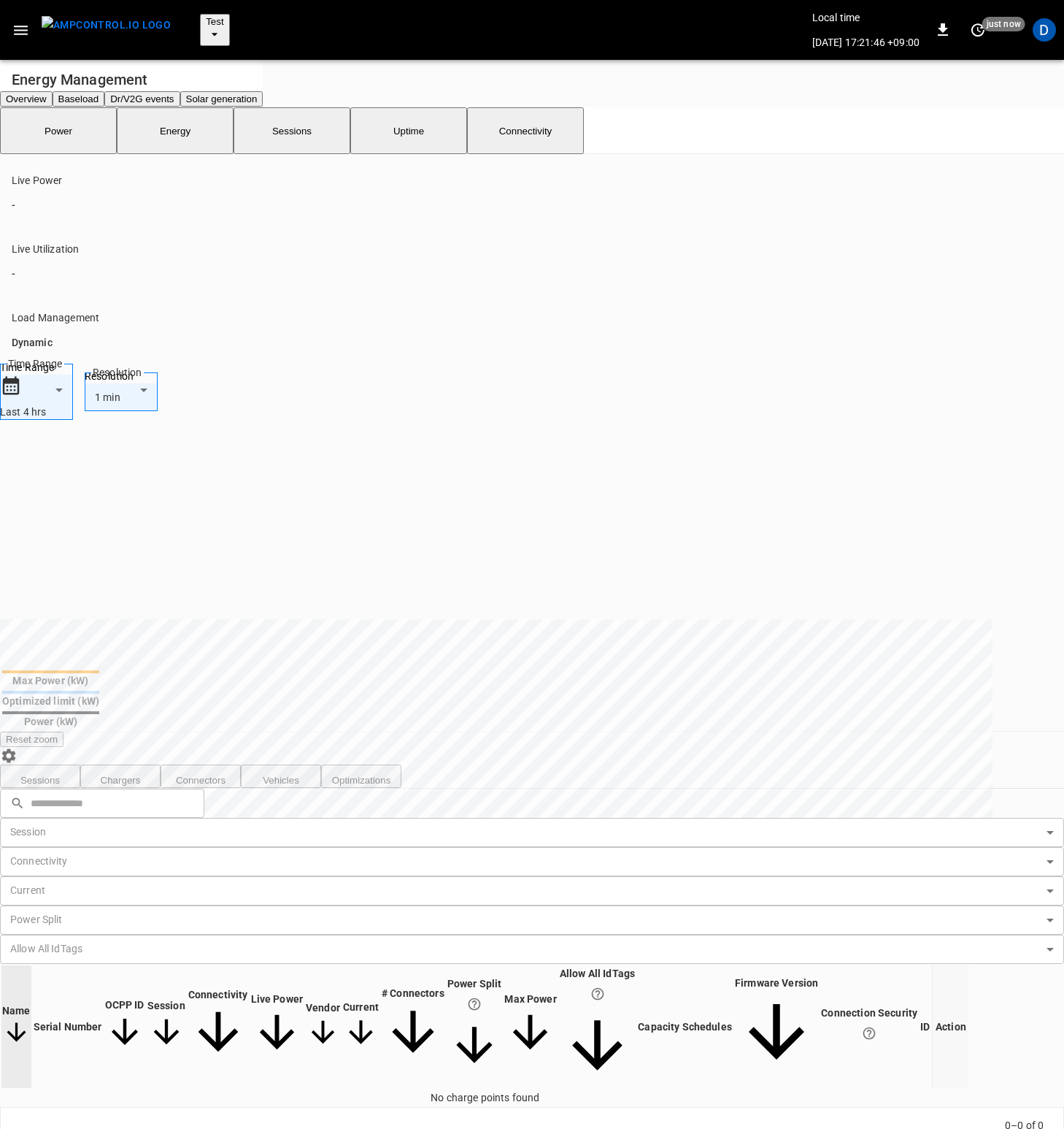
scroll to position [0, 0]
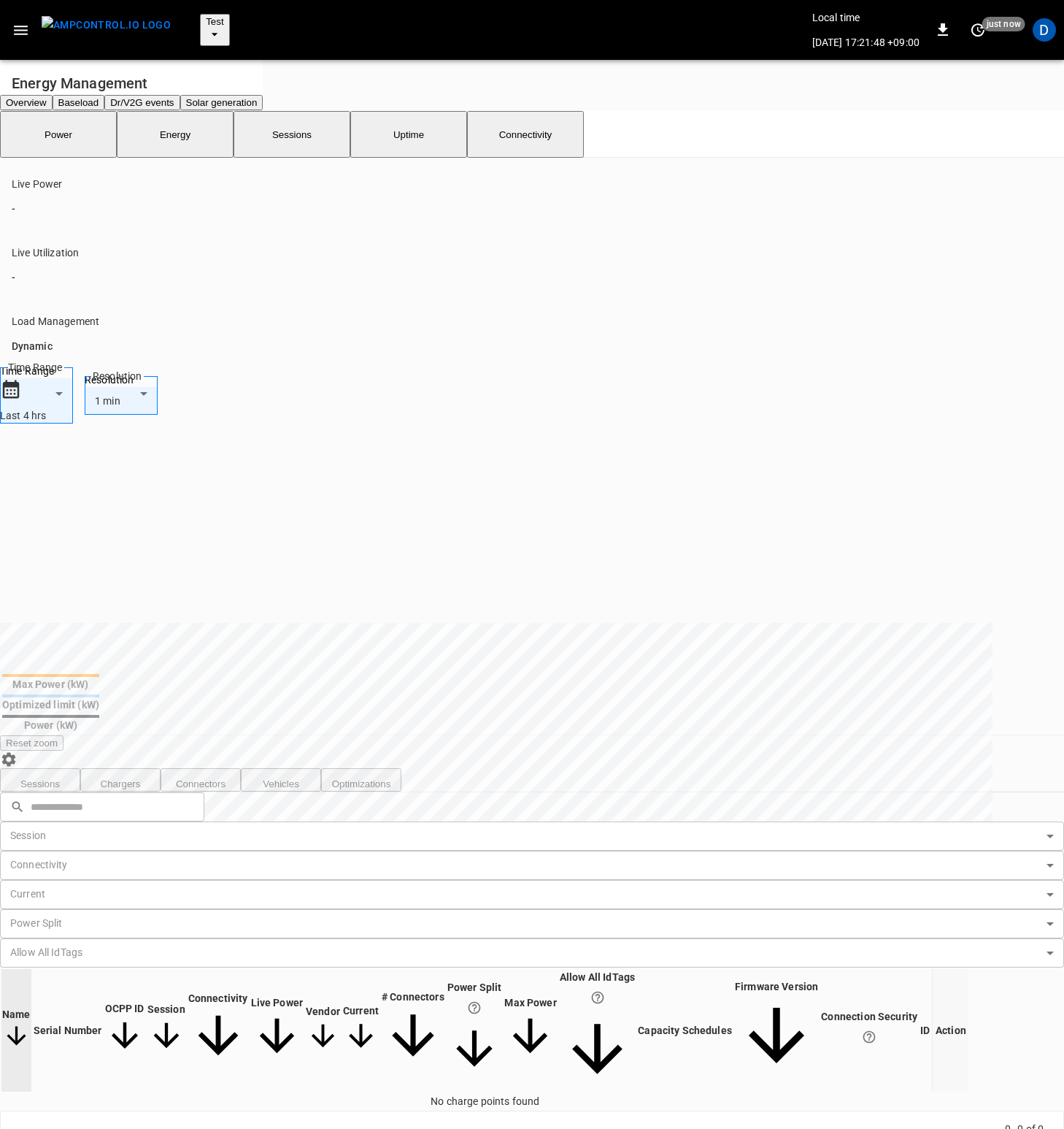
click at [28, 21] on icon "button" at bounding box center [20, 30] width 18 height 18
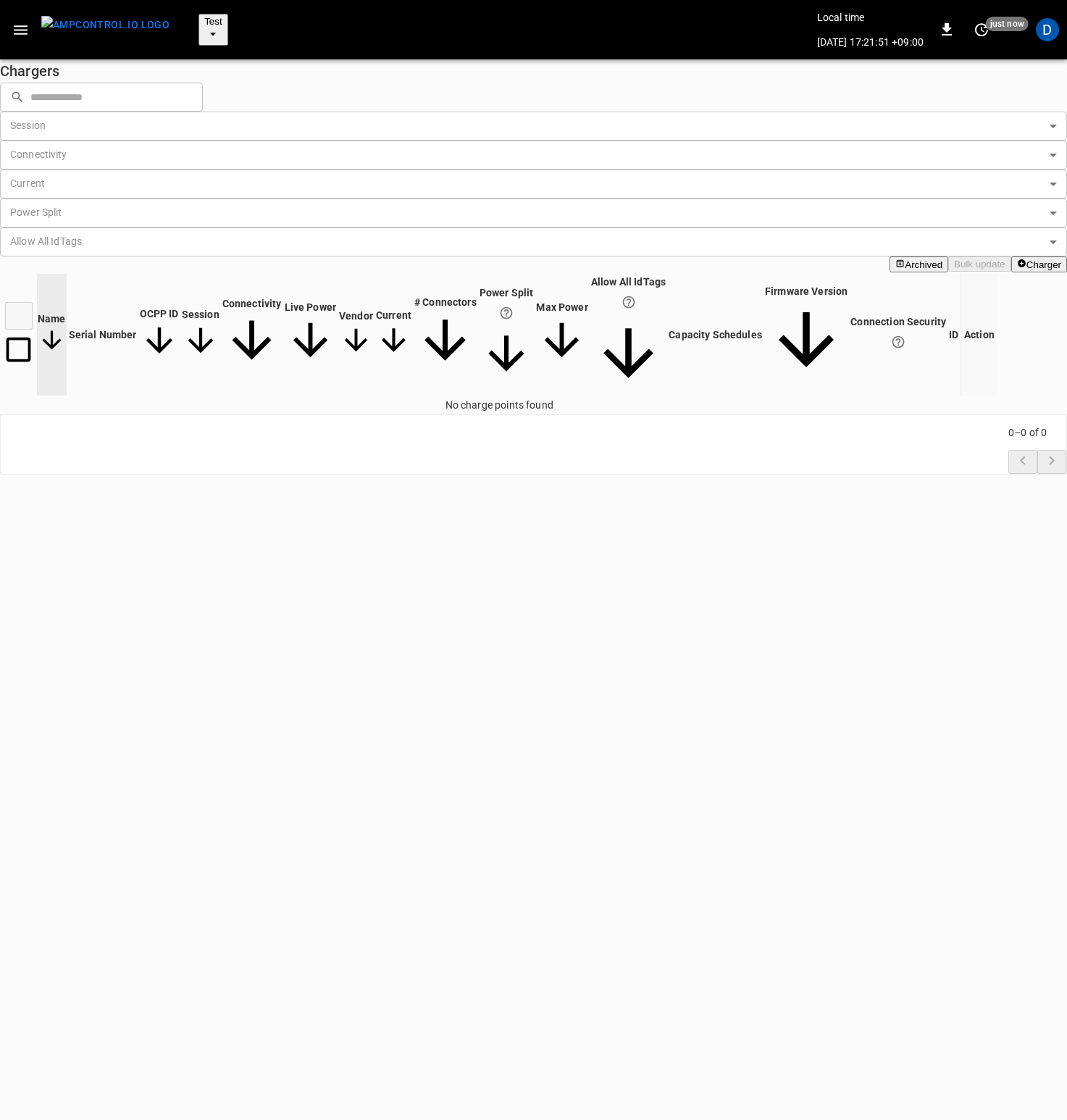
click at [1011, 256] on button "Charger" at bounding box center [1038, 264] width 55 height 16
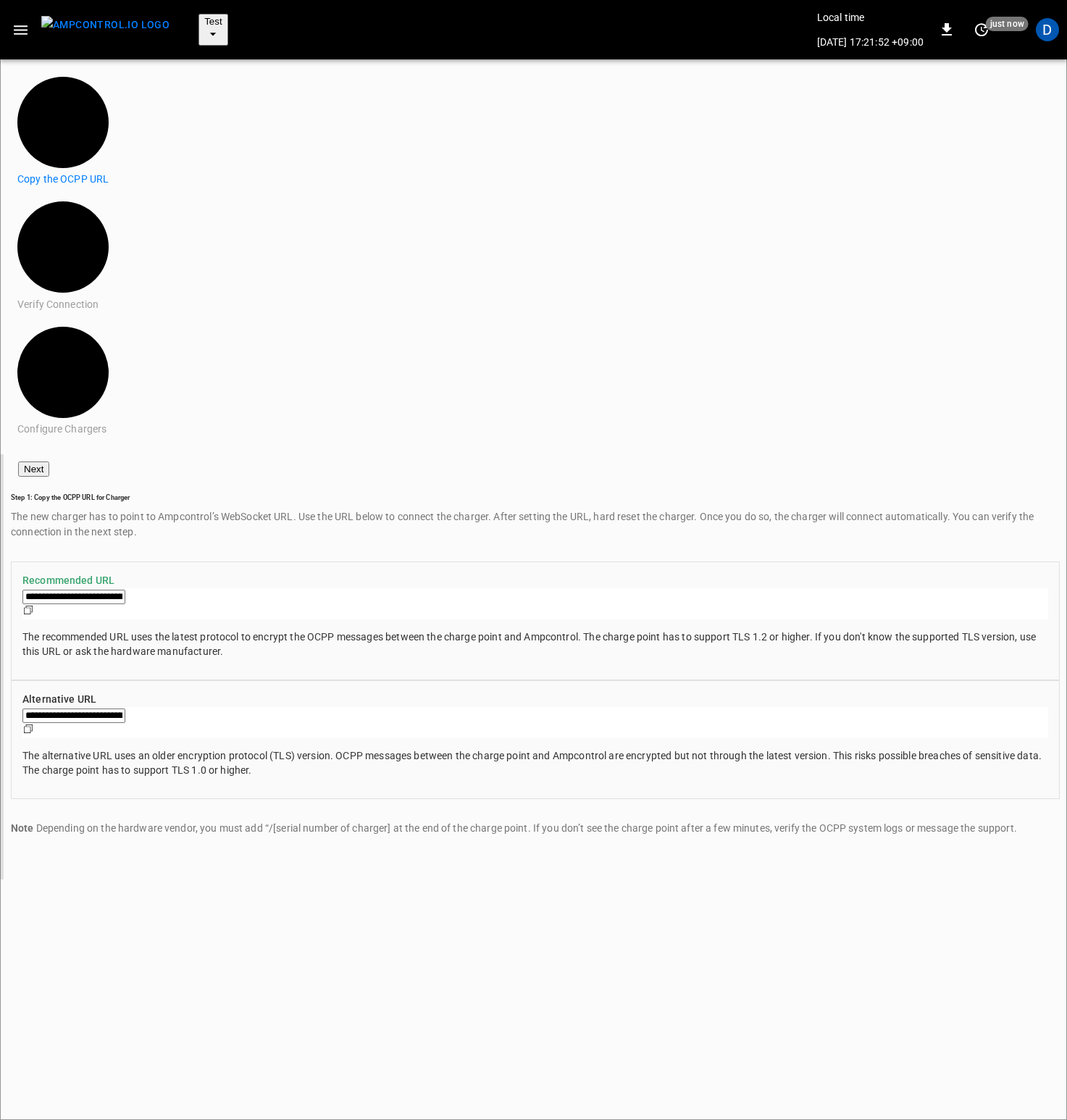
type input "**********"
click at [49, 462] on button "Next" at bounding box center [34, 469] width 31 height 16
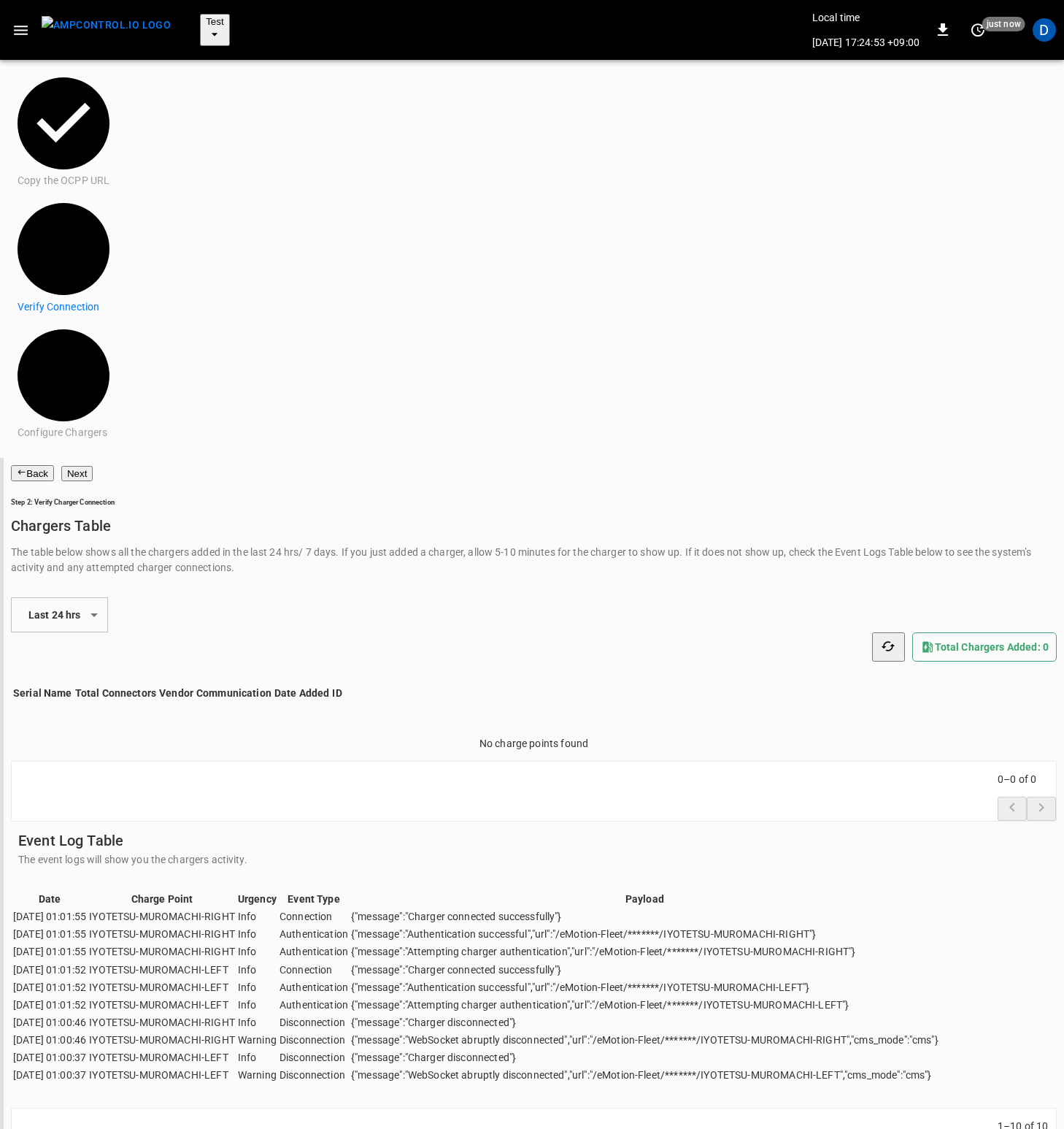
click at [54, 465] on button "Back" at bounding box center [32, 473] width 43 height 16
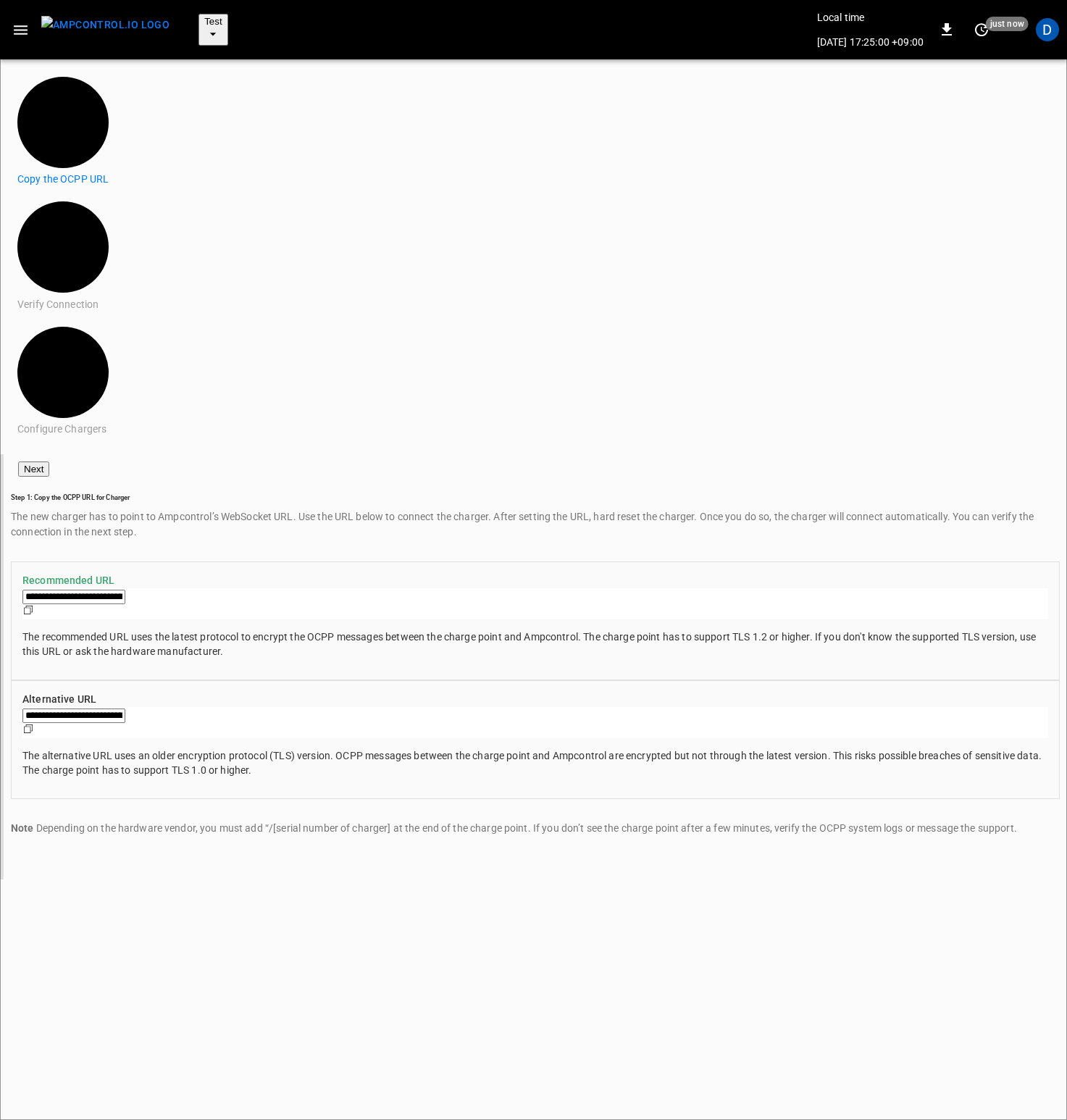
click at [39, 201] on icon "2" at bounding box center [62, 246] width 91 height 91
click at [78, 297] on p "Verify Connection" at bounding box center [62, 305] width 91 height 16
click at [49, 462] on button "Next" at bounding box center [34, 469] width 31 height 16
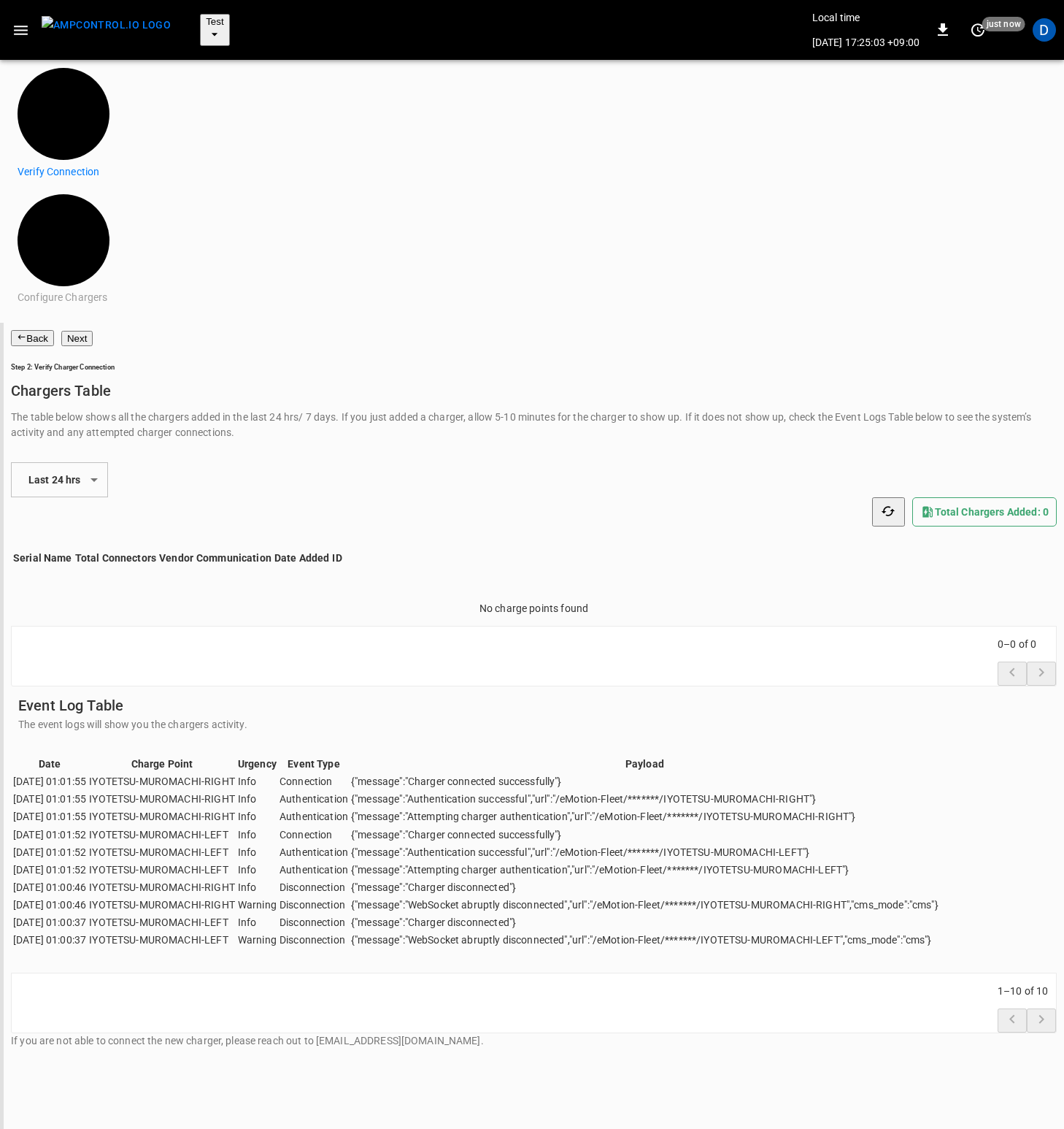
scroll to position [1050, 0]
